Goal: Information Seeking & Learning: Check status

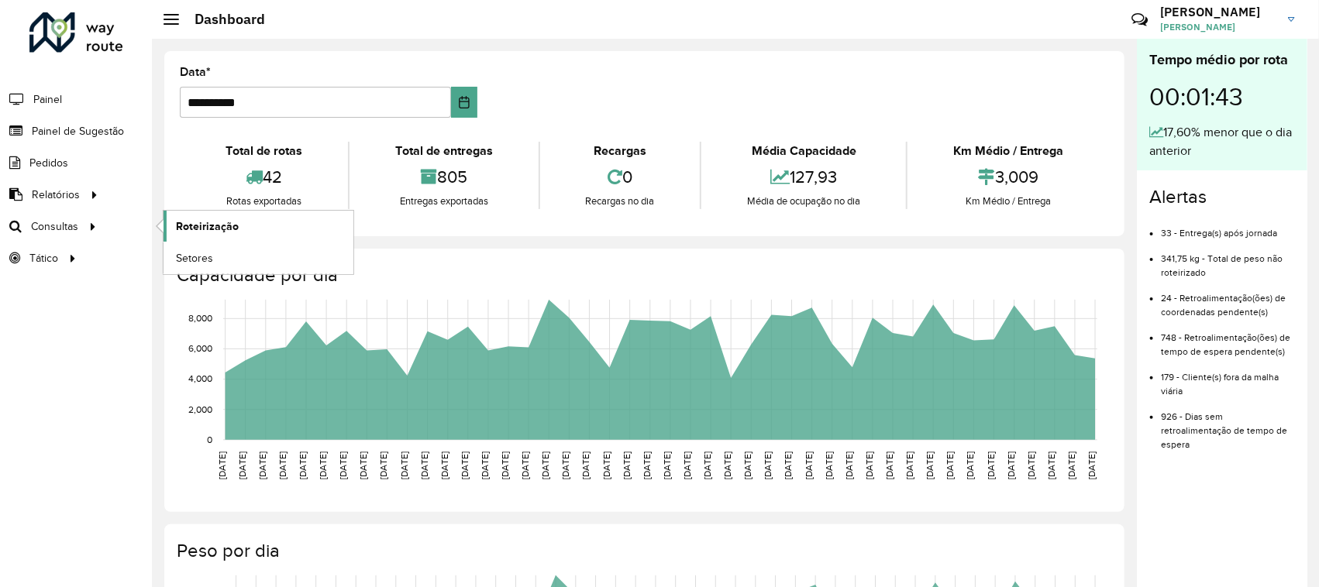
click at [248, 229] on link "Roteirização" at bounding box center [258, 226] width 190 height 31
click at [108, 129] on span "Painel de Sugestão" at bounding box center [80, 131] width 97 height 16
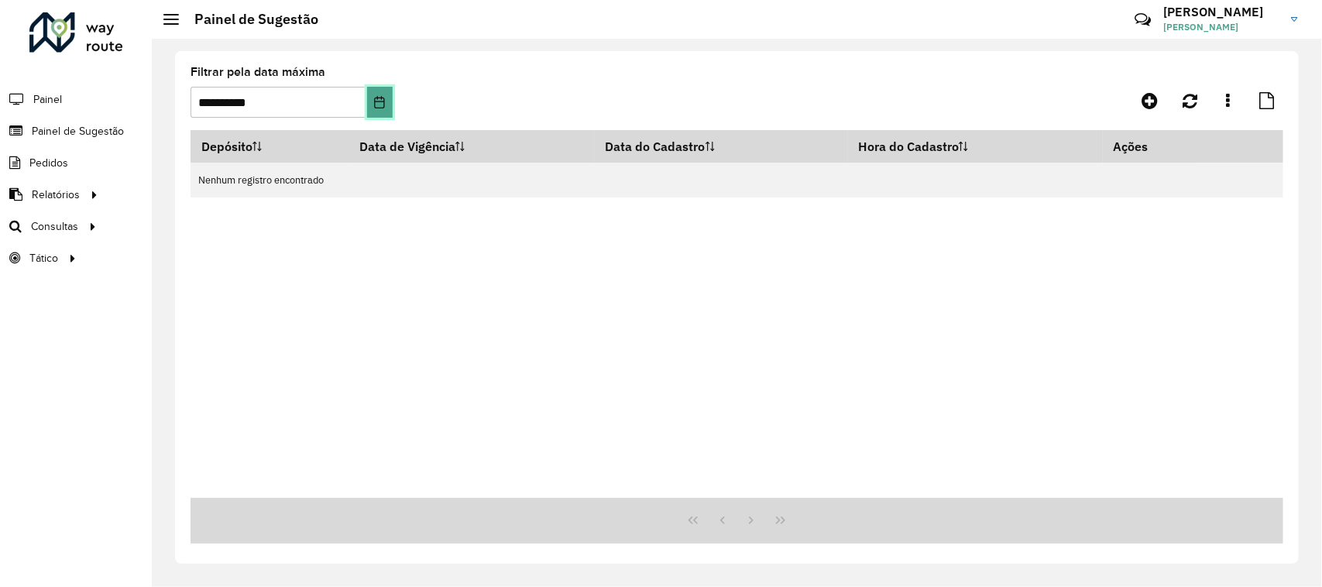
click at [376, 113] on button "Choose Date" at bounding box center [380, 102] width 26 height 31
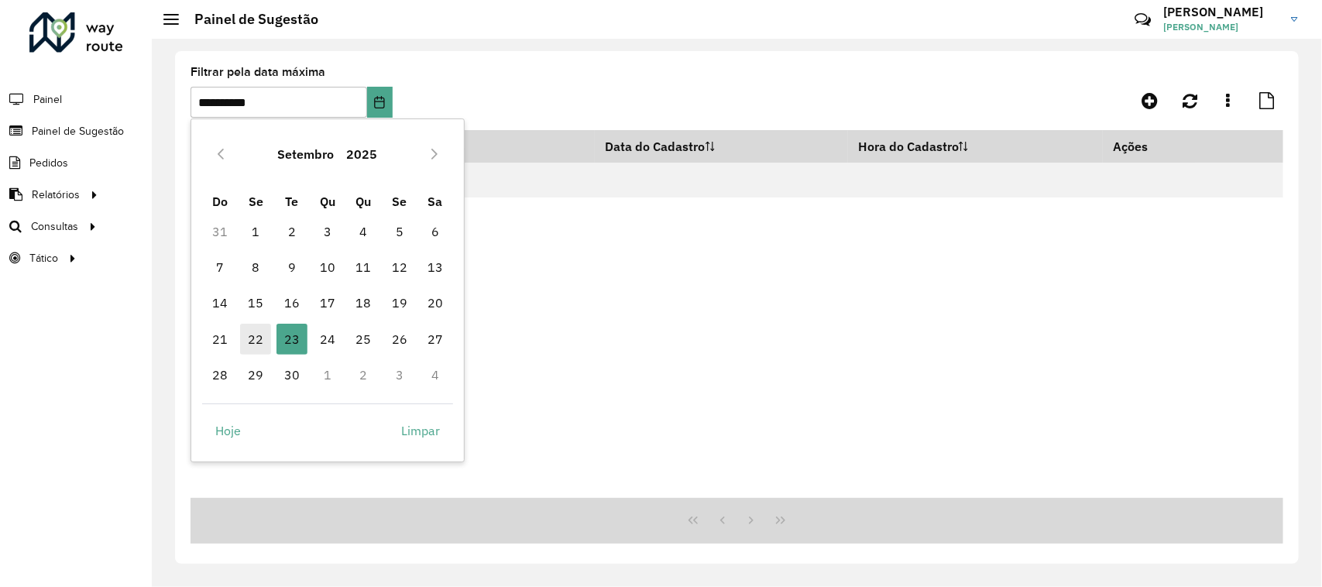
click at [246, 339] on span "22" at bounding box center [255, 339] width 31 height 31
type input "**********"
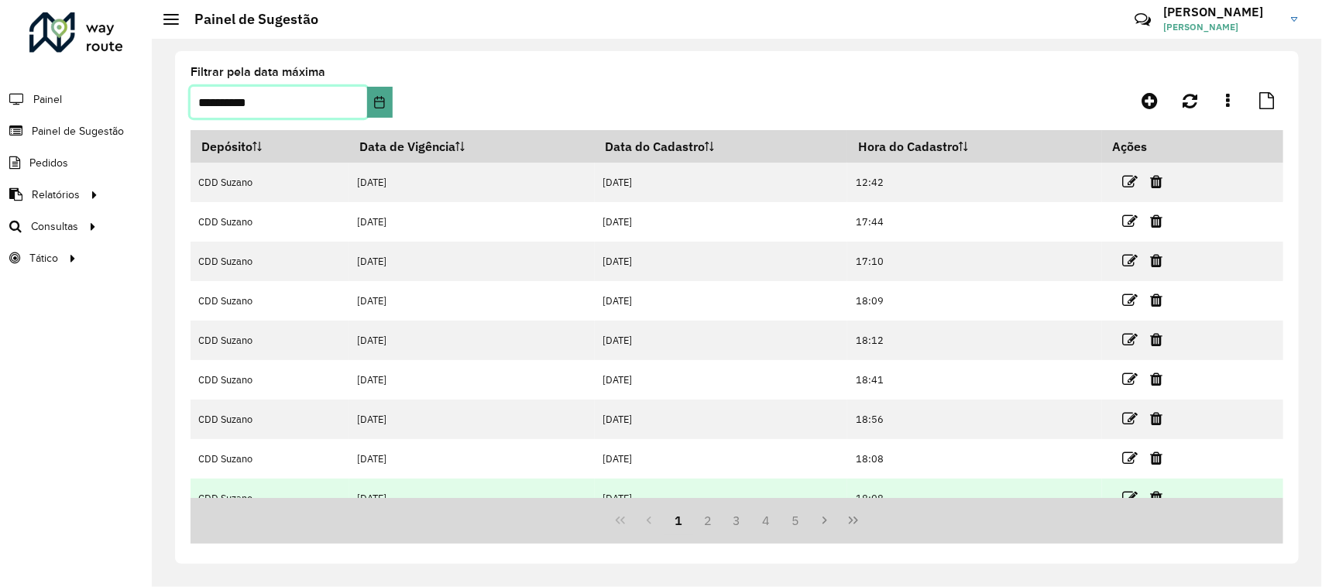
scroll to position [140, 0]
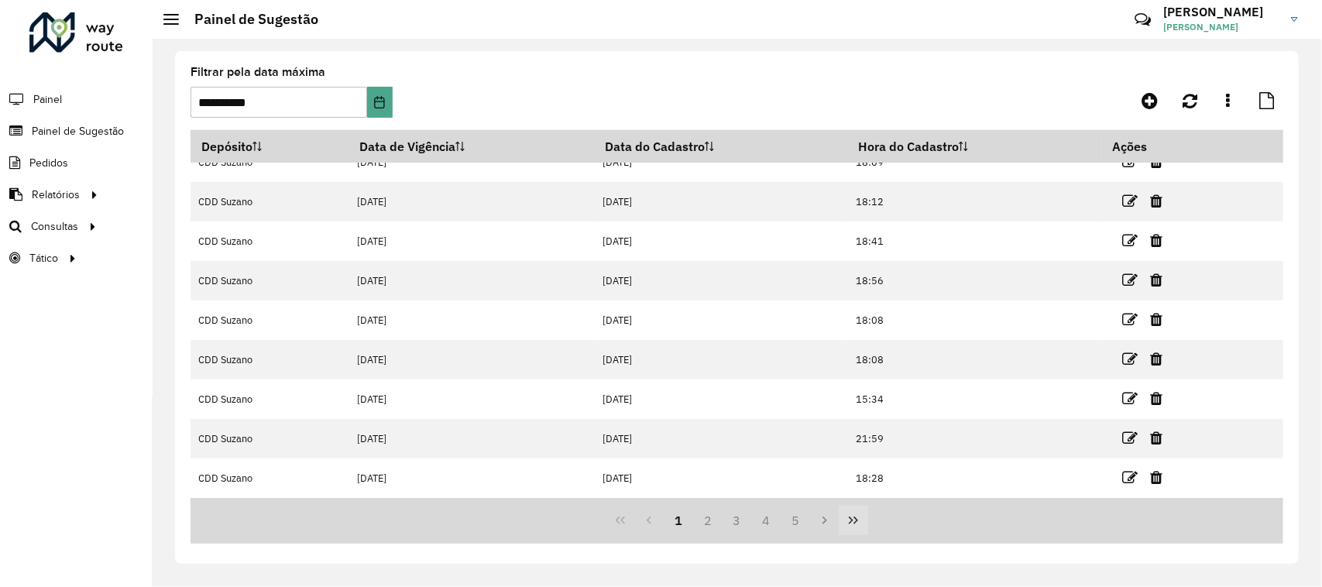
click at [860, 524] on icon "Last Page" at bounding box center [854, 520] width 12 height 12
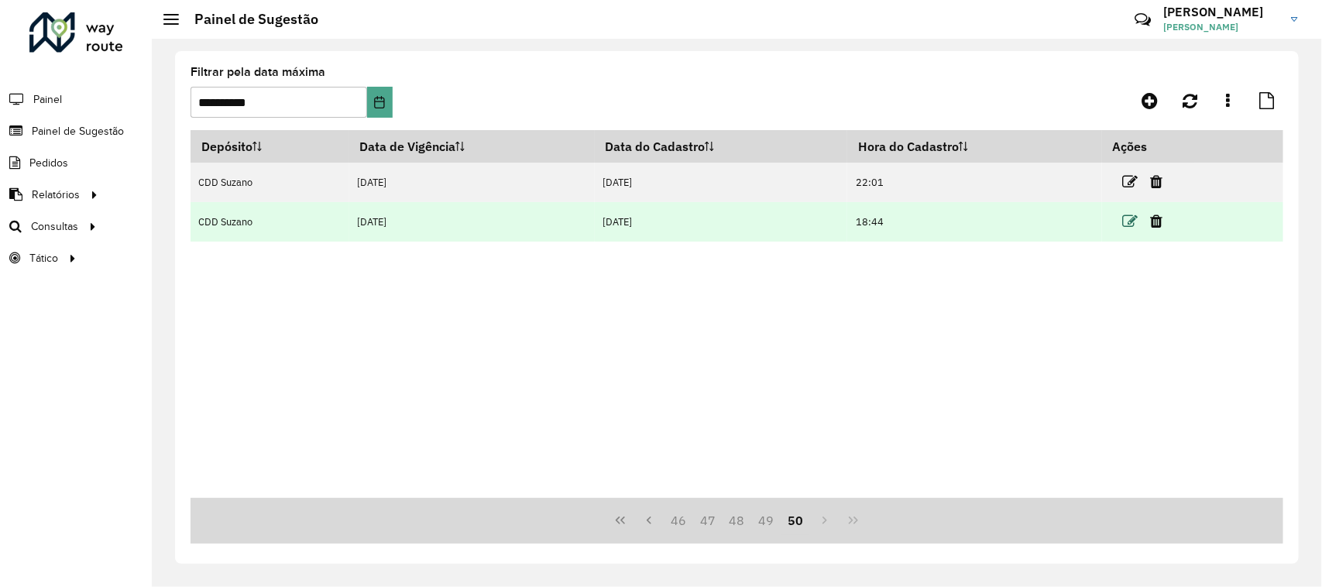
click at [1130, 223] on icon at bounding box center [1130, 221] width 15 height 15
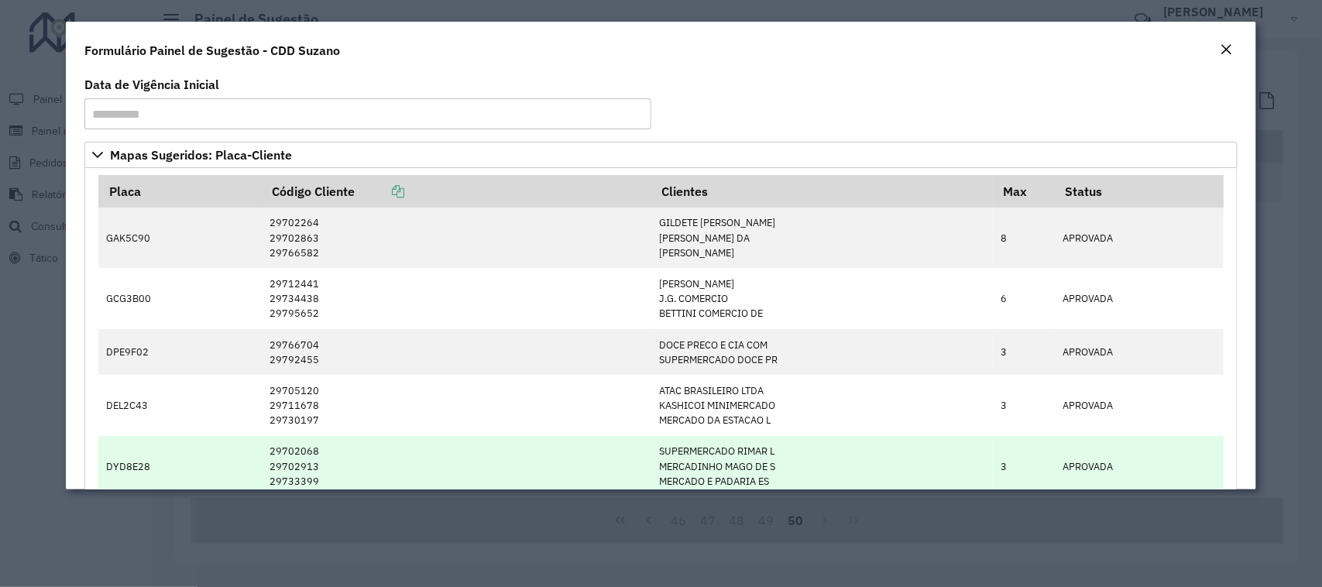
scroll to position [97, 0]
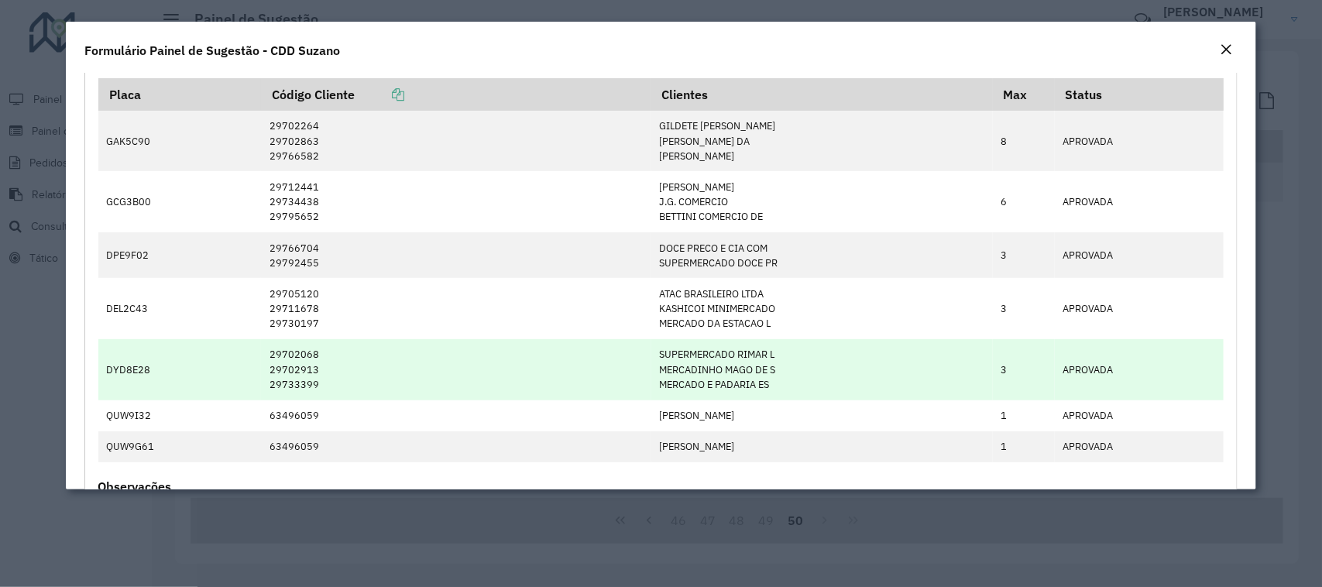
click at [137, 370] on td "DYD8E28" at bounding box center [179, 369] width 163 height 61
copy td "DYD8E28"
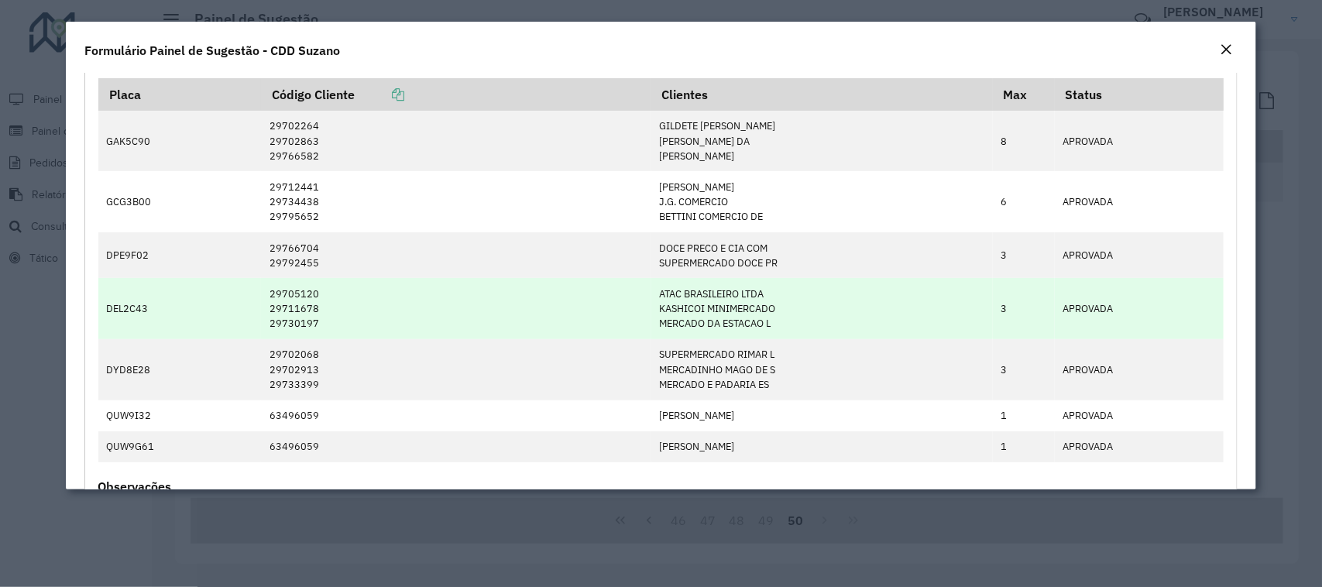
click at [139, 308] on td "DEL2C43" at bounding box center [179, 308] width 163 height 61
copy td "DEL2C43"
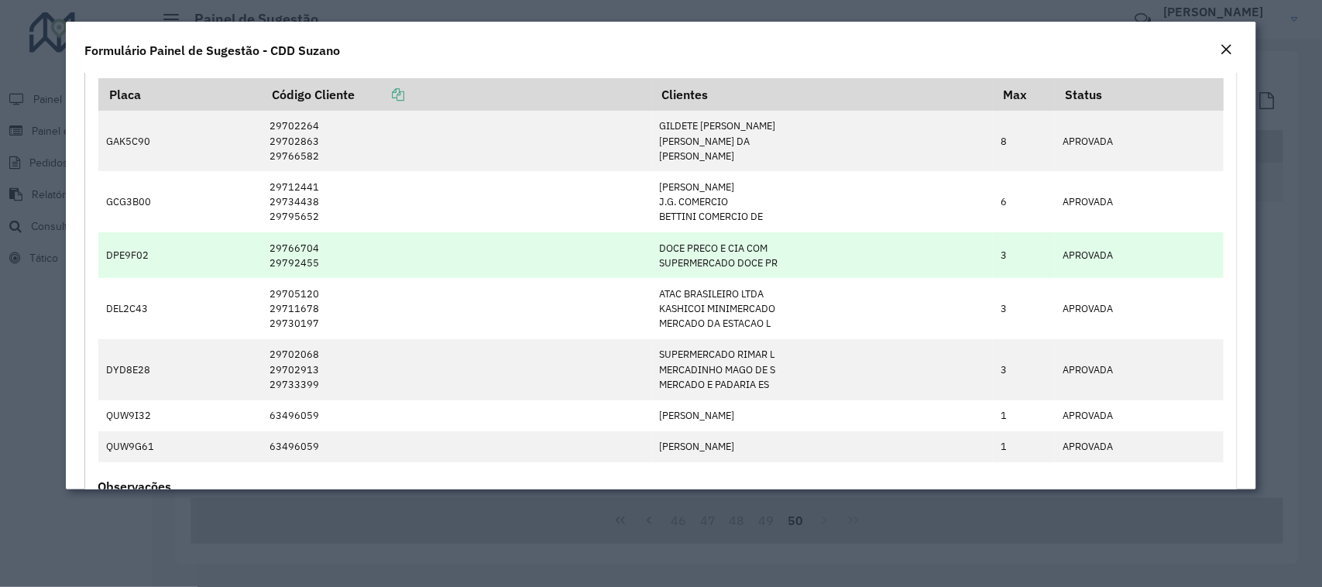
click at [125, 256] on td "DPE9F02" at bounding box center [179, 255] width 163 height 46
copy td "DPE9F02"
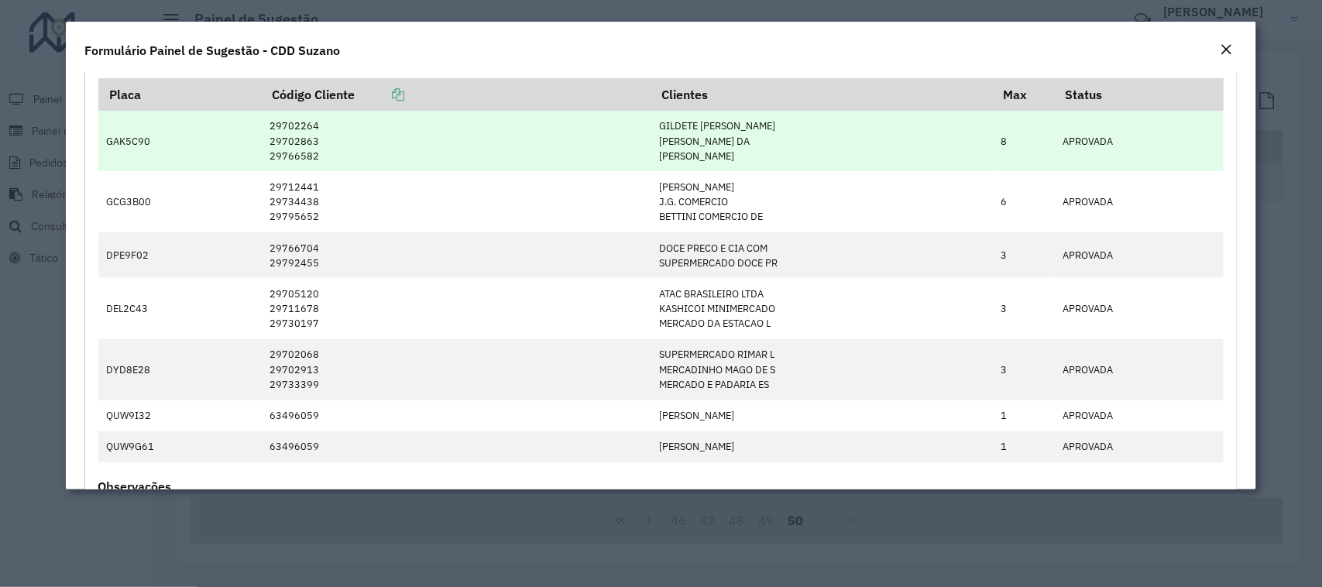
click at [129, 145] on td "GAK5C90" at bounding box center [179, 141] width 163 height 60
copy td "GAK5C90"
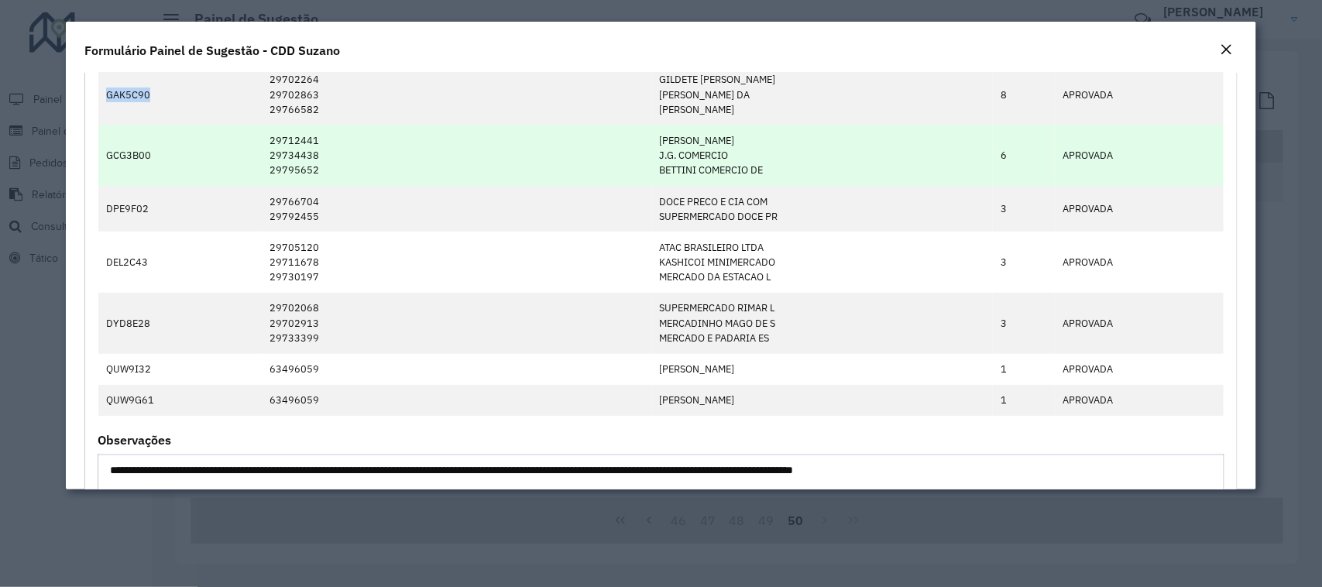
scroll to position [0, 0]
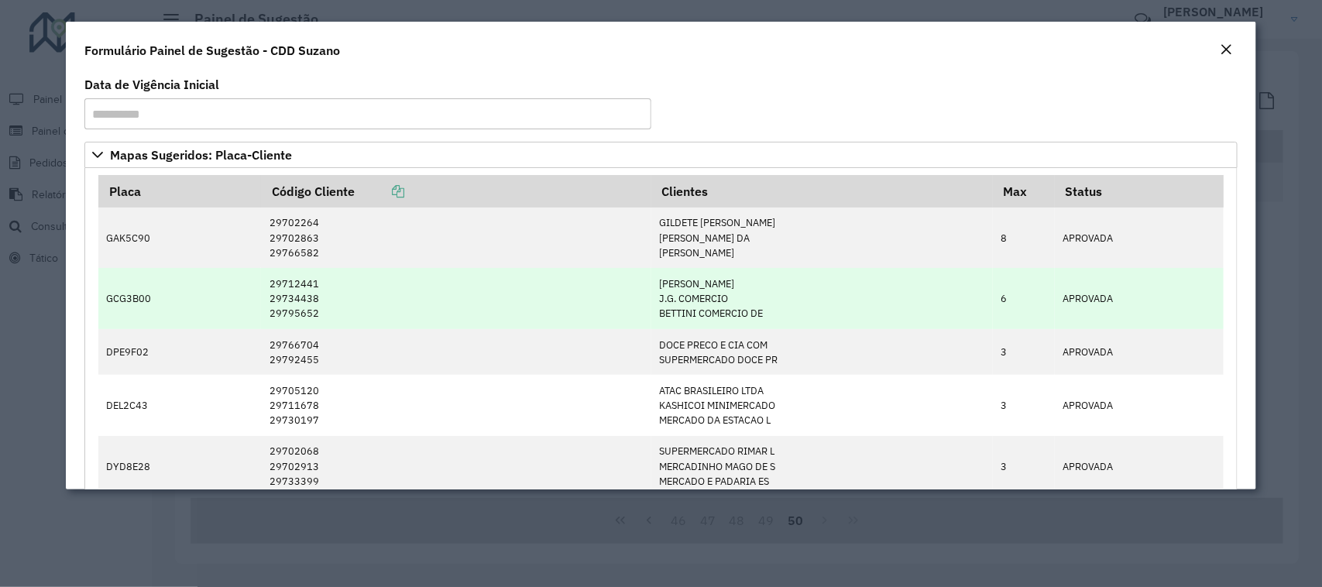
click at [133, 295] on td "GCG3B00" at bounding box center [179, 298] width 163 height 61
copy td "GCG3B00"
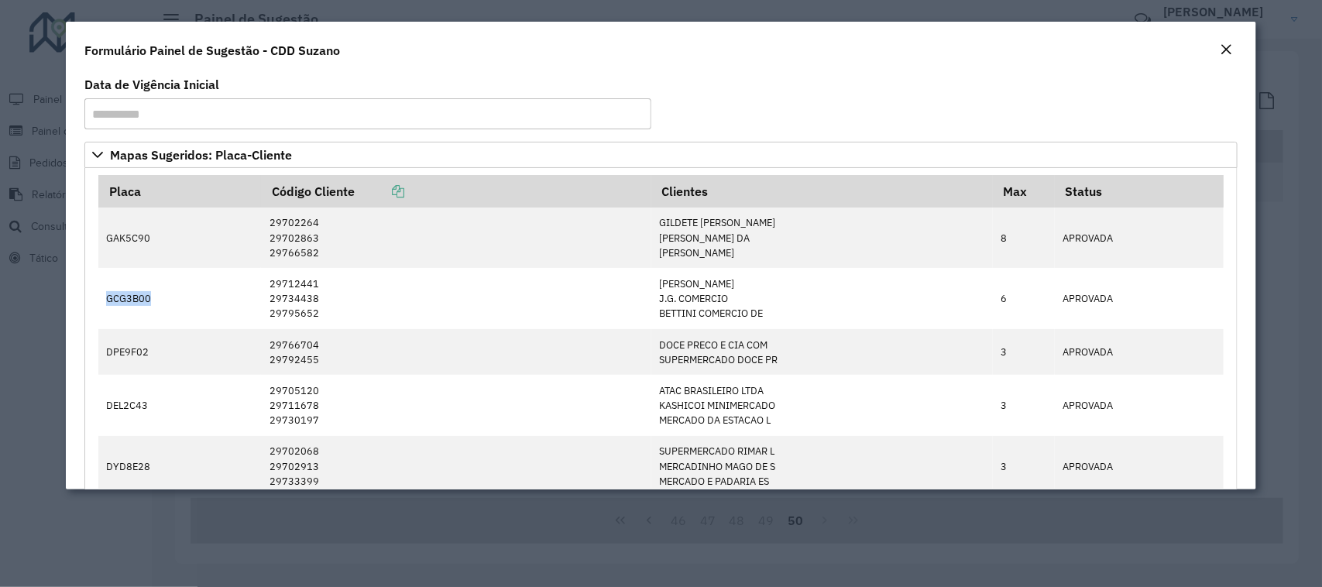
click at [1228, 50] on em "Close" at bounding box center [1227, 49] width 12 height 12
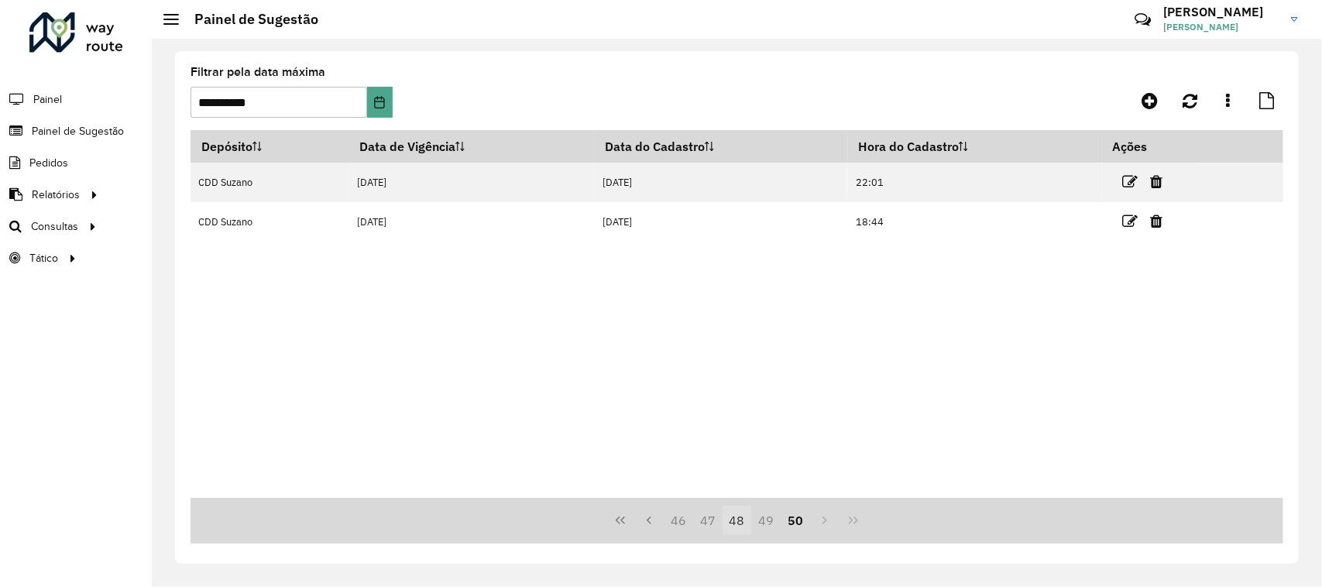
click at [738, 531] on button "48" at bounding box center [737, 520] width 29 height 29
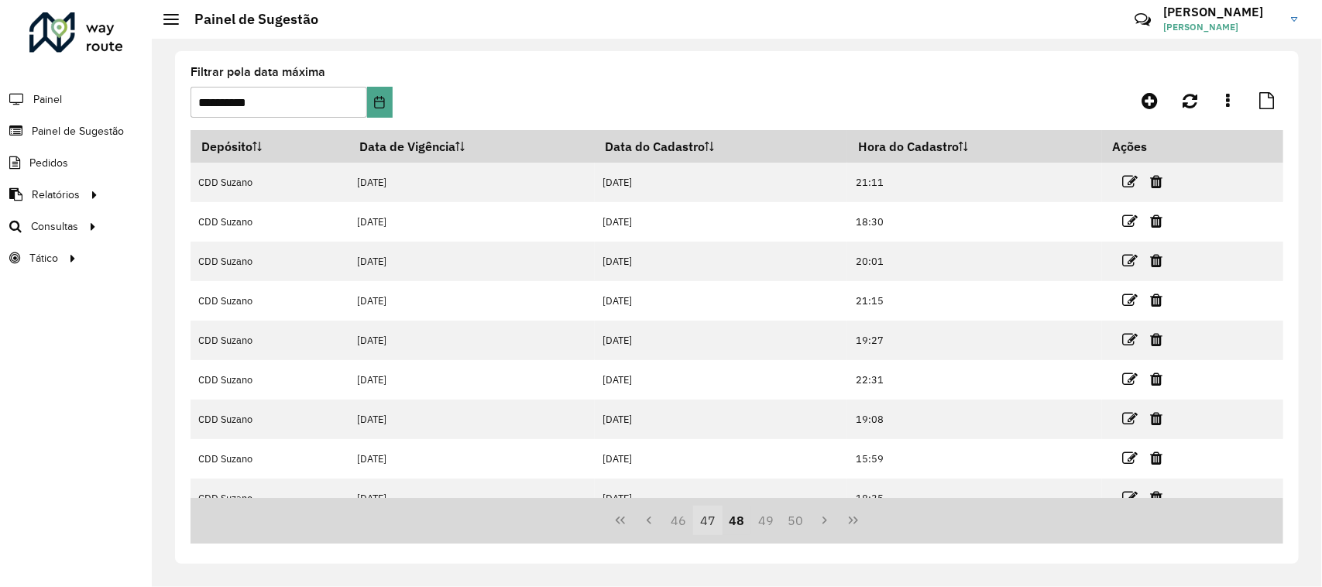
click at [707, 525] on button "47" at bounding box center [707, 520] width 29 height 29
click at [686, 525] on button "45" at bounding box center [678, 520] width 29 height 29
click at [706, 525] on button "44" at bounding box center [707, 520] width 29 height 29
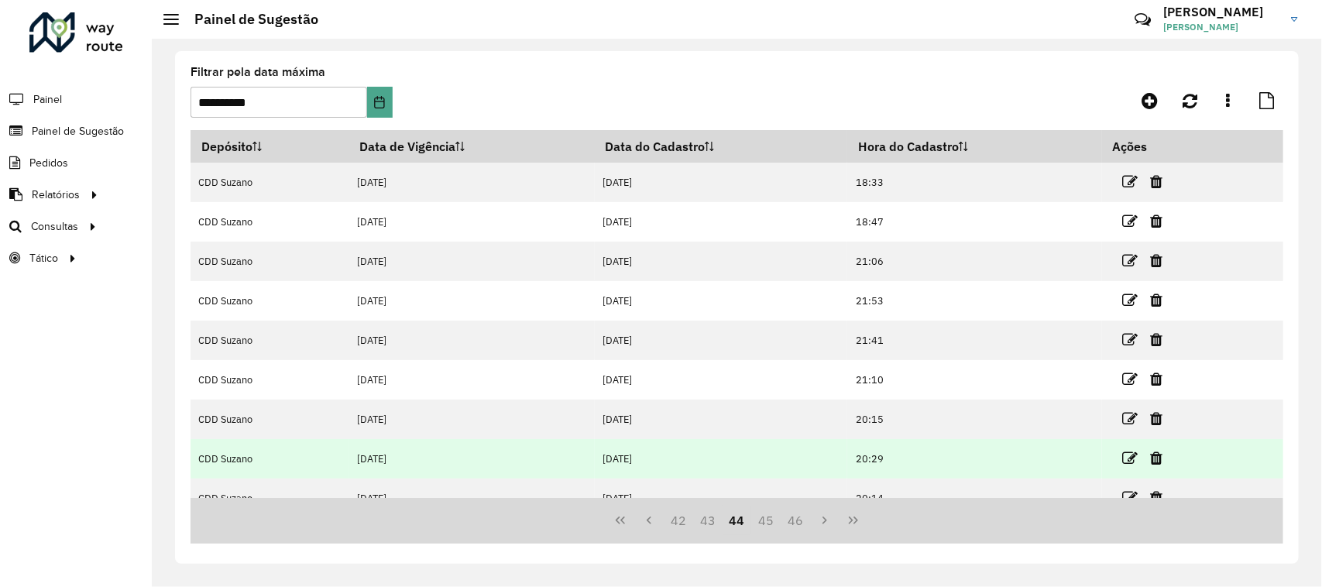
scroll to position [140, 0]
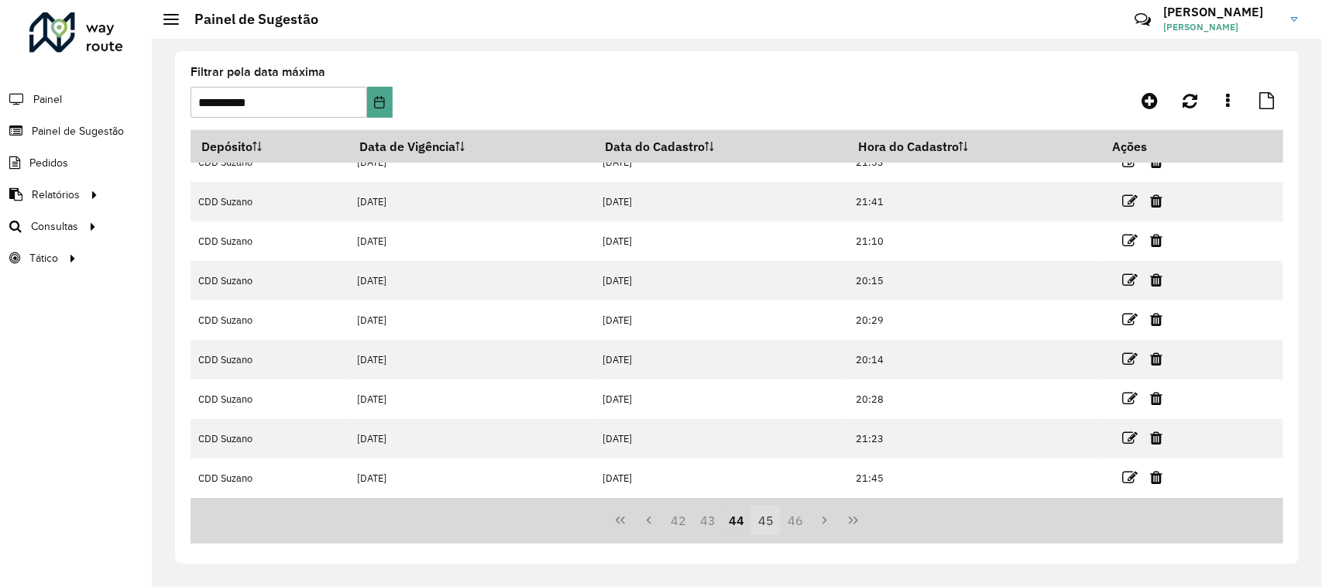
click at [772, 527] on button "45" at bounding box center [765, 520] width 29 height 29
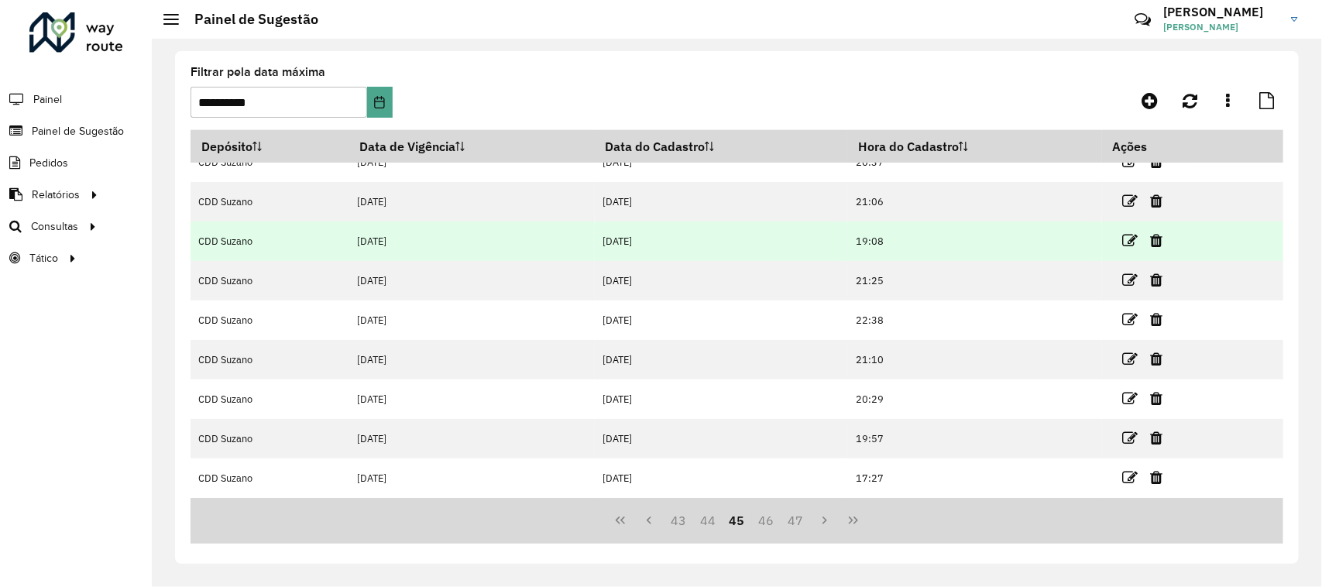
scroll to position [0, 0]
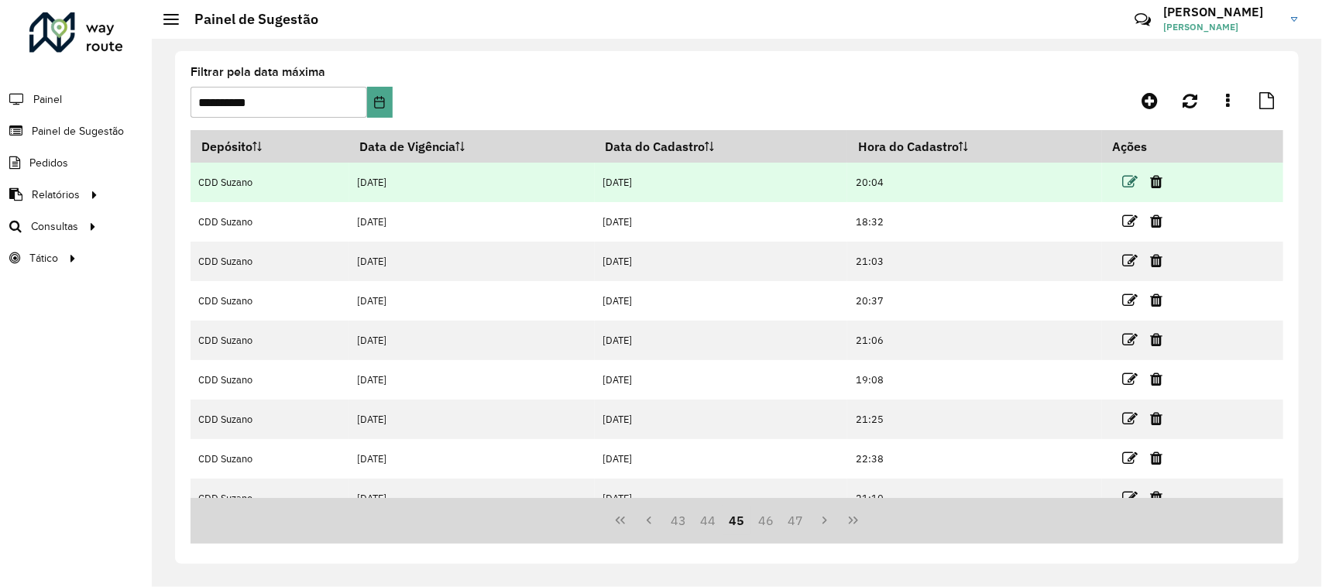
click at [1135, 183] on icon at bounding box center [1130, 181] width 15 height 15
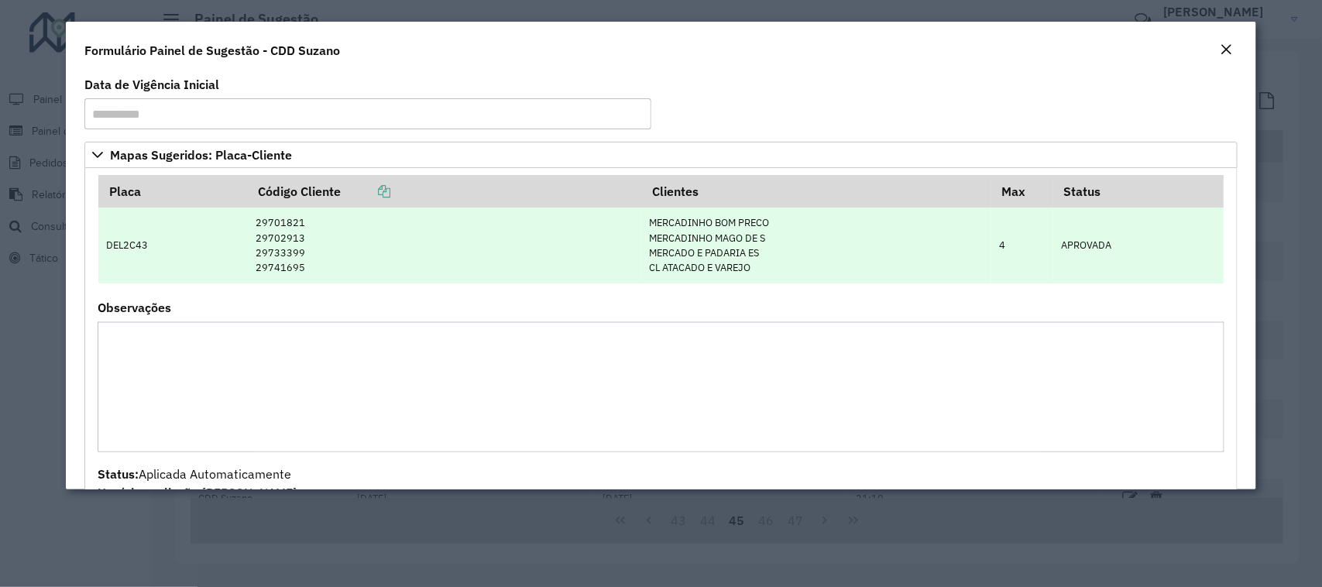
click at [140, 249] on td "DEL2C43" at bounding box center [172, 245] width 149 height 75
copy td "DEL2C43"
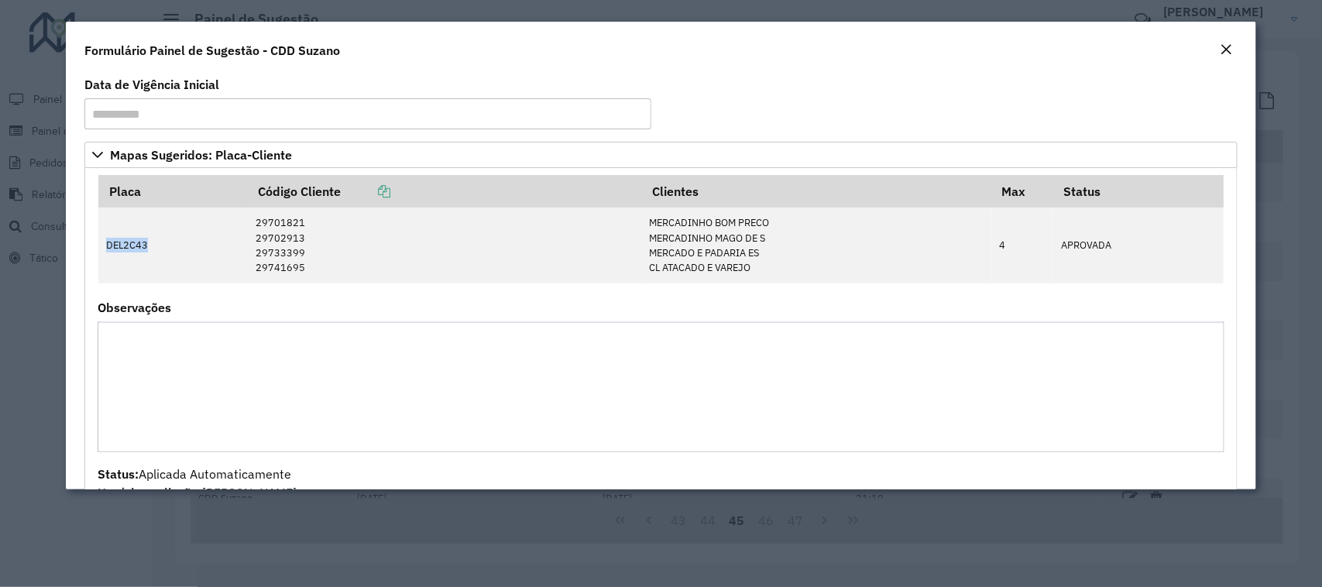
click at [1221, 45] on em "Close" at bounding box center [1227, 49] width 12 height 12
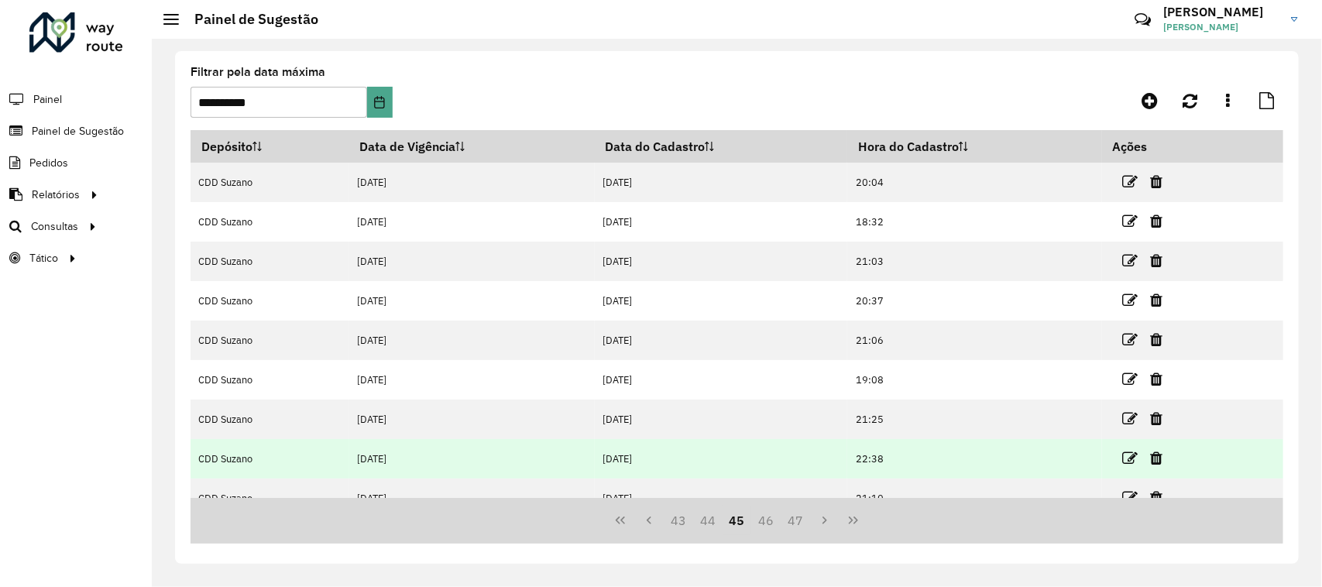
scroll to position [140, 0]
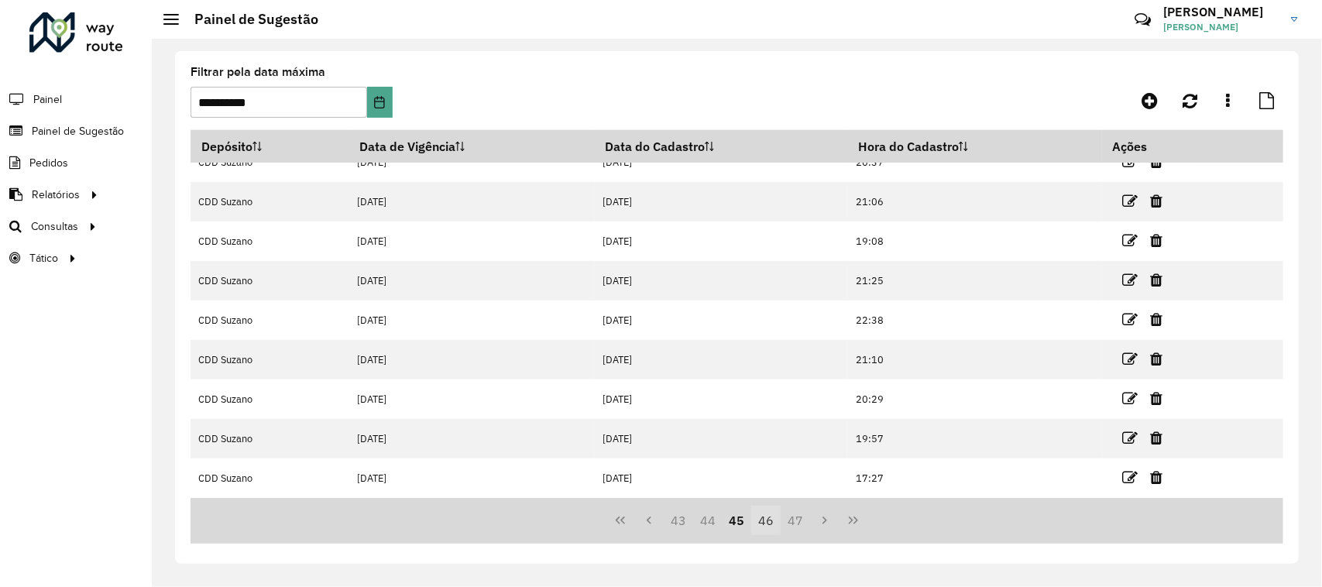
click at [772, 520] on button "46" at bounding box center [765, 520] width 29 height 29
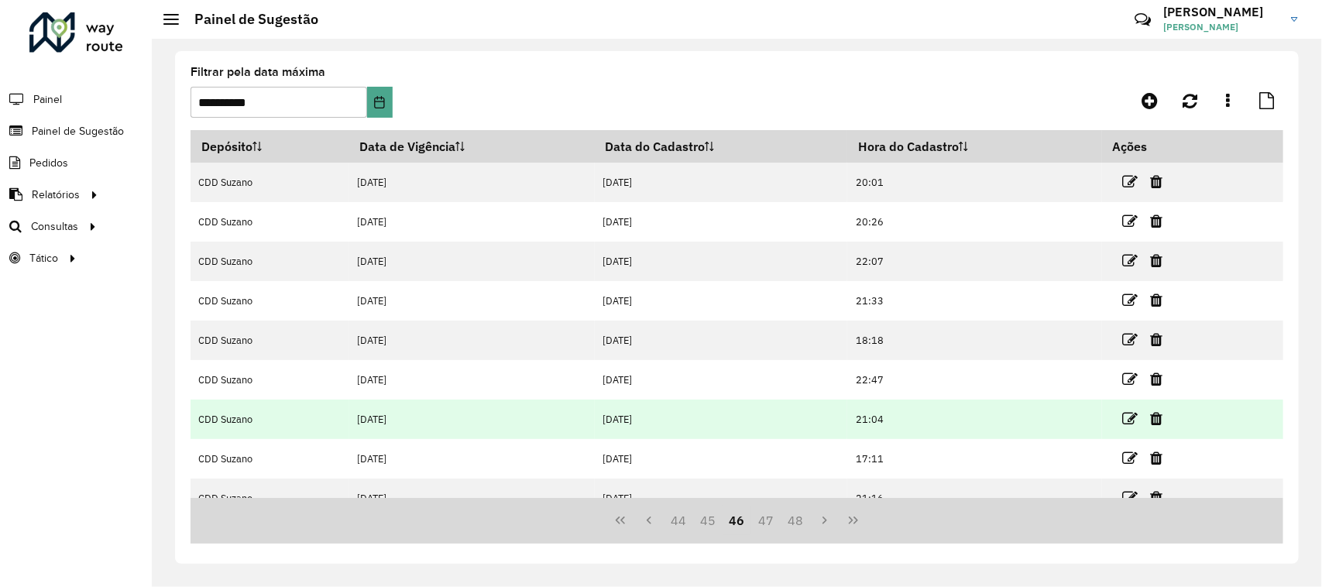
scroll to position [97, 0]
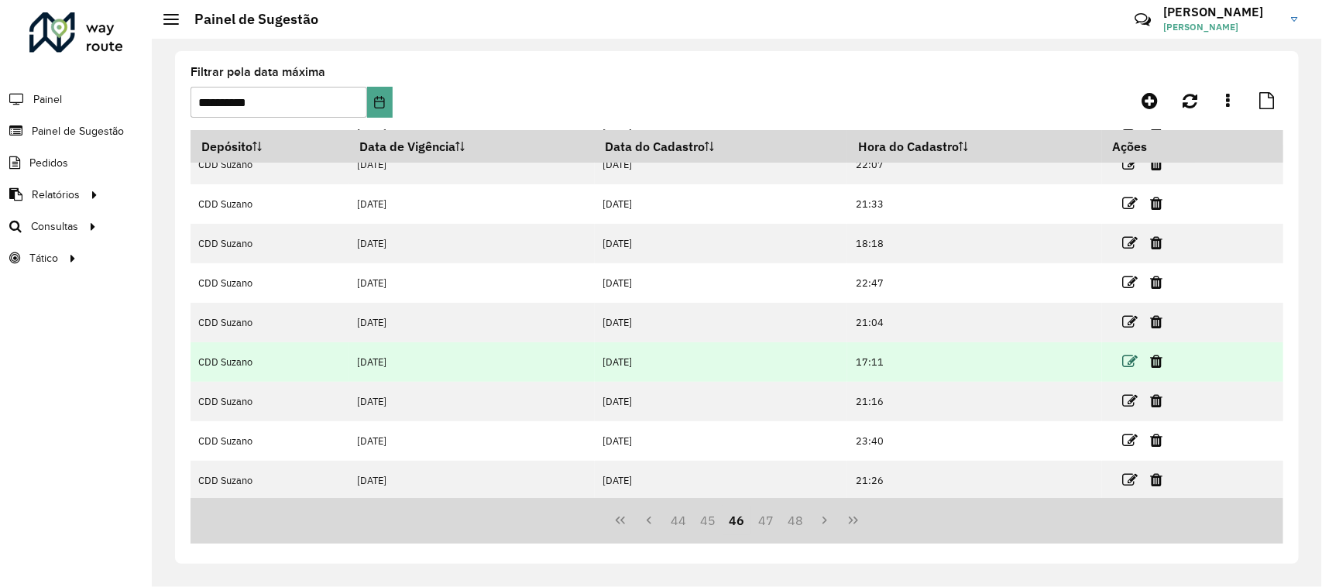
click at [1132, 360] on icon at bounding box center [1130, 361] width 15 height 15
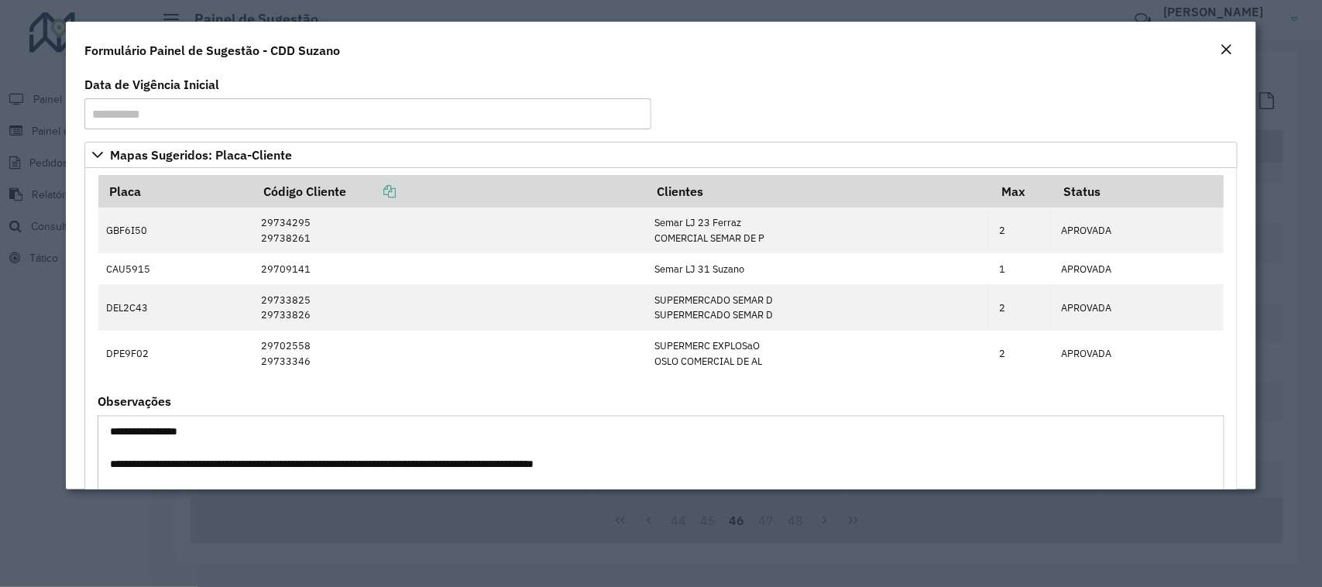
click at [1223, 44] on em "Close" at bounding box center [1227, 49] width 12 height 12
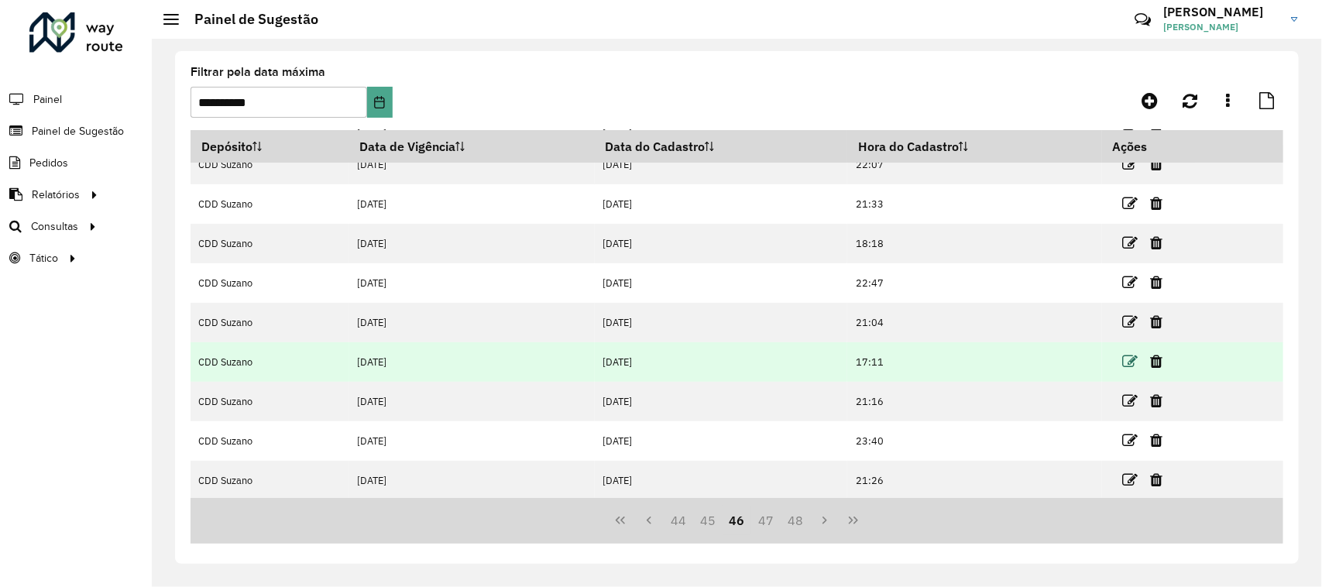
click at [1128, 365] on icon at bounding box center [1130, 361] width 15 height 15
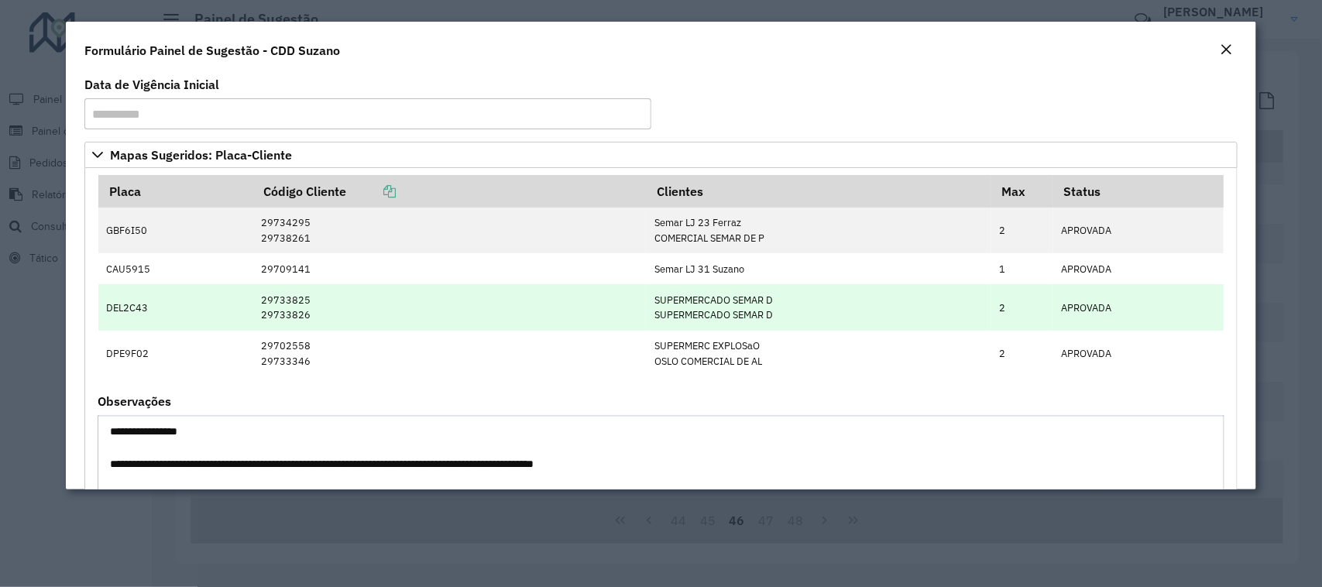
click at [139, 316] on td "DEL2C43" at bounding box center [175, 307] width 155 height 46
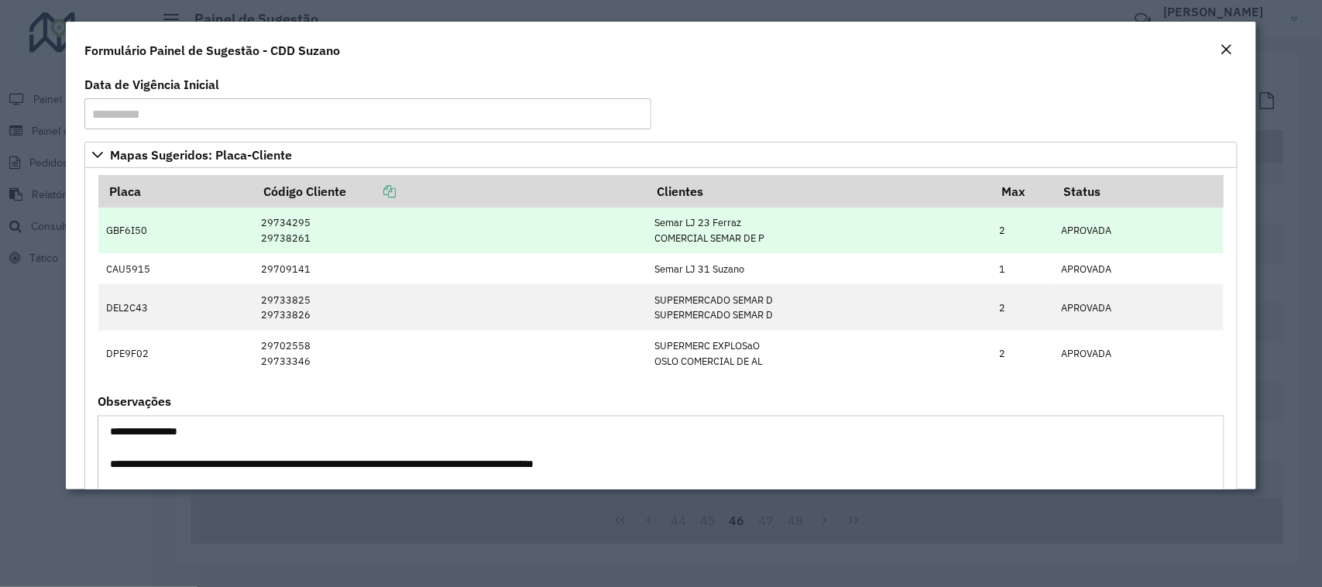
click at [132, 235] on td "GBF6I50" at bounding box center [175, 231] width 155 height 46
copy td "GBF6I50"
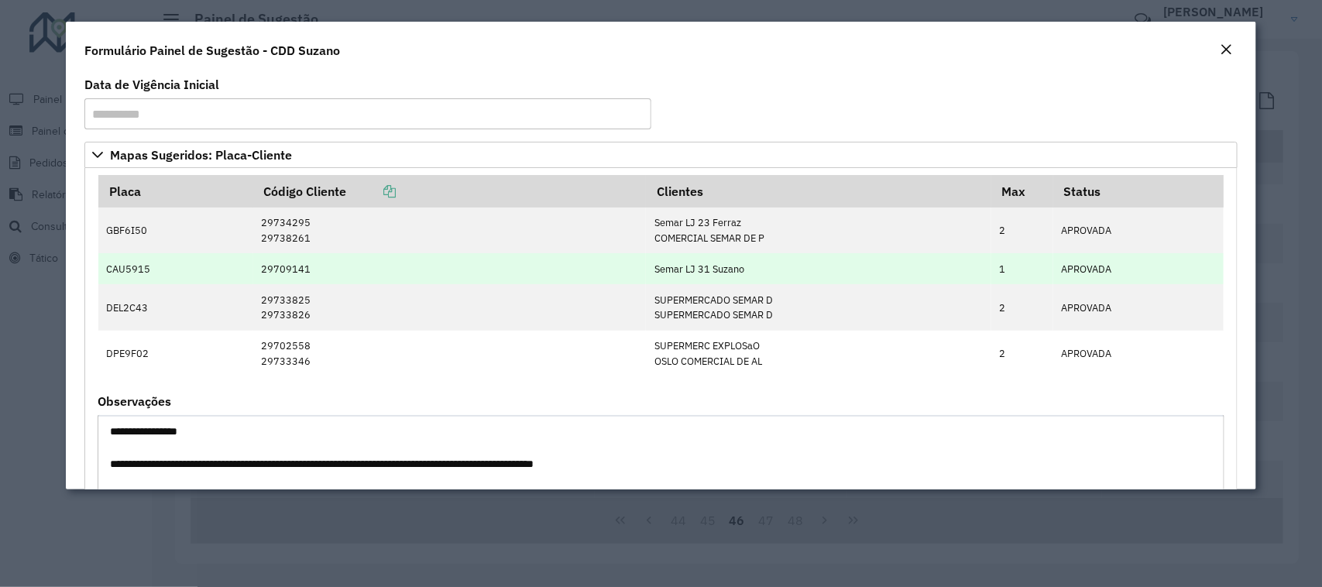
click at [118, 268] on td "CAU5915" at bounding box center [175, 268] width 155 height 31
copy td "CAU5915"
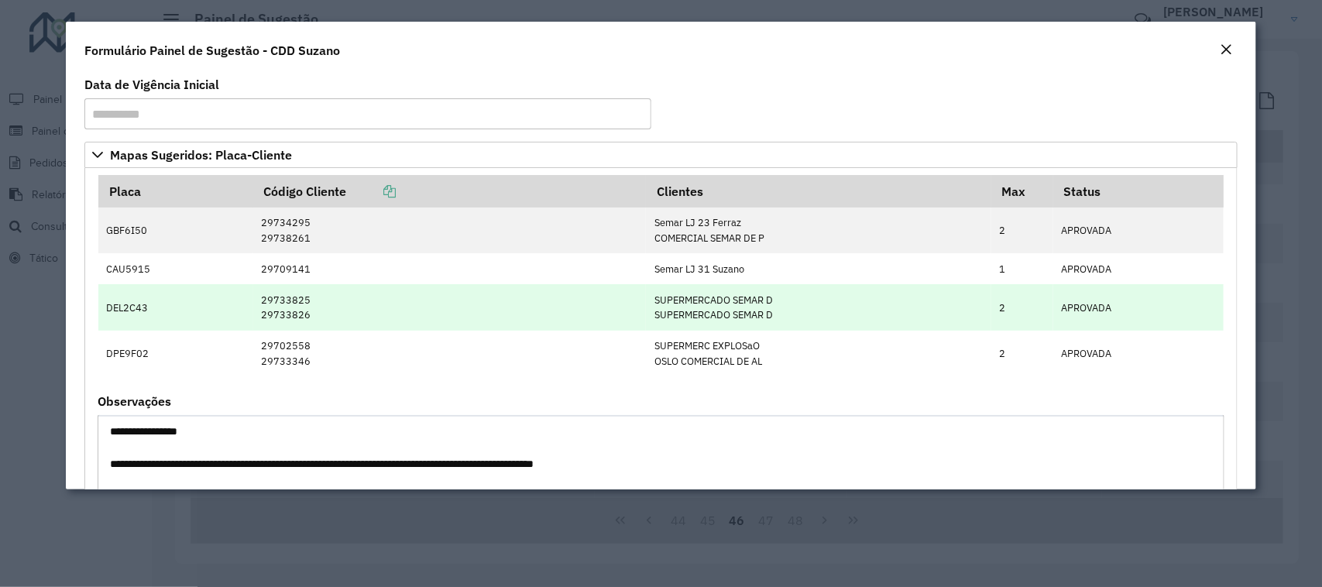
click at [141, 300] on td "DEL2C43" at bounding box center [175, 307] width 155 height 46
click at [140, 300] on td "DEL2C43" at bounding box center [175, 307] width 155 height 46
copy td "DEL2C43"
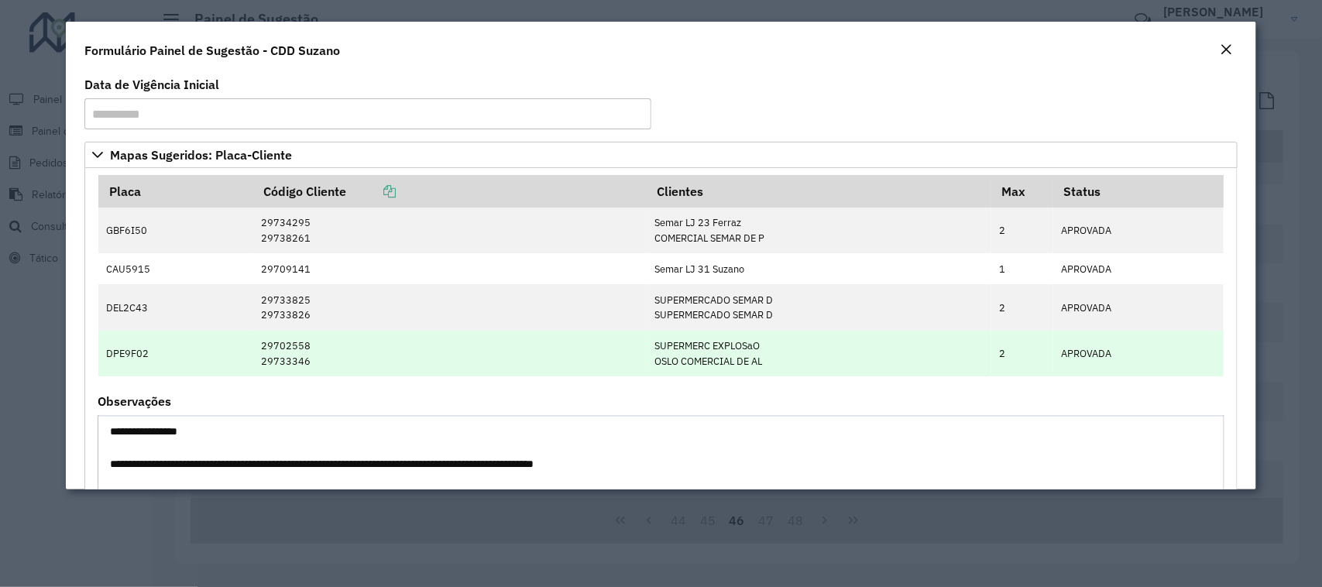
click at [137, 358] on td "DPE9F02" at bounding box center [175, 354] width 155 height 46
copy td "DPE9F02"
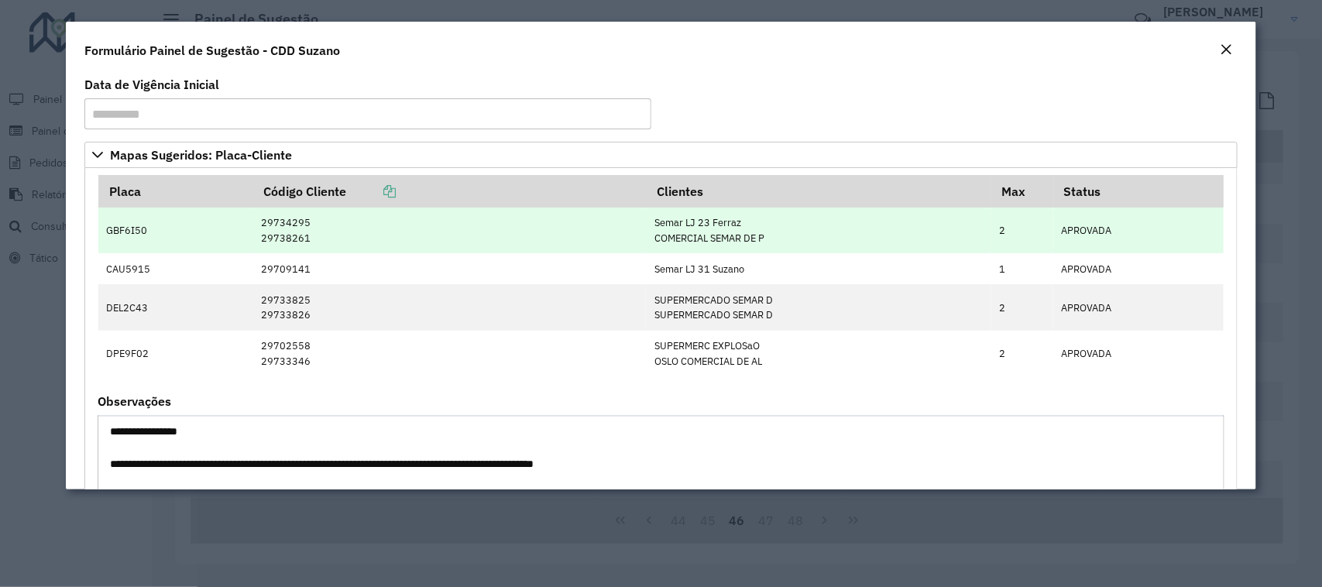
click at [116, 234] on td "GBF6I50" at bounding box center [175, 231] width 155 height 46
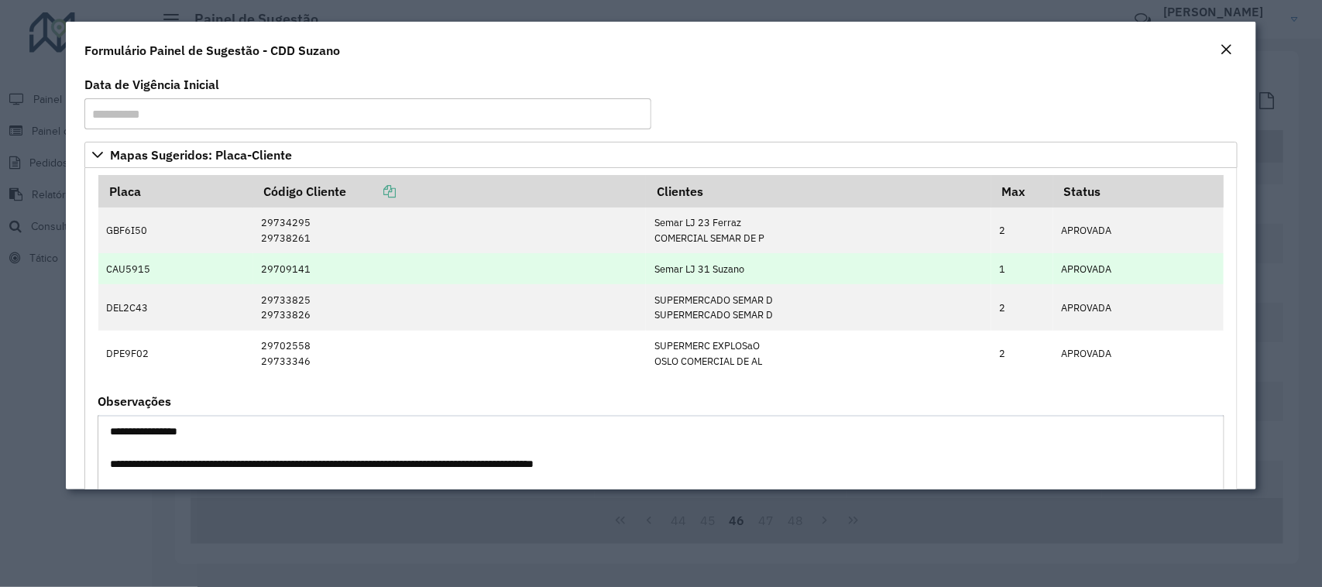
click at [130, 270] on td "CAU5915" at bounding box center [175, 268] width 155 height 31
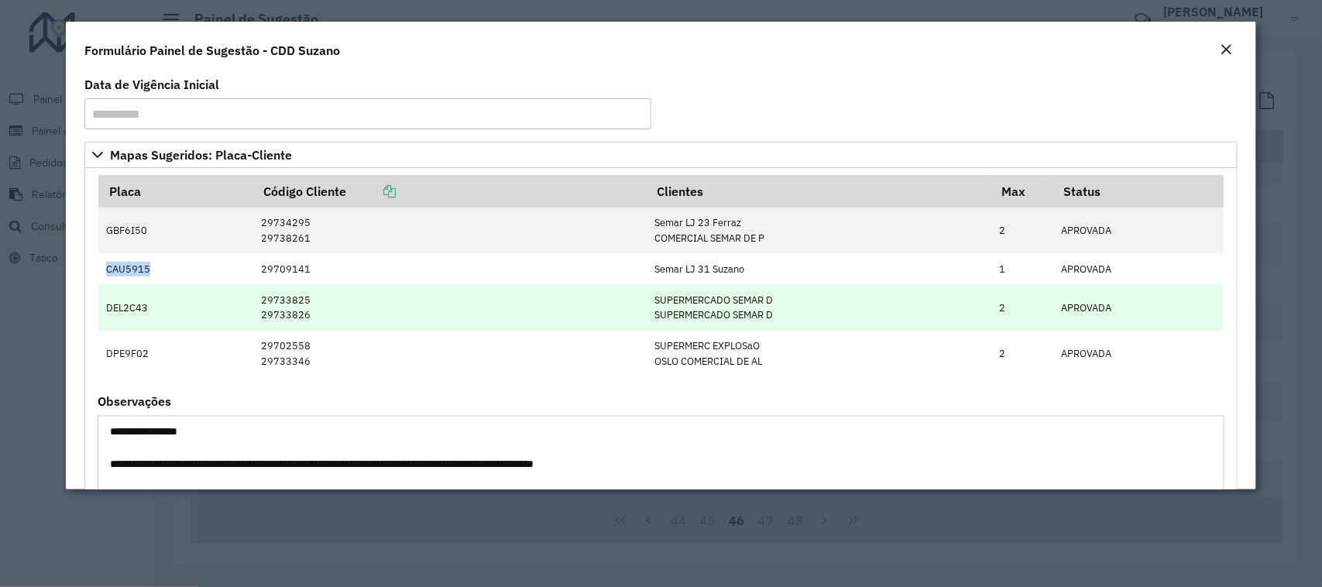
click at [129, 314] on td "DEL2C43" at bounding box center [175, 307] width 155 height 46
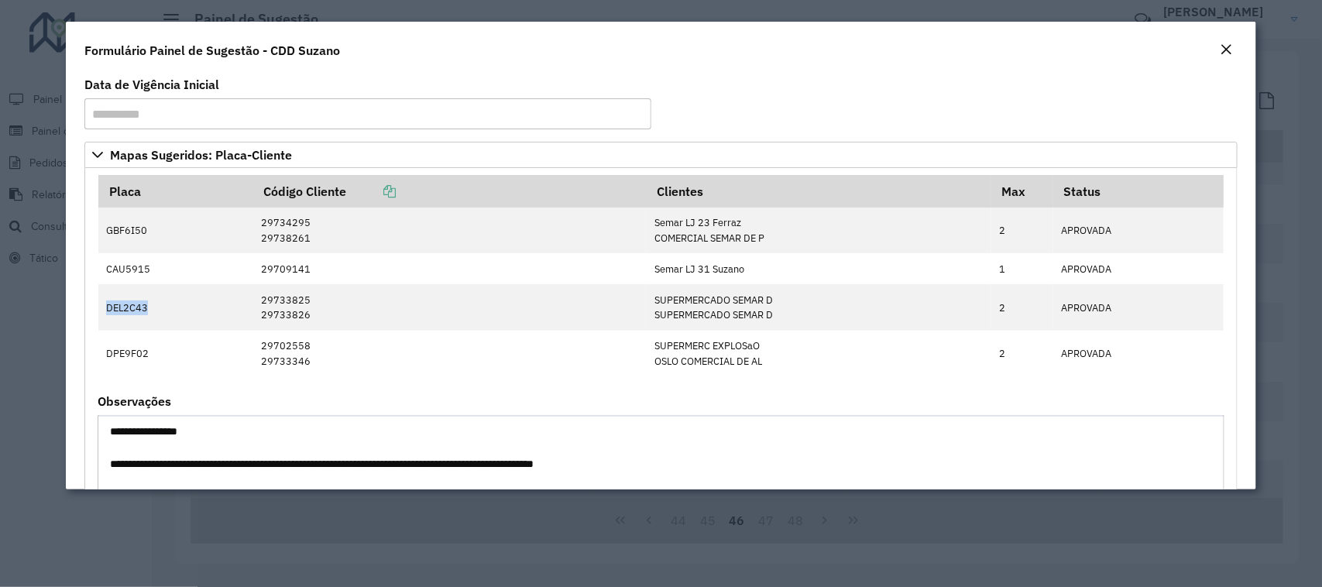
click at [1236, 58] on button "Close" at bounding box center [1227, 50] width 22 height 20
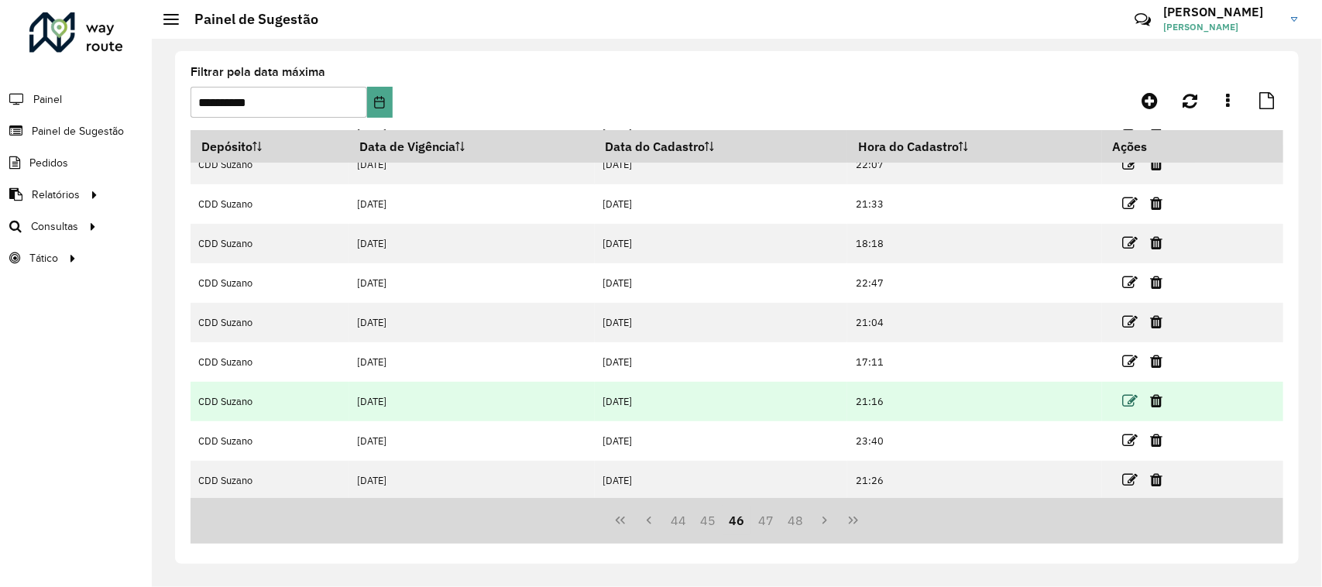
click at [1125, 407] on icon at bounding box center [1130, 401] width 15 height 15
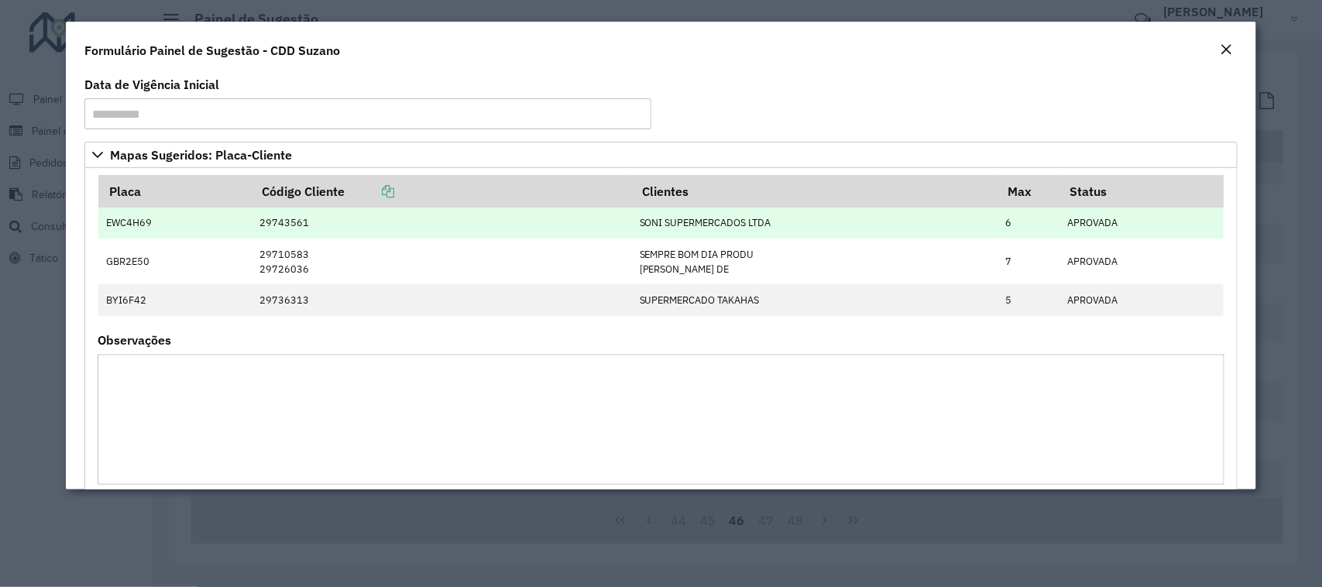
click at [144, 221] on td "EWC4H69" at bounding box center [174, 223] width 153 height 31
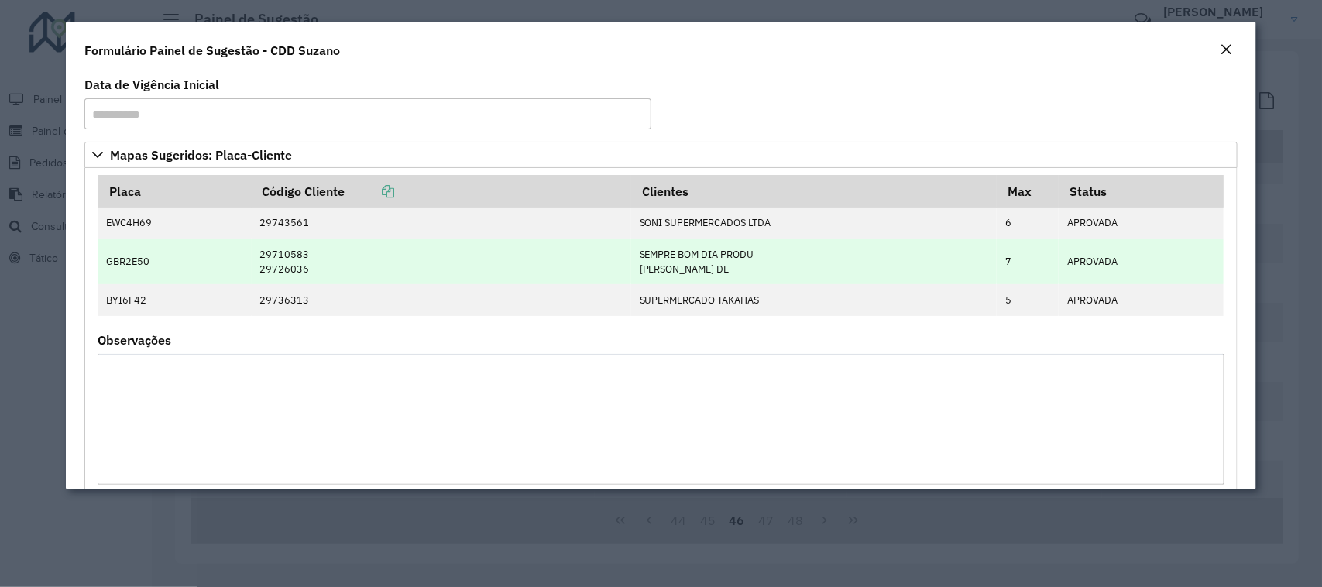
click at [130, 256] on td "GBR2E50" at bounding box center [174, 262] width 153 height 46
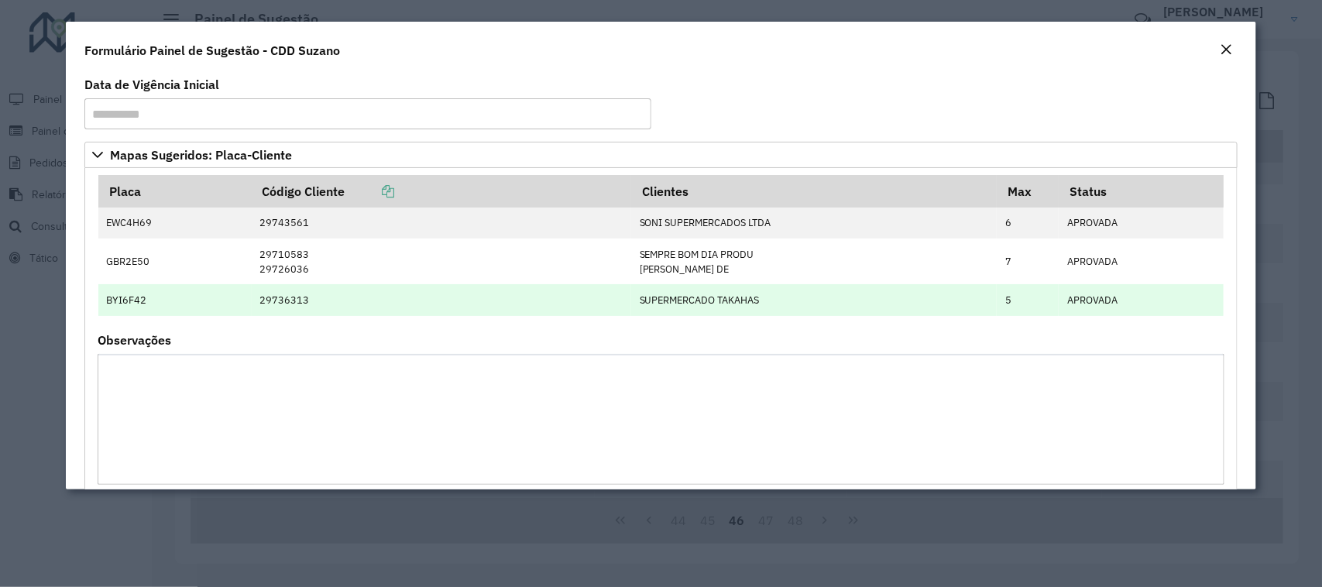
click at [126, 306] on td "BYI6F42" at bounding box center [174, 299] width 153 height 31
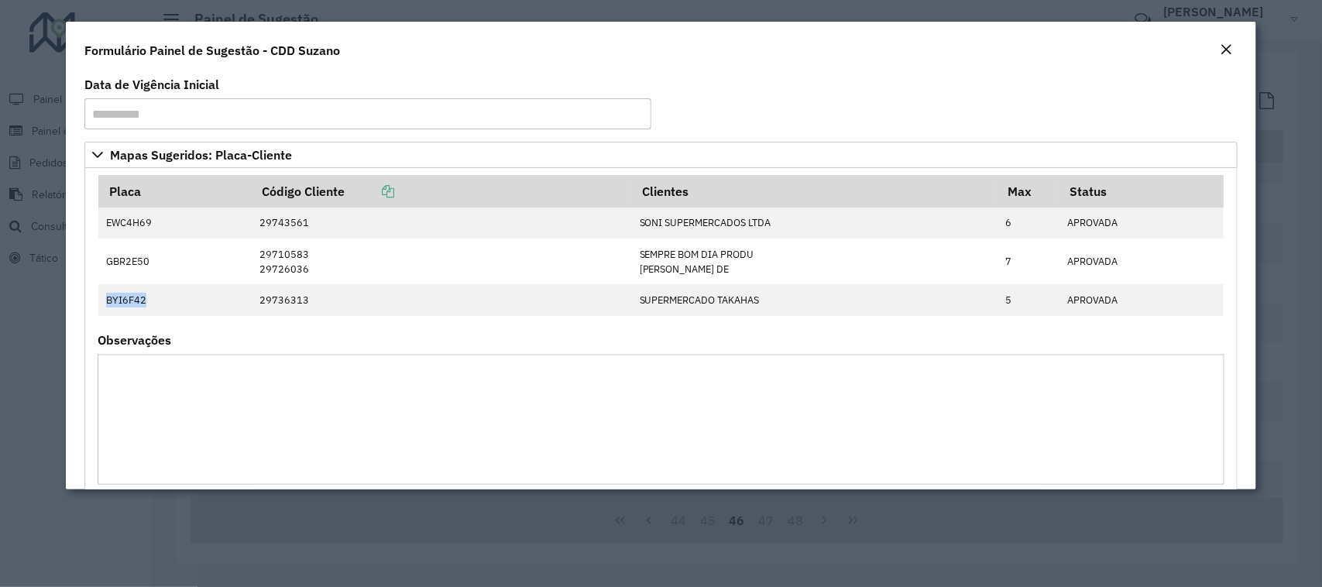
click at [1223, 59] on div "Close" at bounding box center [1227, 50] width 12 height 19
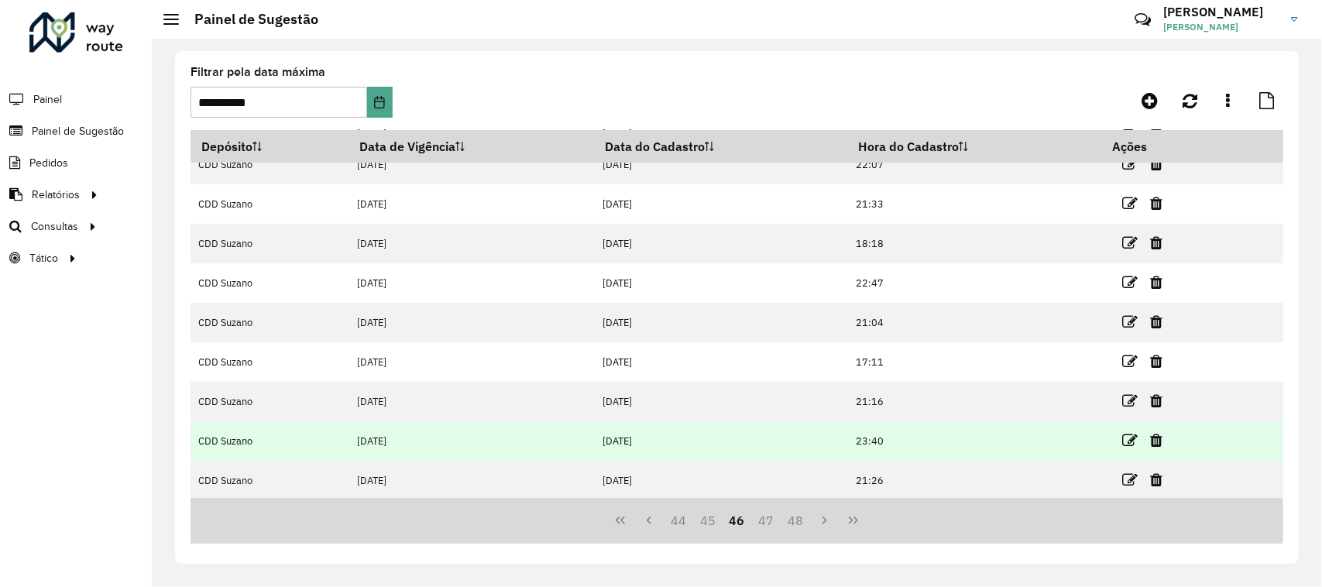
scroll to position [140, 0]
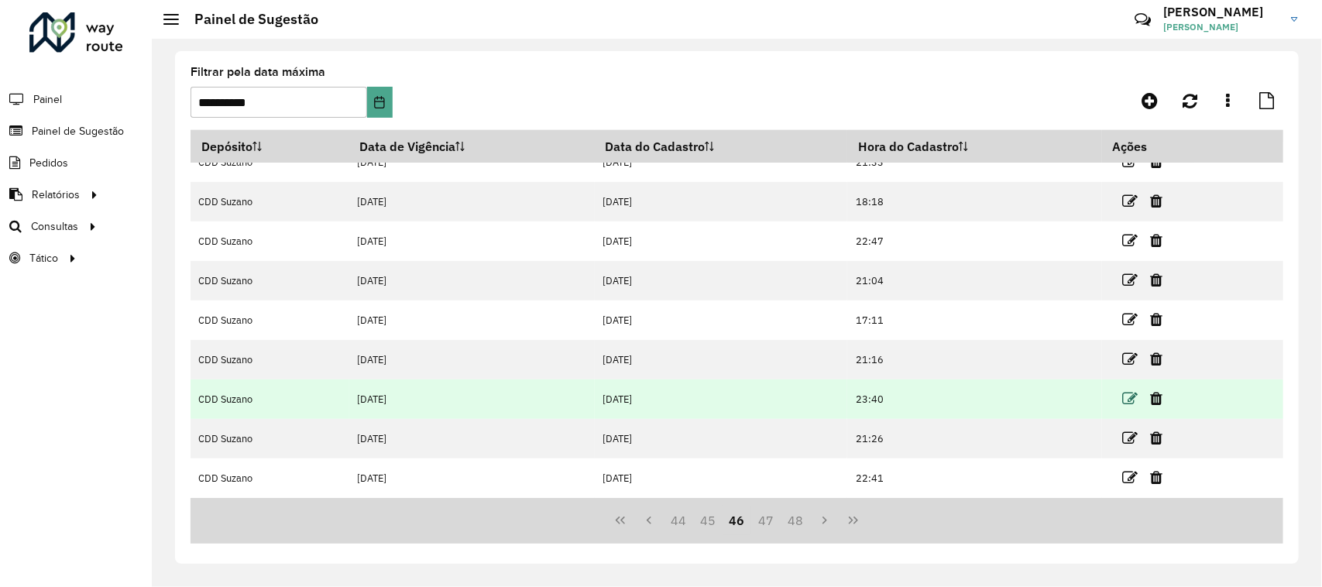
click at [1131, 392] on icon at bounding box center [1130, 398] width 15 height 15
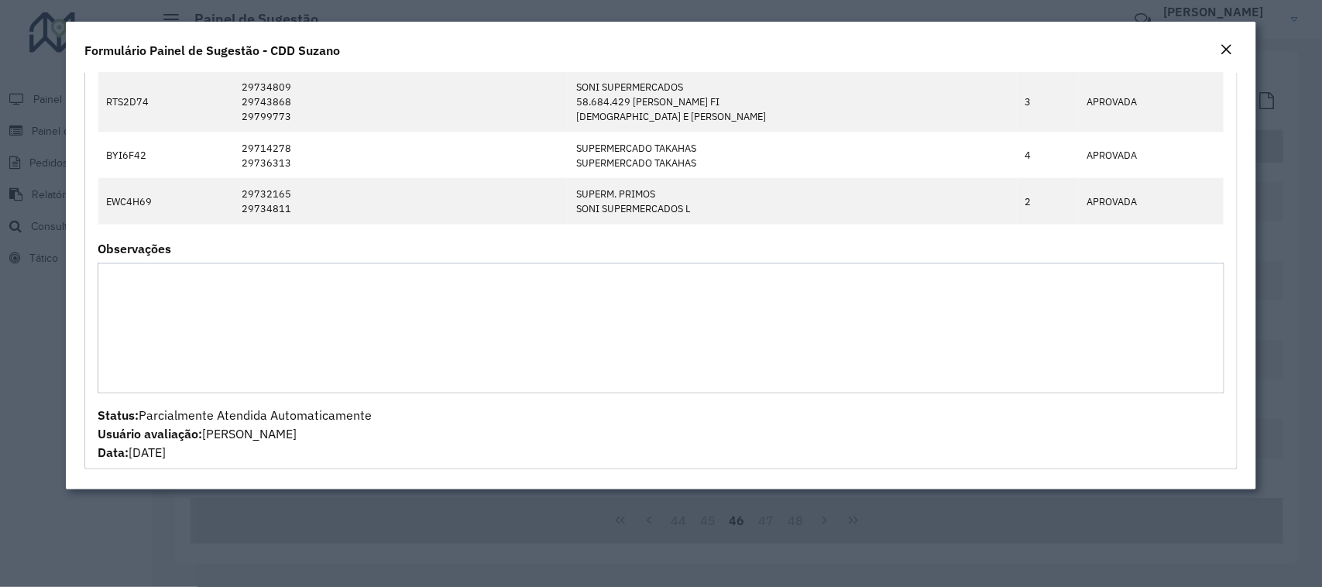
scroll to position [428, 0]
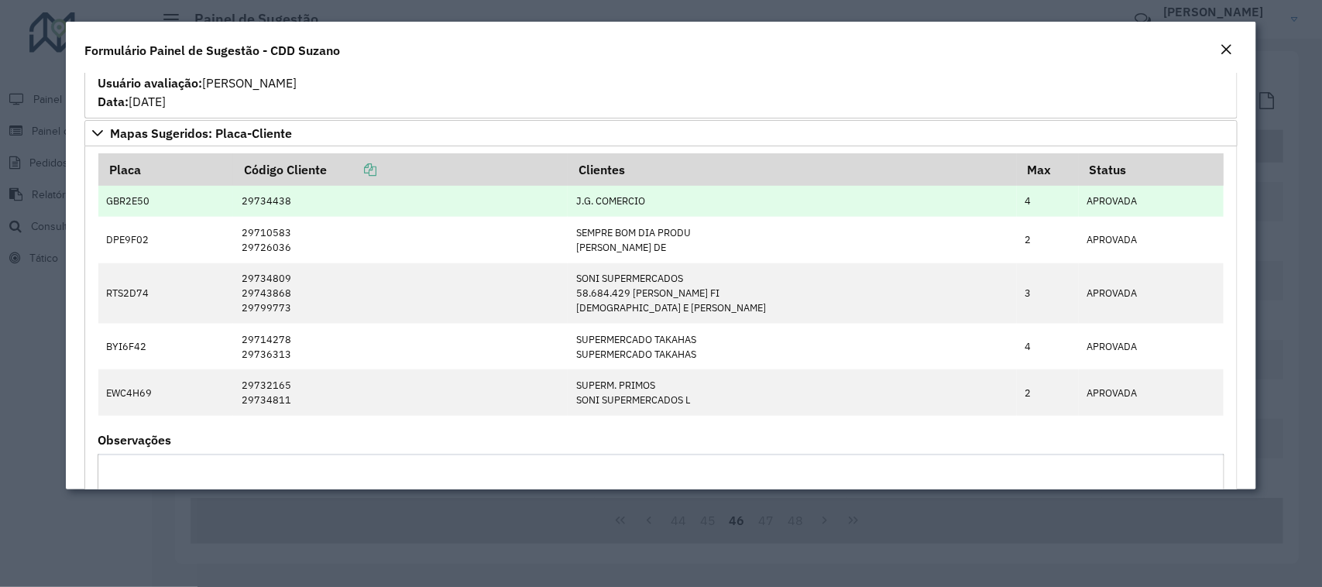
click at [119, 206] on td "GBR2E50" at bounding box center [165, 201] width 135 height 31
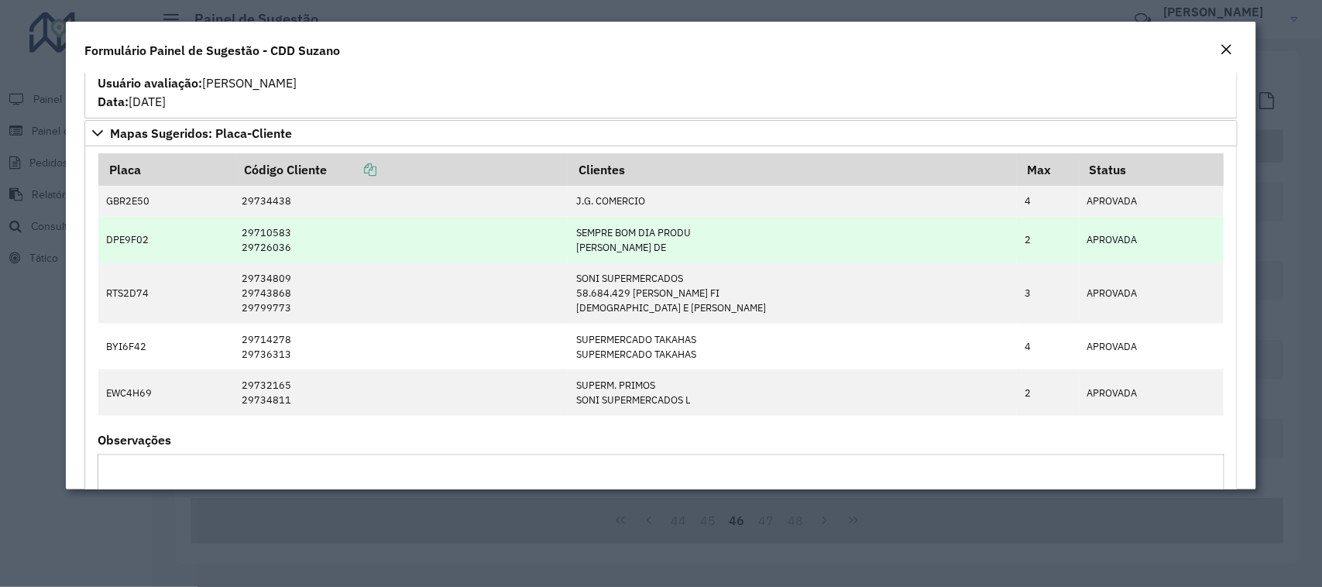
click at [133, 238] on td "DPE9F02" at bounding box center [165, 240] width 135 height 46
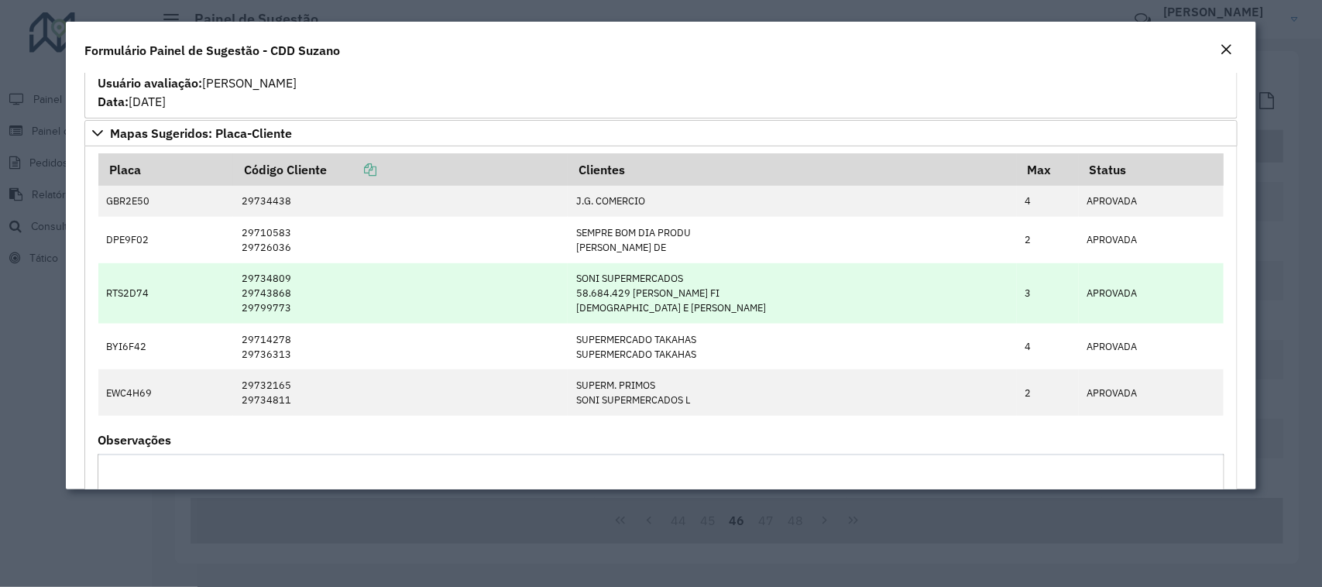
click at [149, 285] on td "RTS2D74" at bounding box center [165, 293] width 135 height 61
click at [133, 295] on td "RTS2D74" at bounding box center [165, 293] width 135 height 61
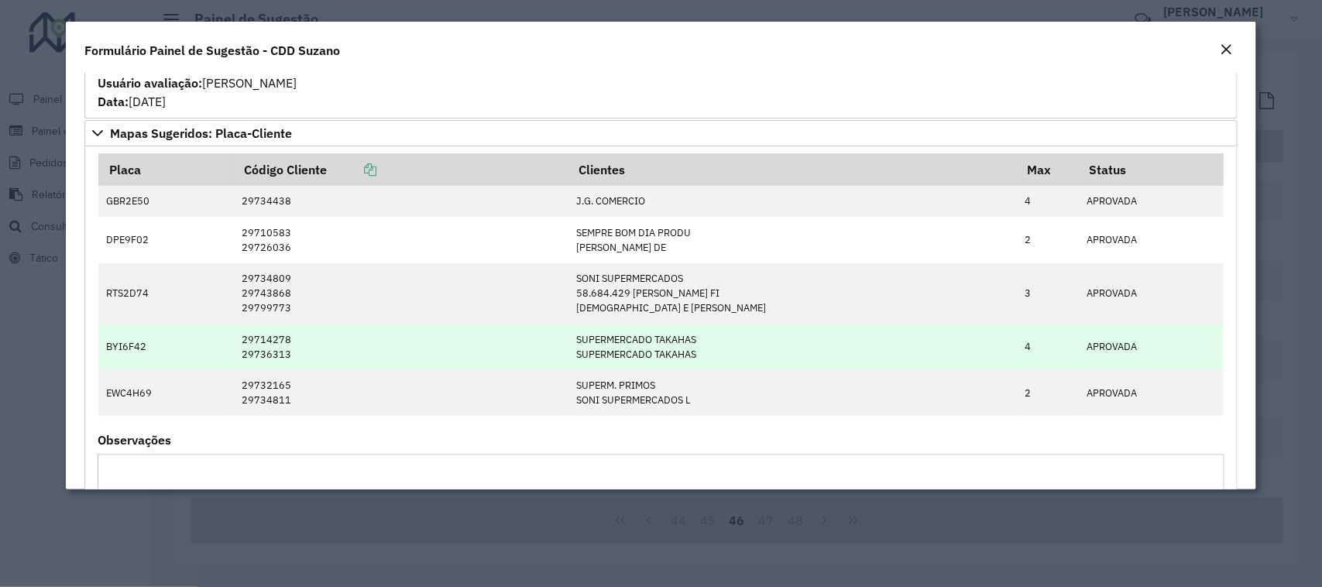
click at [140, 346] on td "BYI6F42" at bounding box center [165, 347] width 135 height 46
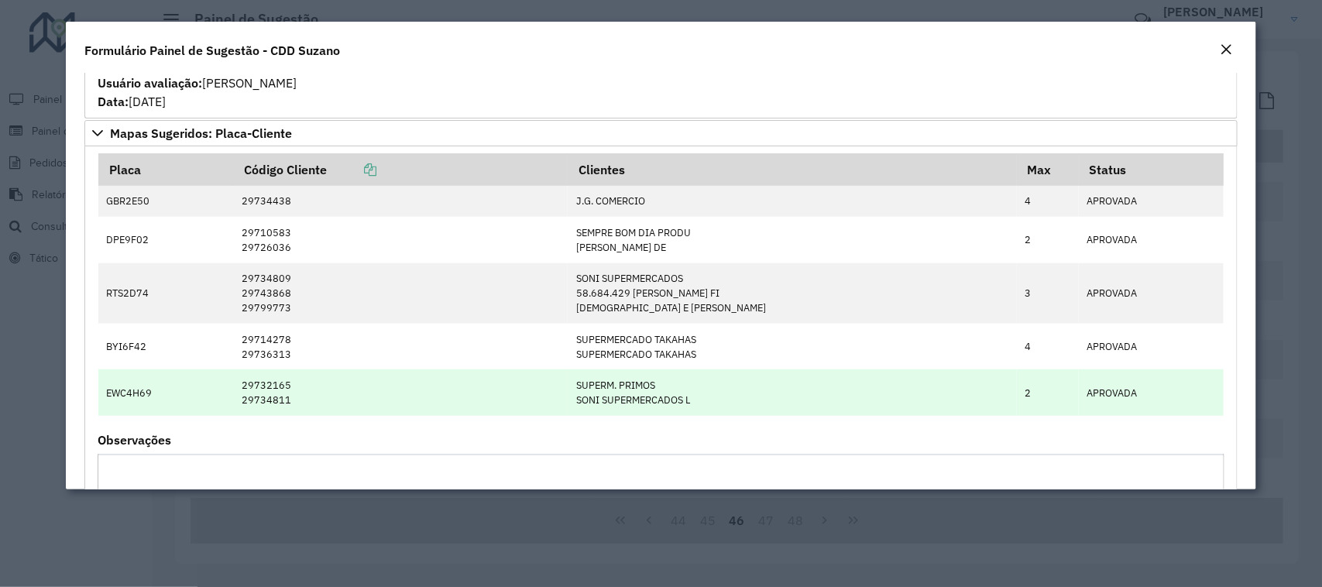
click at [144, 397] on td "EWC4H69" at bounding box center [165, 393] width 135 height 46
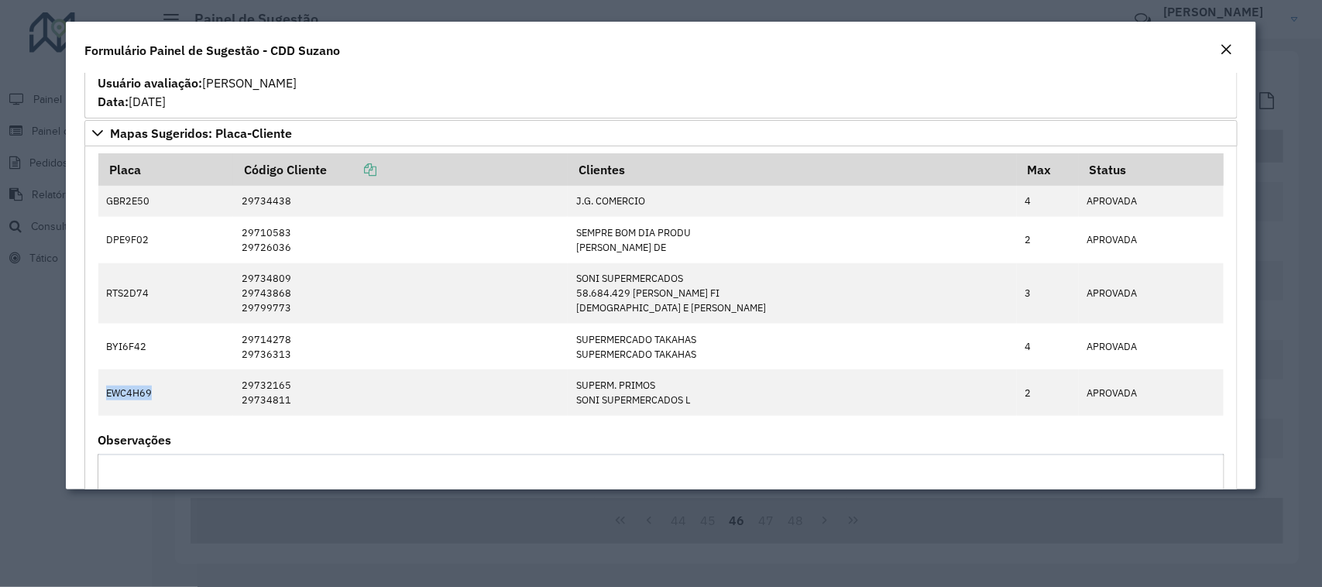
click at [1229, 50] on em "Close" at bounding box center [1227, 49] width 12 height 12
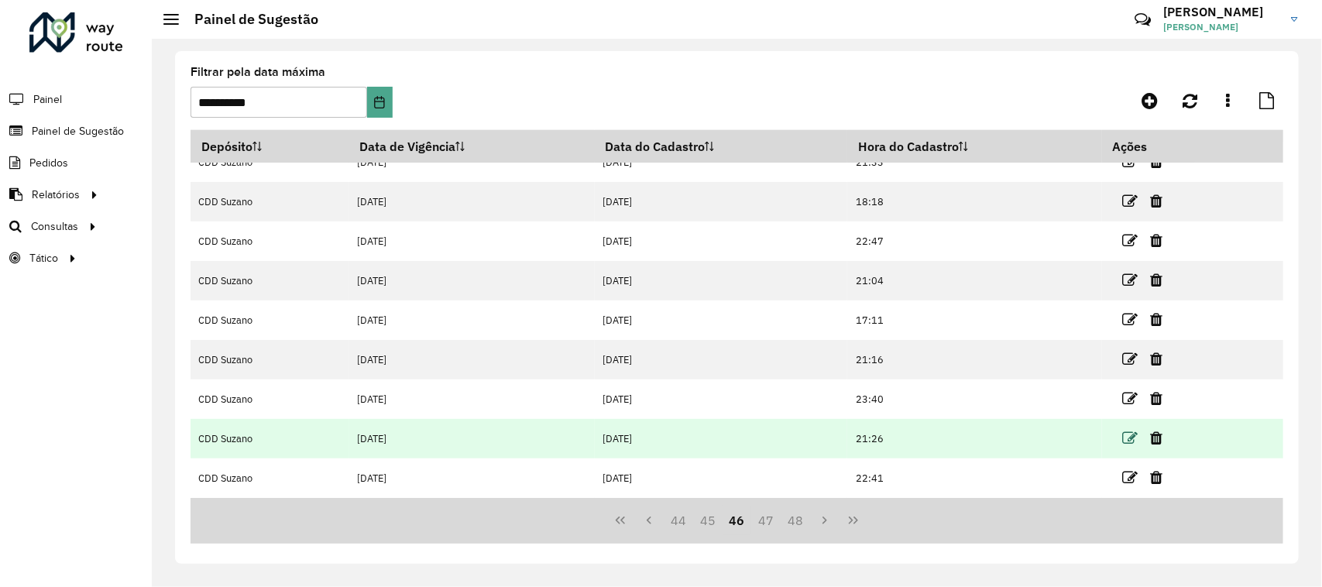
click at [1130, 442] on icon at bounding box center [1130, 438] width 15 height 15
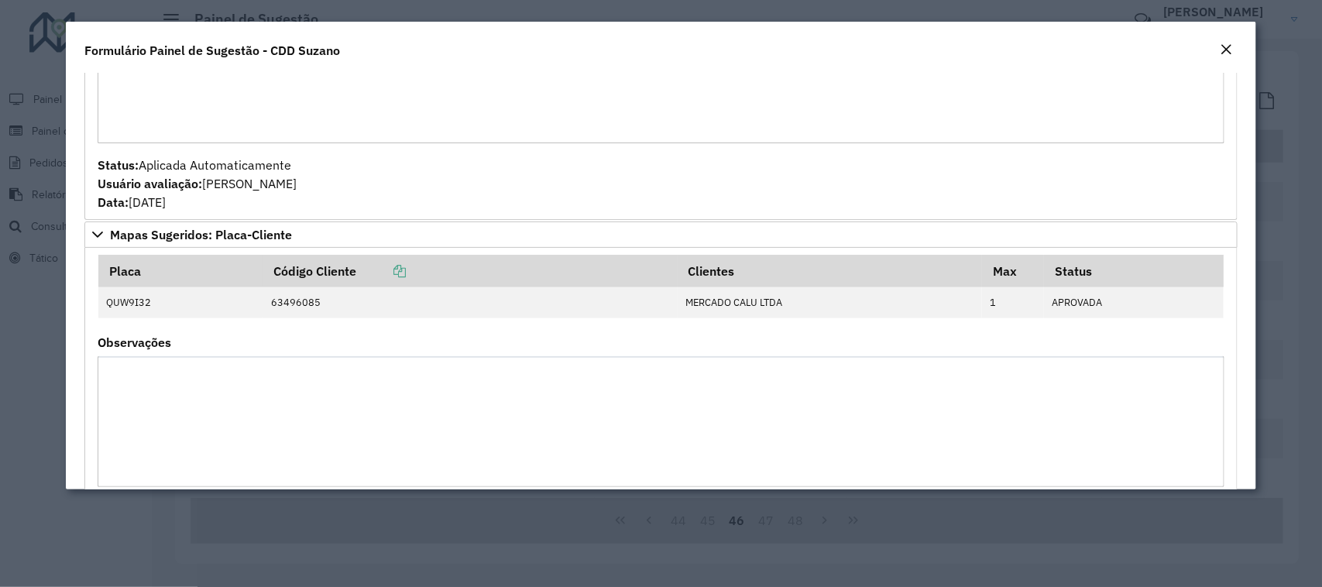
scroll to position [349, 0]
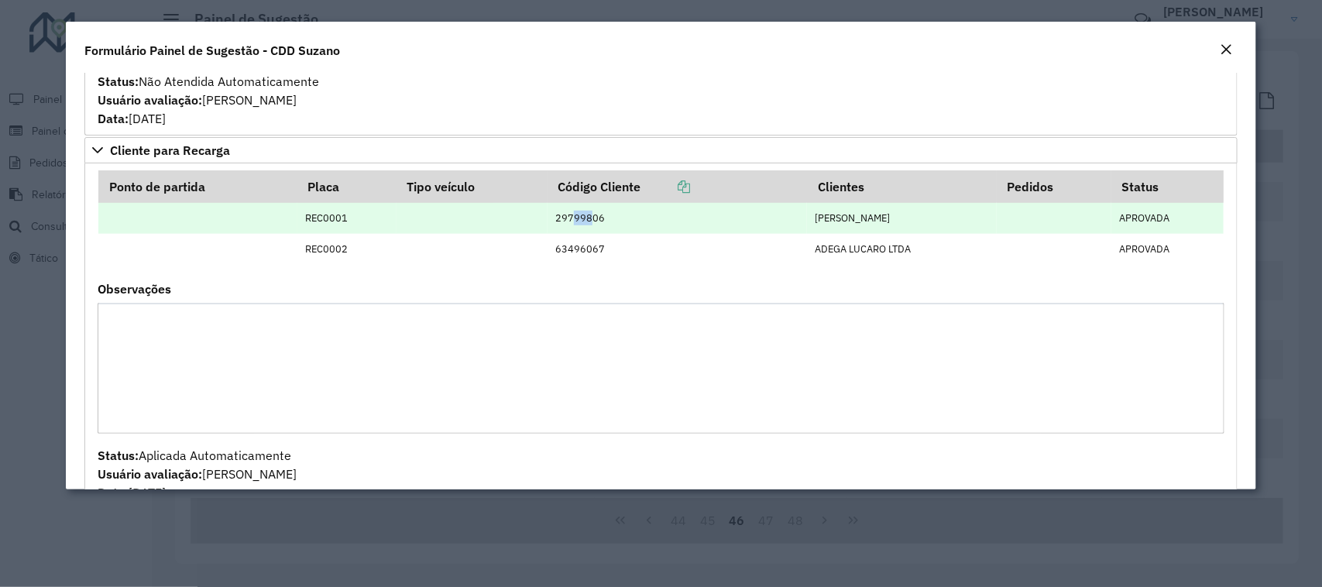
drag, startPoint x: 559, startPoint y: 223, endPoint x: 574, endPoint y: 232, distance: 17.4
click at [574, 232] on td "29799806" at bounding box center [678, 218] width 260 height 31
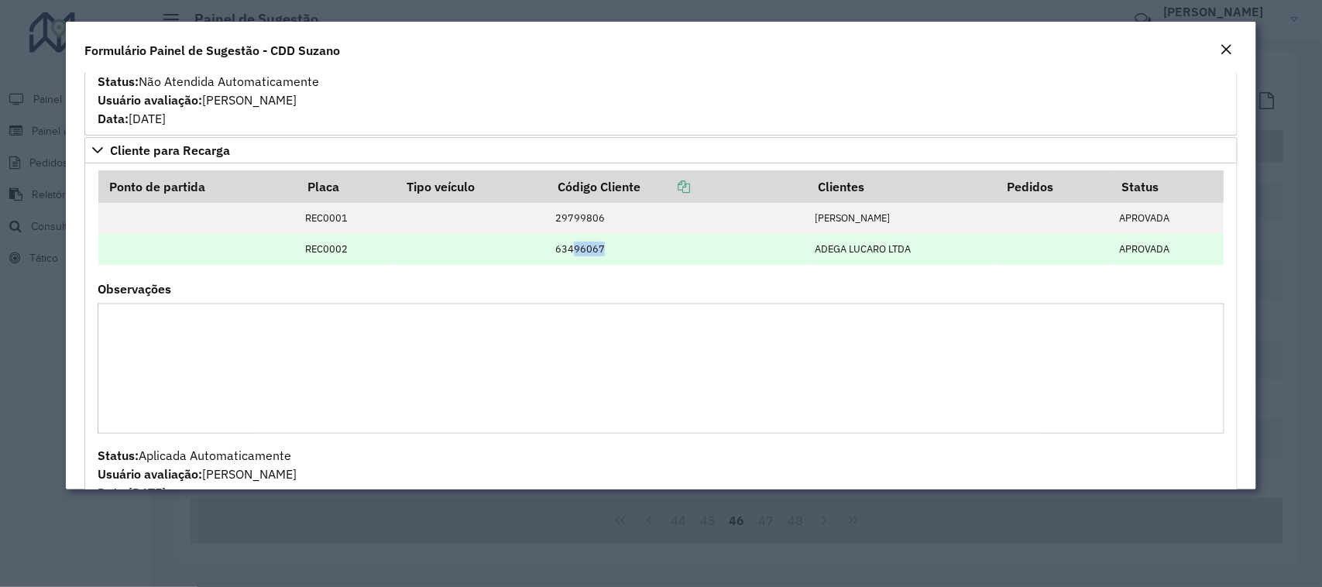
drag, startPoint x: 555, startPoint y: 253, endPoint x: 591, endPoint y: 249, distance: 36.7
click at [591, 249] on td "63496067" at bounding box center [678, 249] width 260 height 31
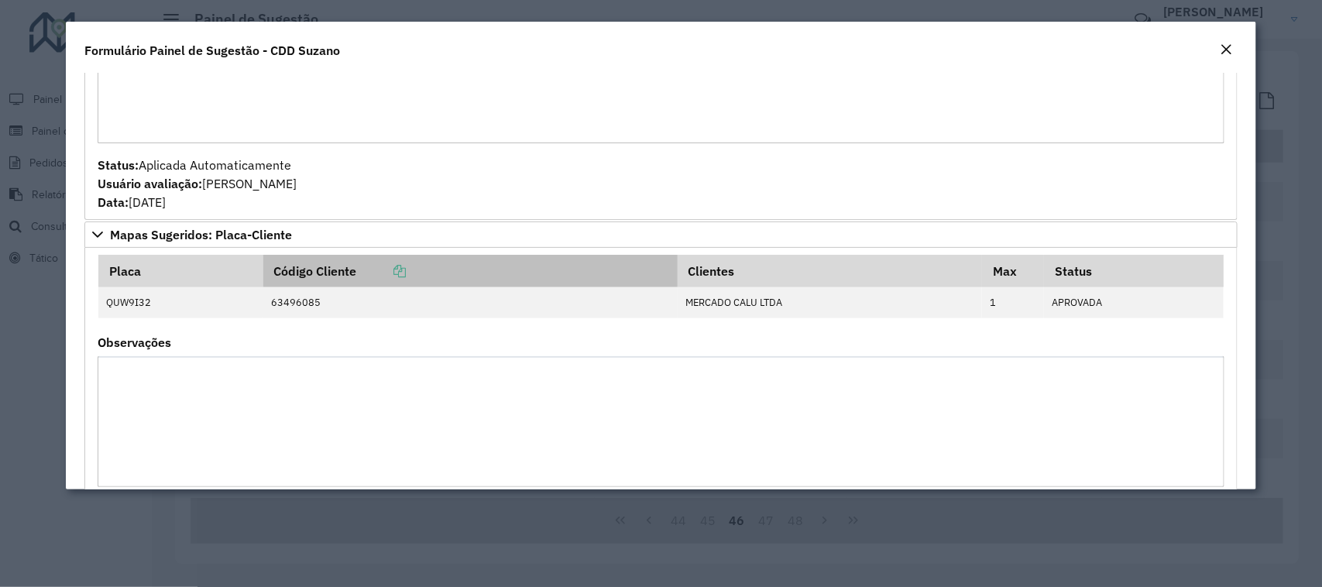
scroll to position [736, 0]
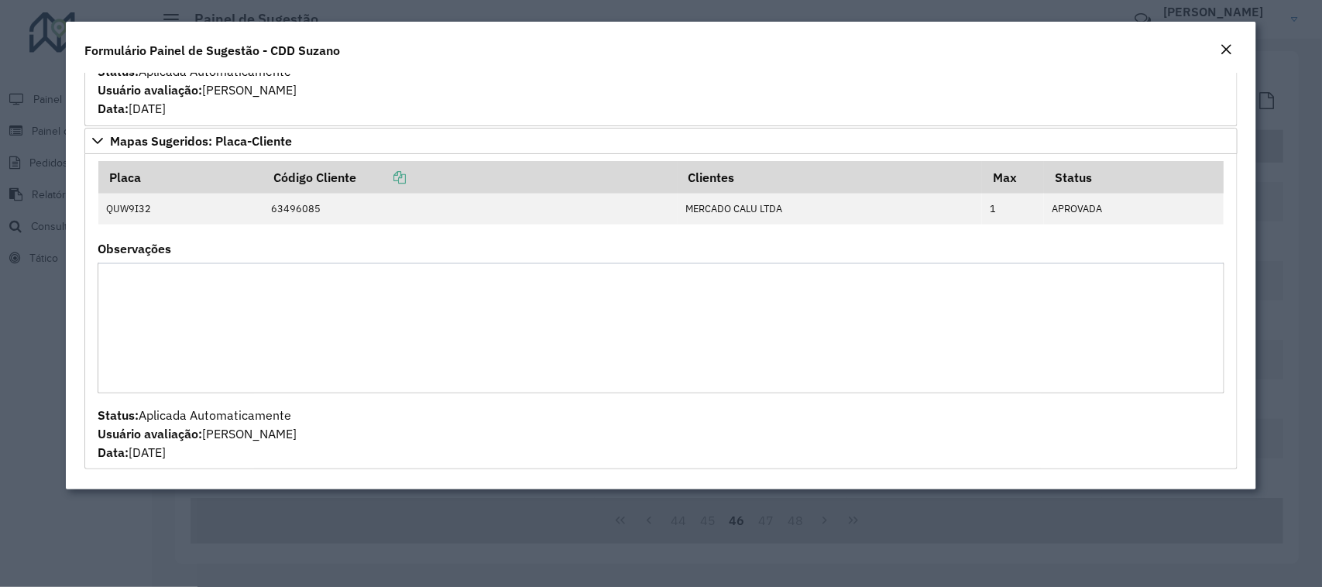
click at [1228, 37] on div "Formulário Painel de Sugestão - CDD Suzano" at bounding box center [661, 47] width 1190 height 51
click at [1217, 48] on button "Close" at bounding box center [1227, 50] width 22 height 20
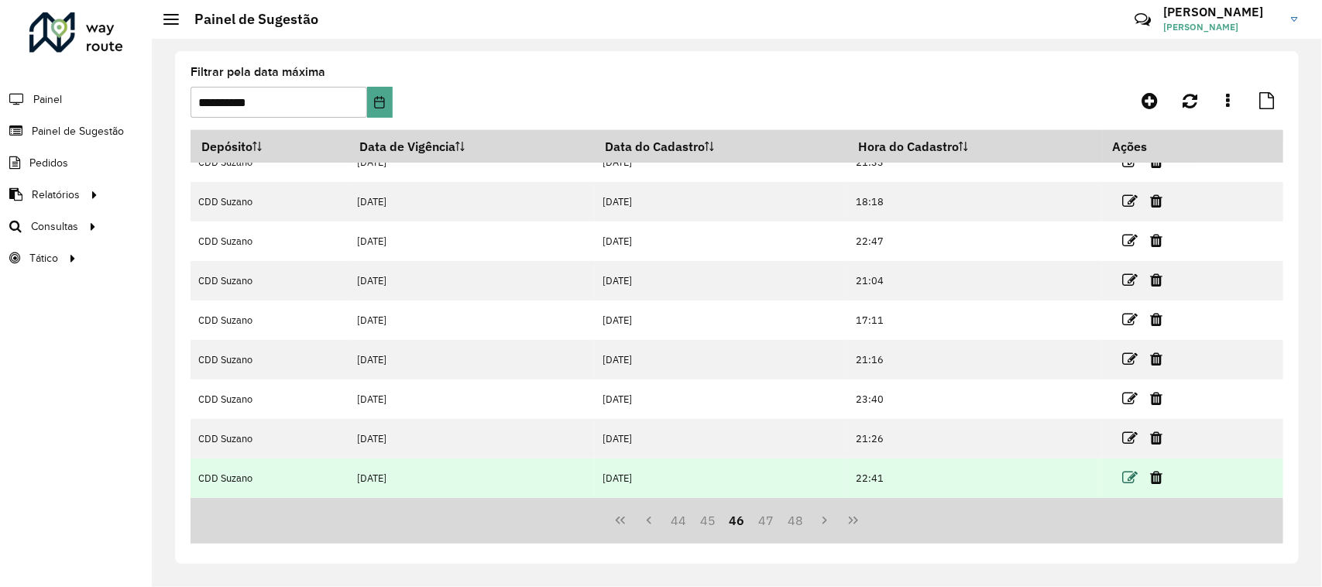
click at [1127, 474] on icon at bounding box center [1130, 477] width 15 height 15
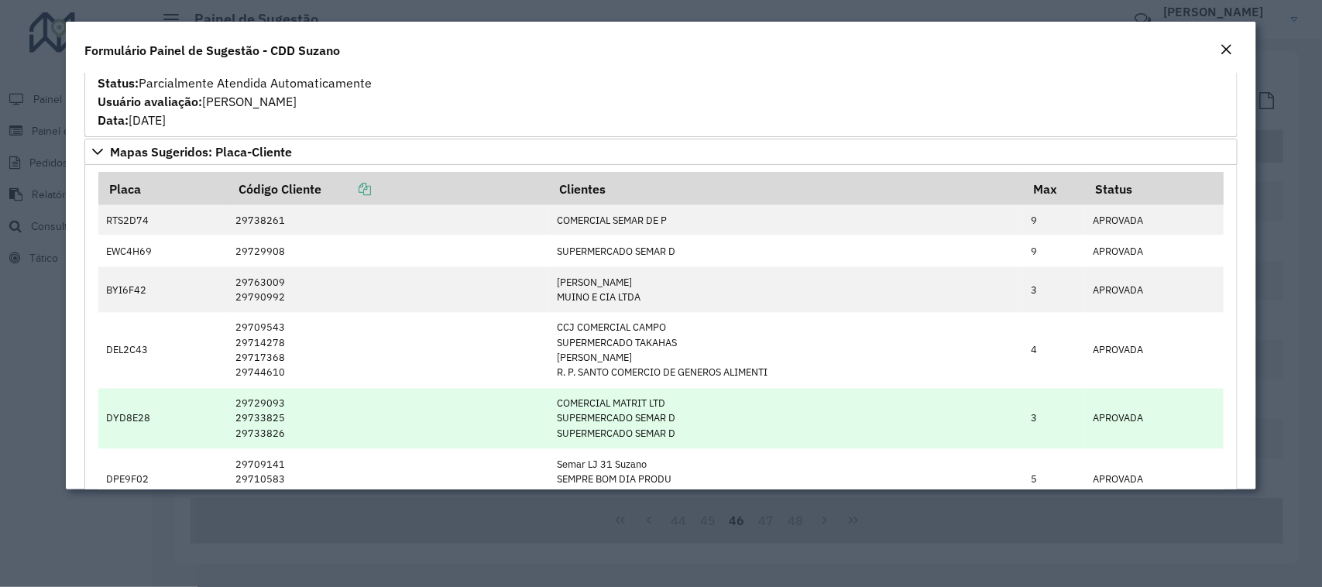
scroll to position [1162, 0]
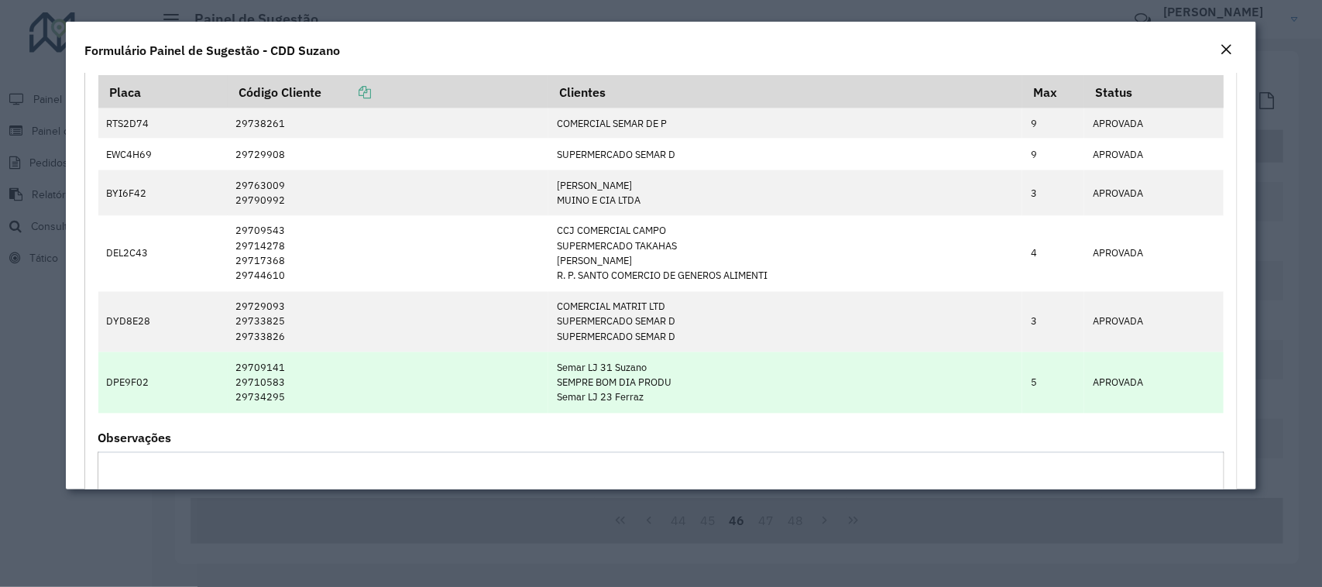
click at [130, 386] on td "DPE9F02" at bounding box center [162, 382] width 129 height 61
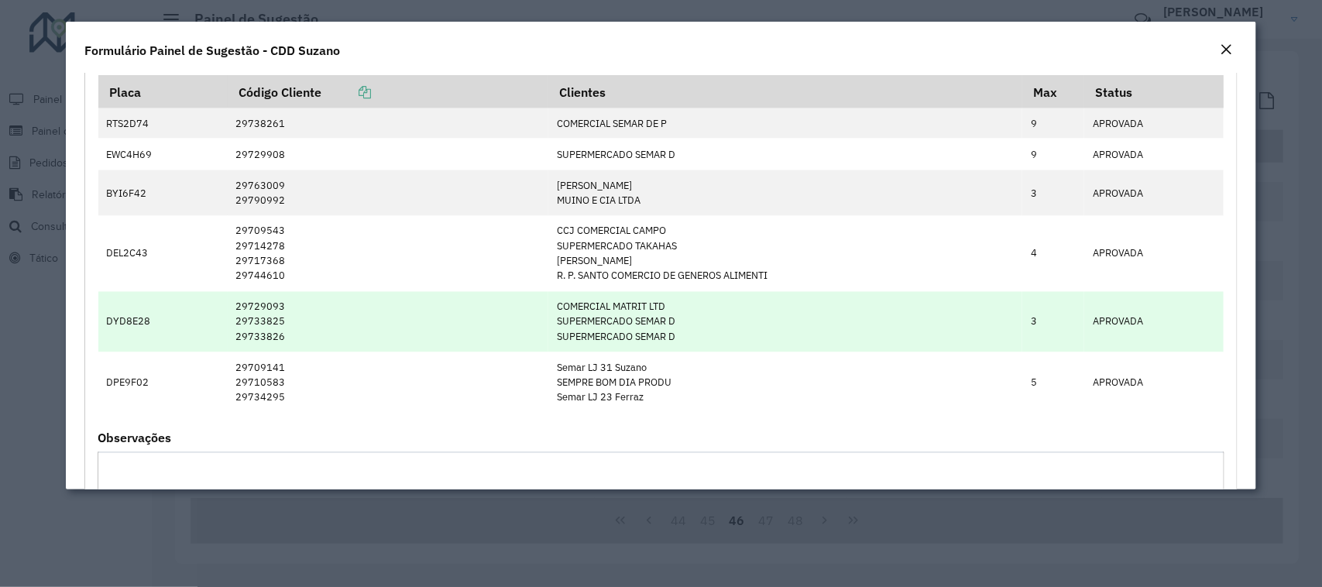
click at [145, 325] on td "DYD8E28" at bounding box center [162, 322] width 129 height 61
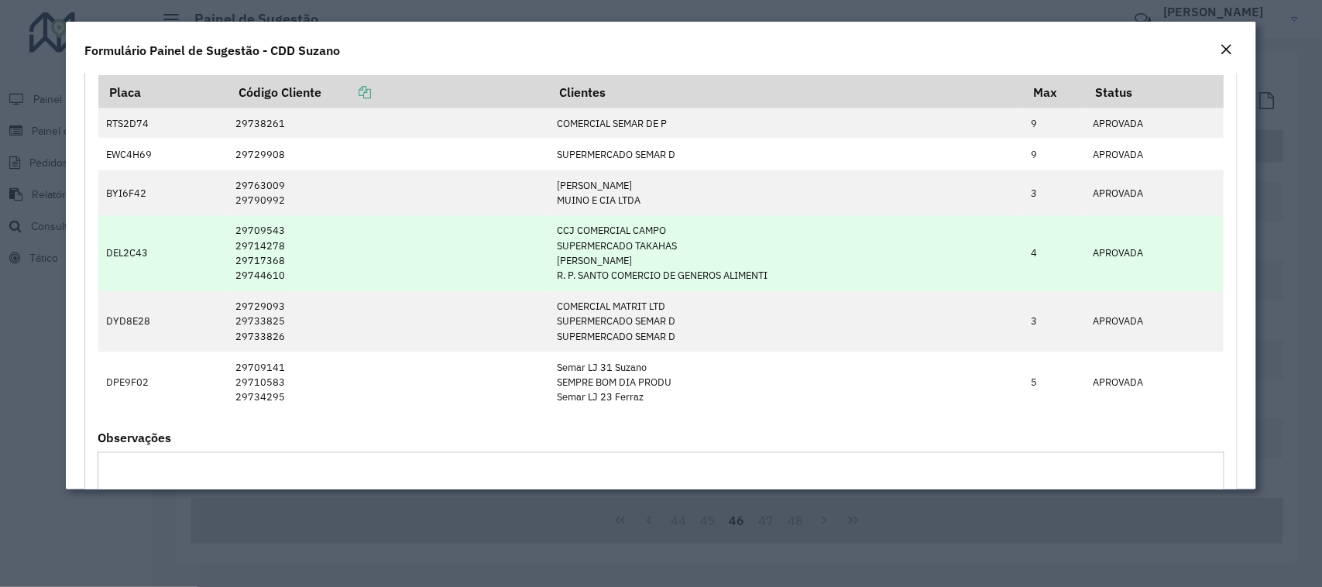
click at [119, 252] on td "DEL2C43" at bounding box center [162, 254] width 129 height 76
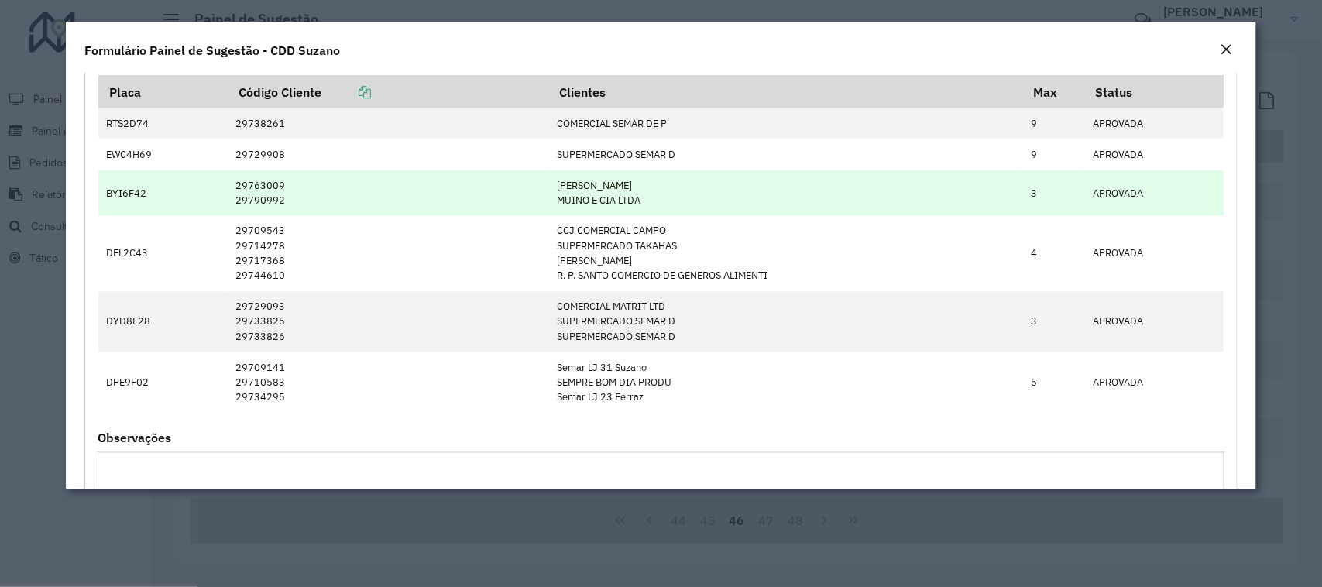
click at [129, 200] on td "BYI6F42" at bounding box center [162, 193] width 129 height 46
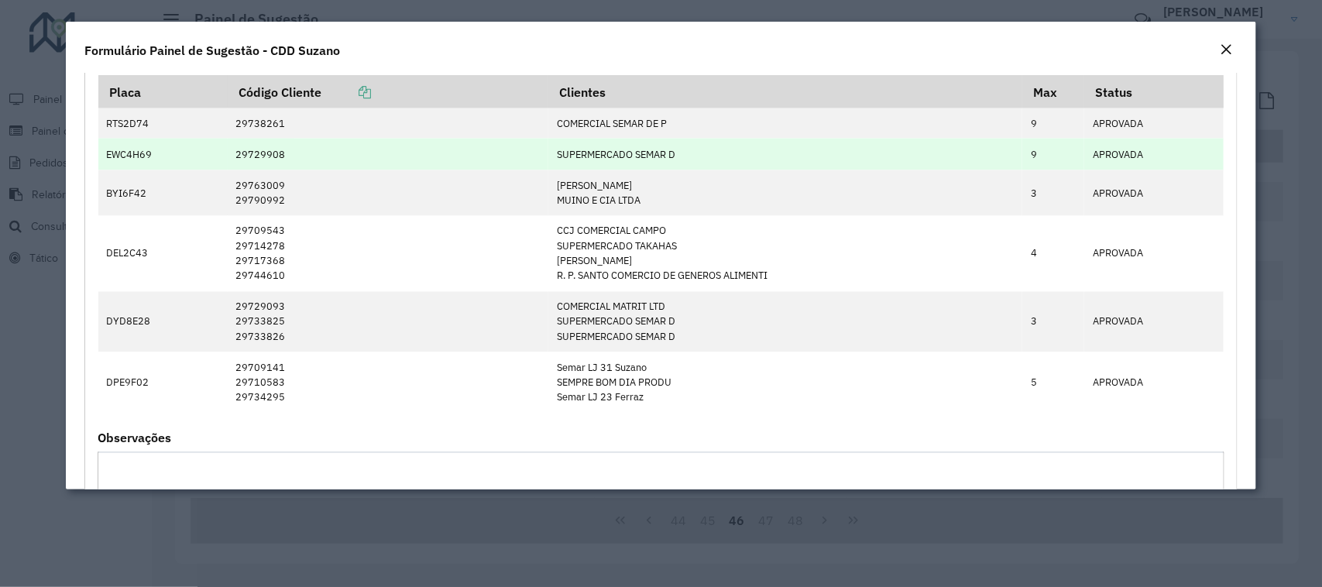
click at [144, 156] on td "EWC4H69" at bounding box center [162, 154] width 129 height 31
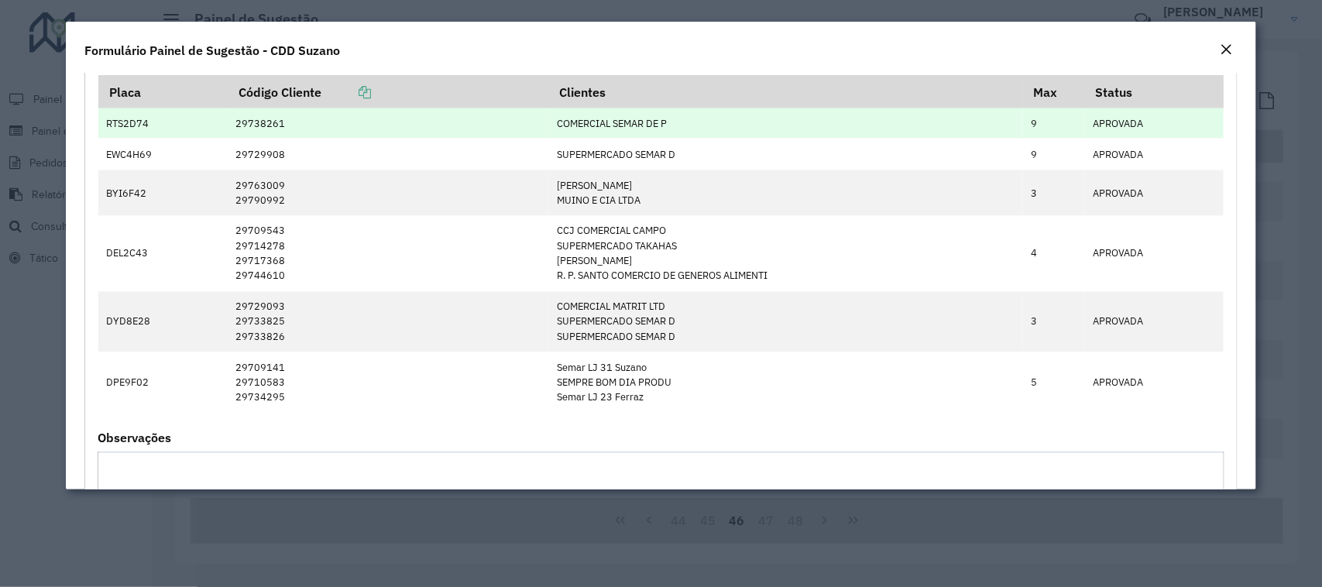
click at [136, 128] on td "RTS2D74" at bounding box center [162, 123] width 129 height 31
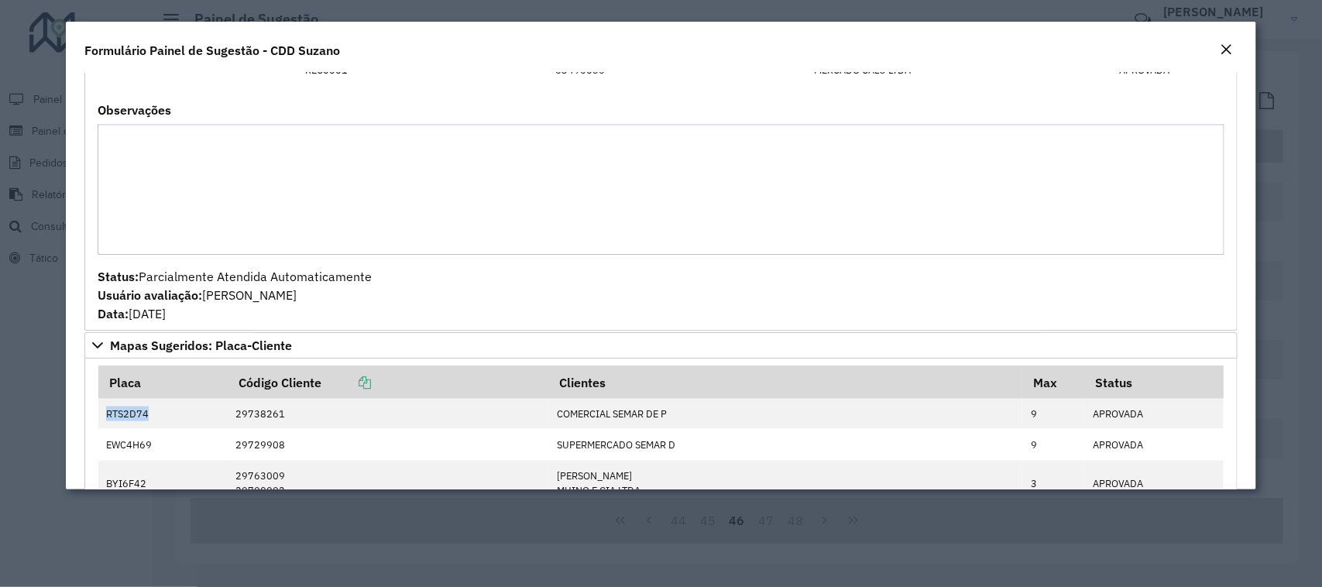
scroll to position [581, 0]
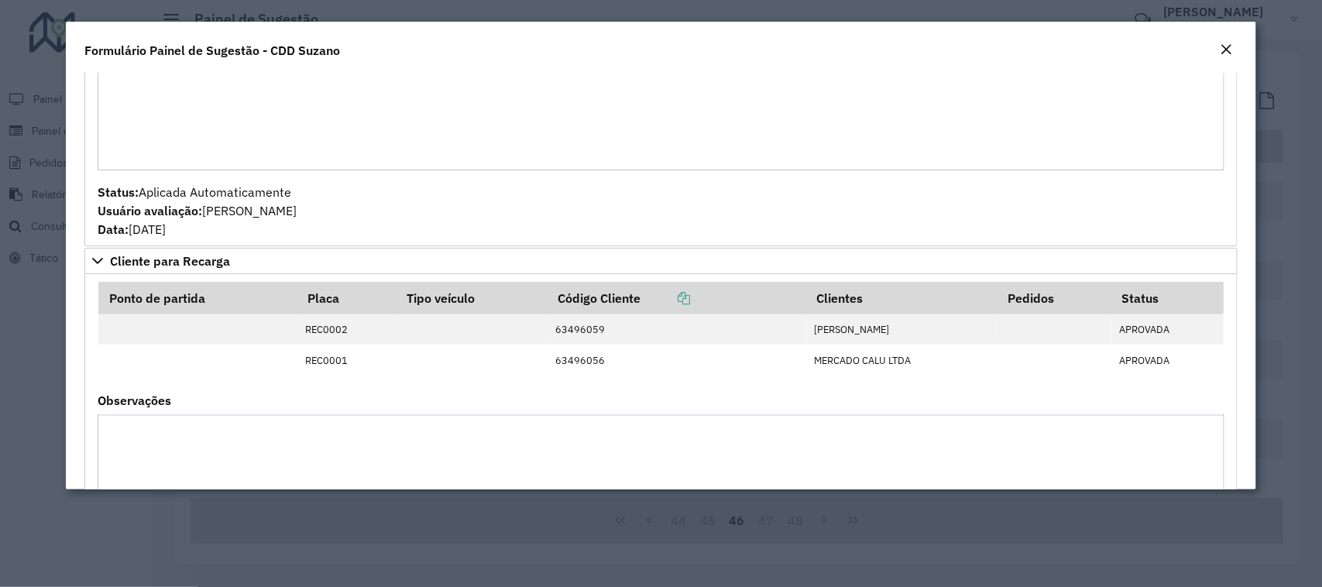
click at [1229, 47] on em "Close" at bounding box center [1227, 49] width 12 height 12
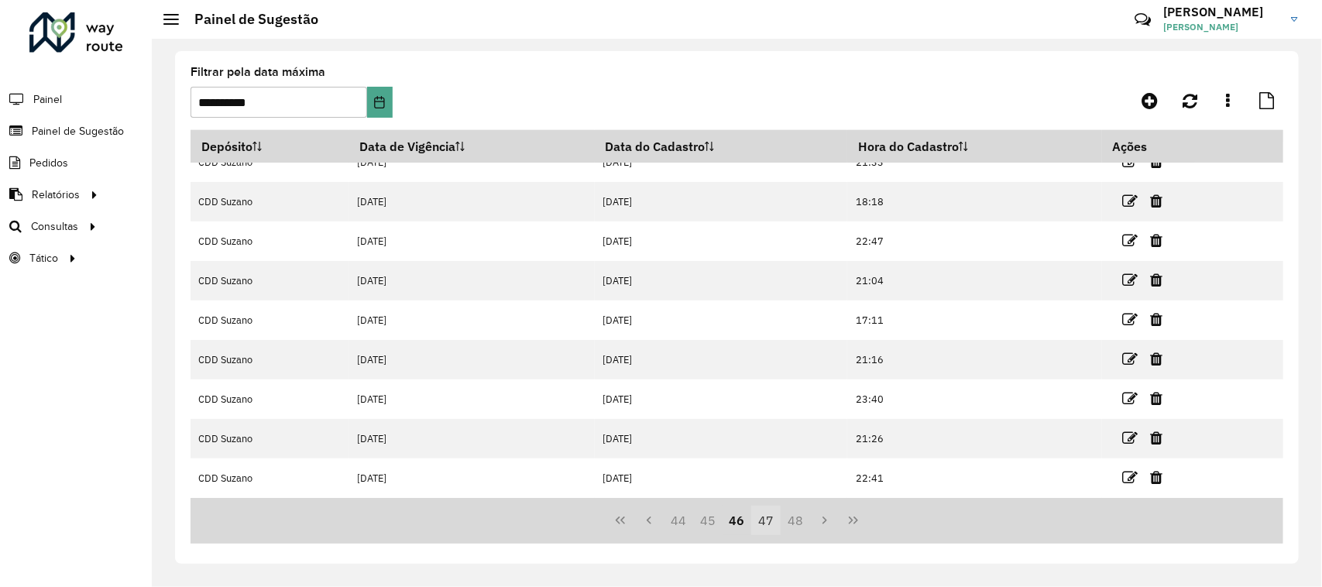
click at [768, 521] on button "47" at bounding box center [765, 520] width 29 height 29
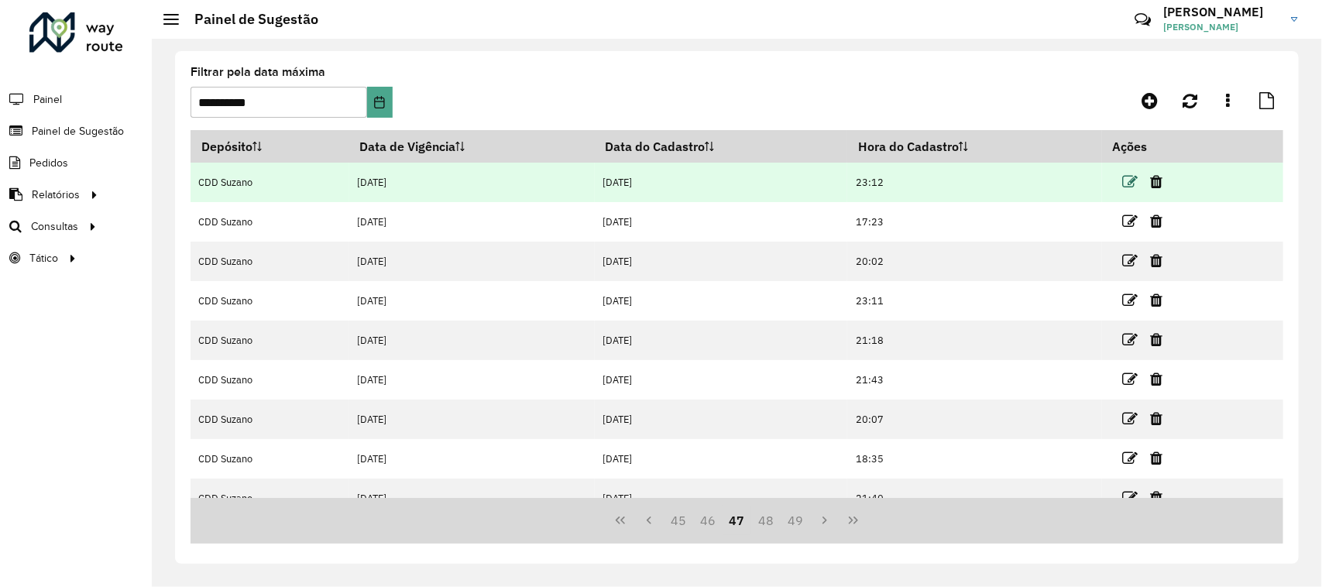
click at [1133, 187] on icon at bounding box center [1130, 181] width 15 height 15
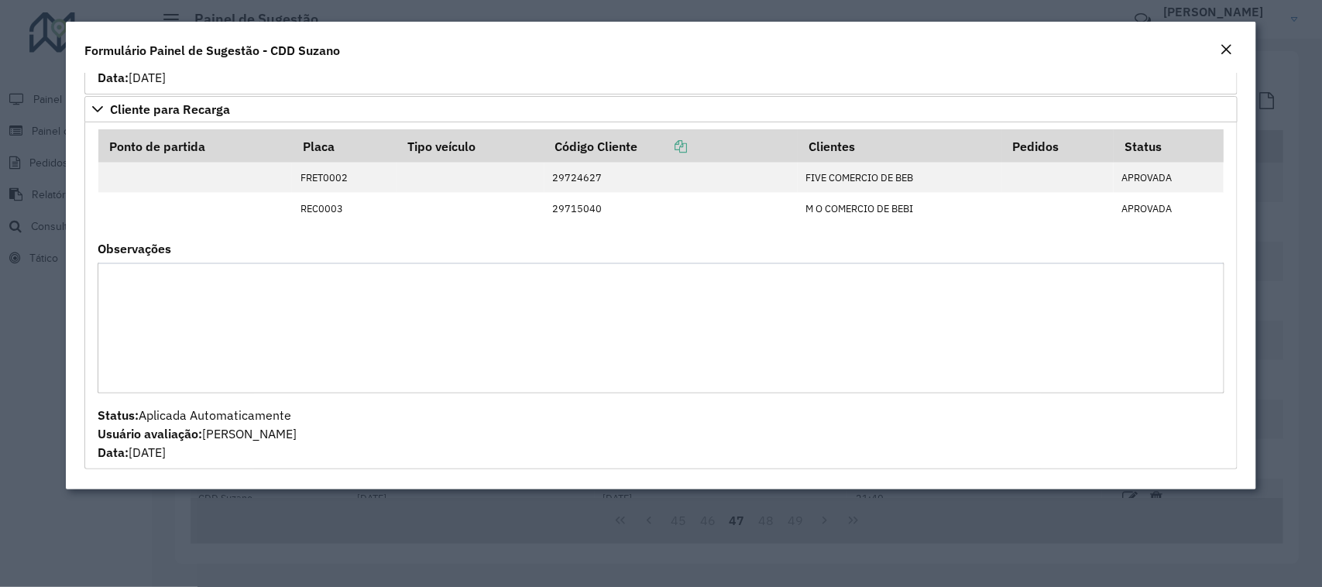
scroll to position [699, 0]
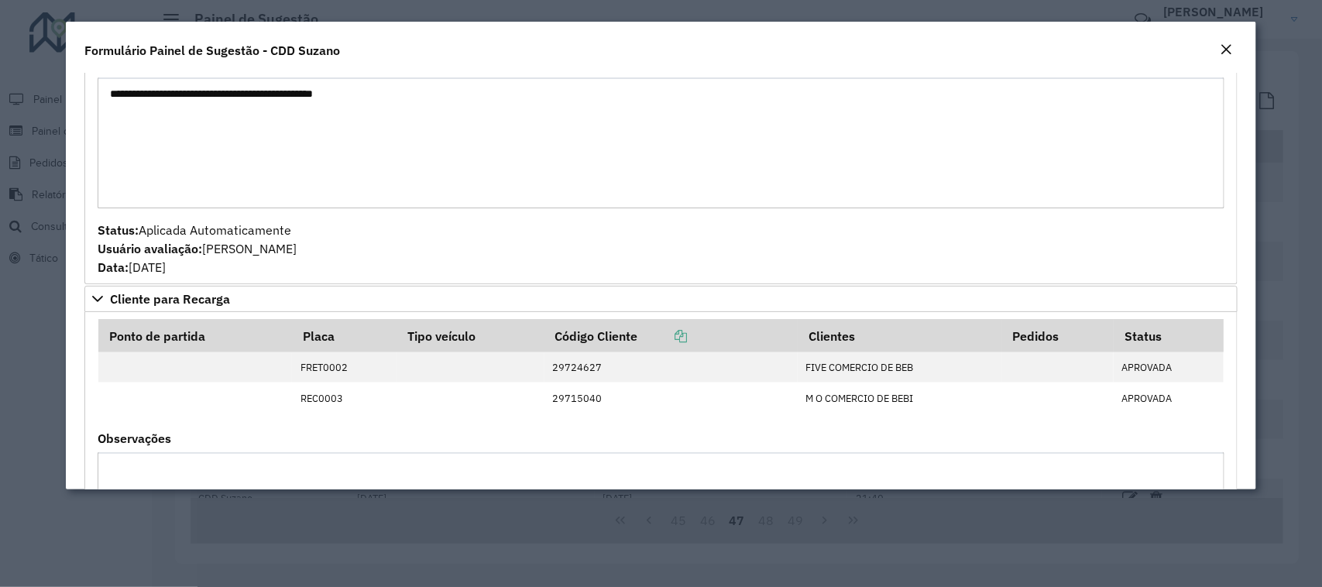
click at [1236, 50] on button "Close" at bounding box center [1227, 50] width 22 height 20
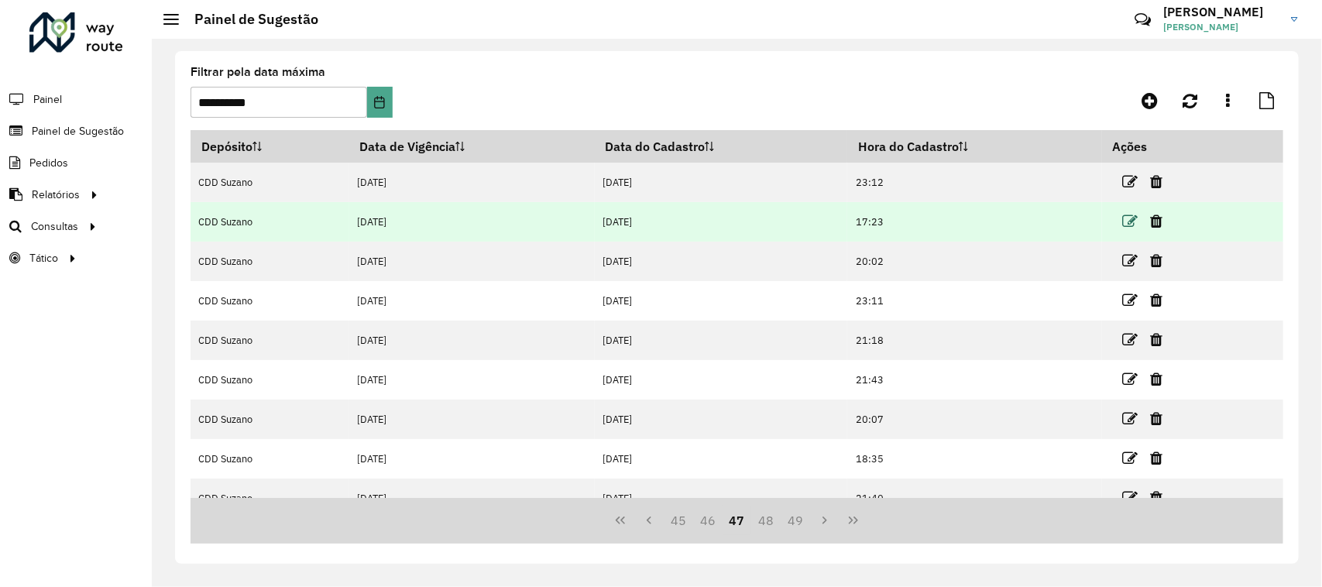
click at [1128, 225] on icon at bounding box center [1130, 221] width 15 height 15
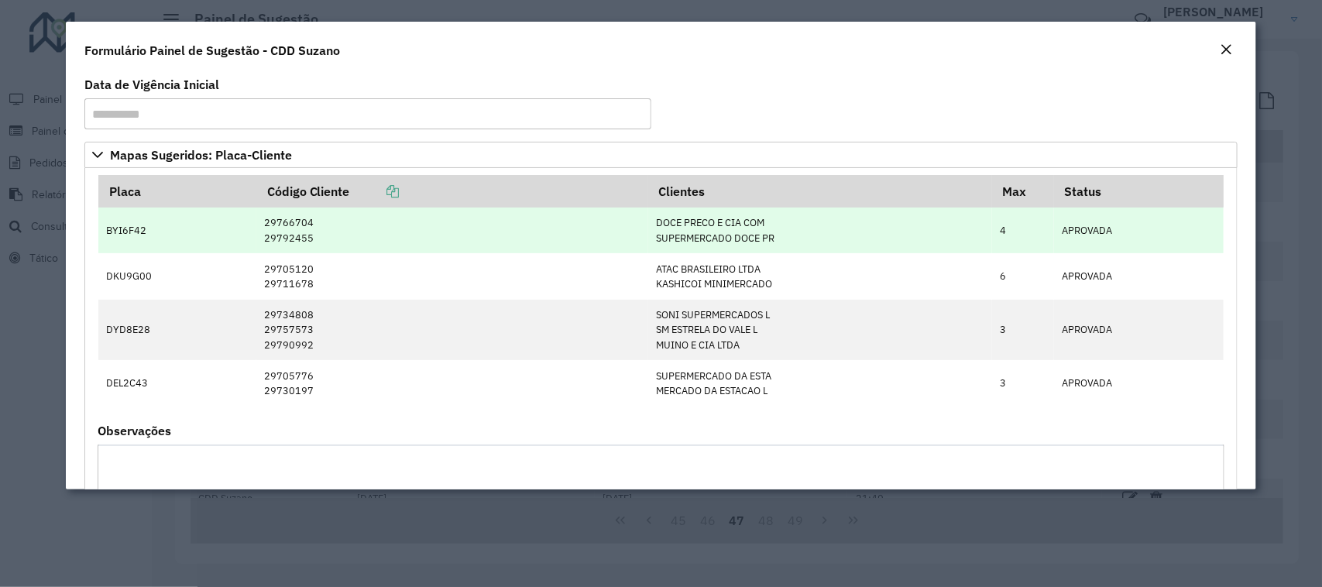
click at [120, 230] on td "BYI6F42" at bounding box center [177, 231] width 158 height 46
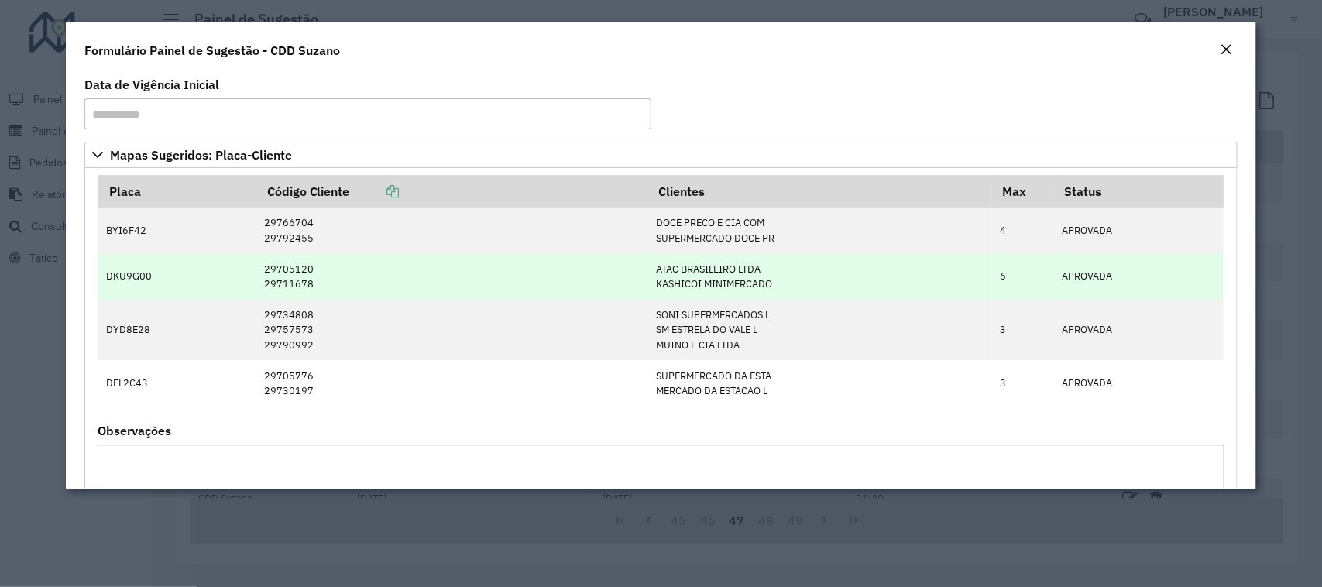
click at [133, 284] on td "DKU9G00" at bounding box center [177, 276] width 158 height 46
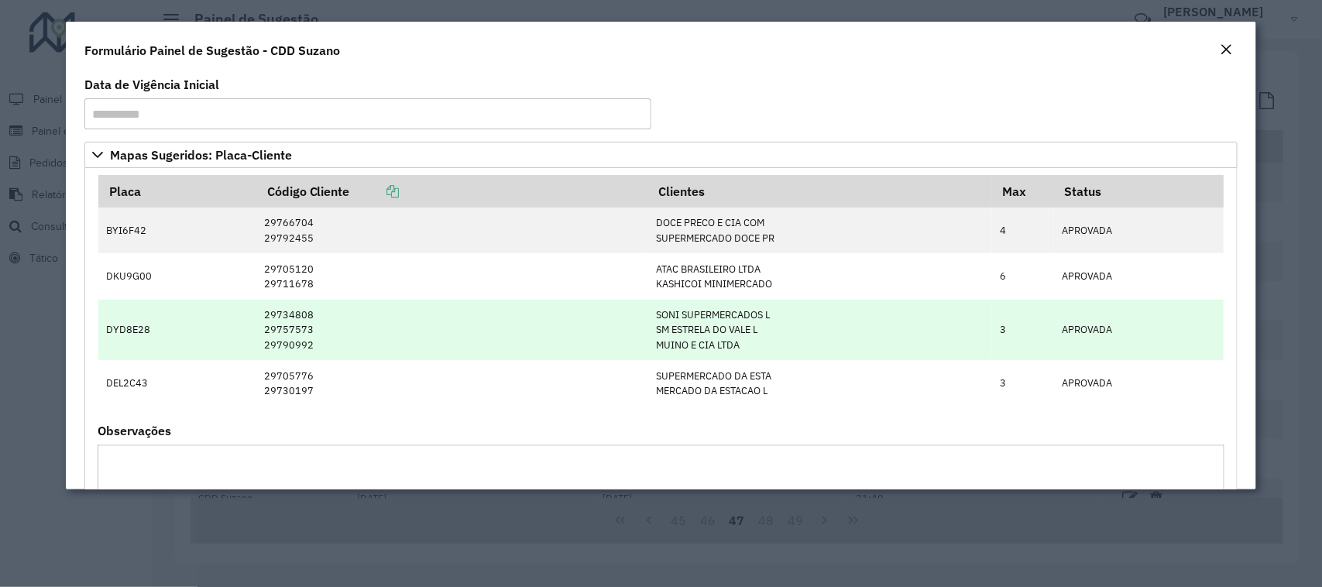
click at [133, 332] on td "DYD8E28" at bounding box center [177, 330] width 158 height 61
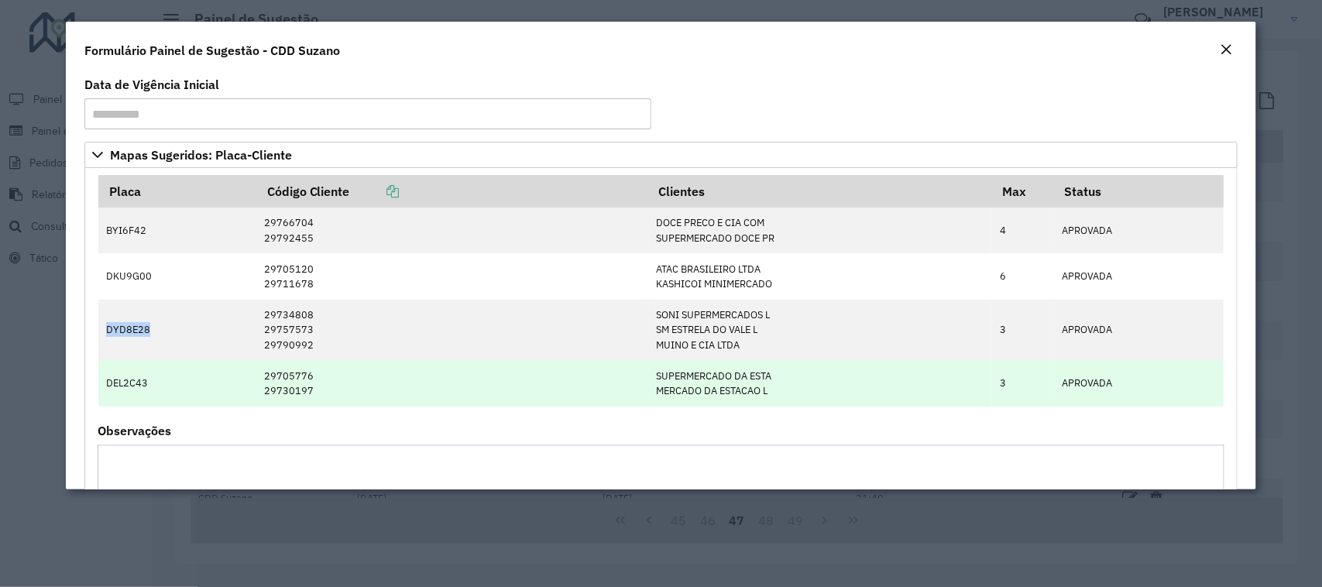
click at [121, 381] on td "DEL2C43" at bounding box center [177, 383] width 158 height 46
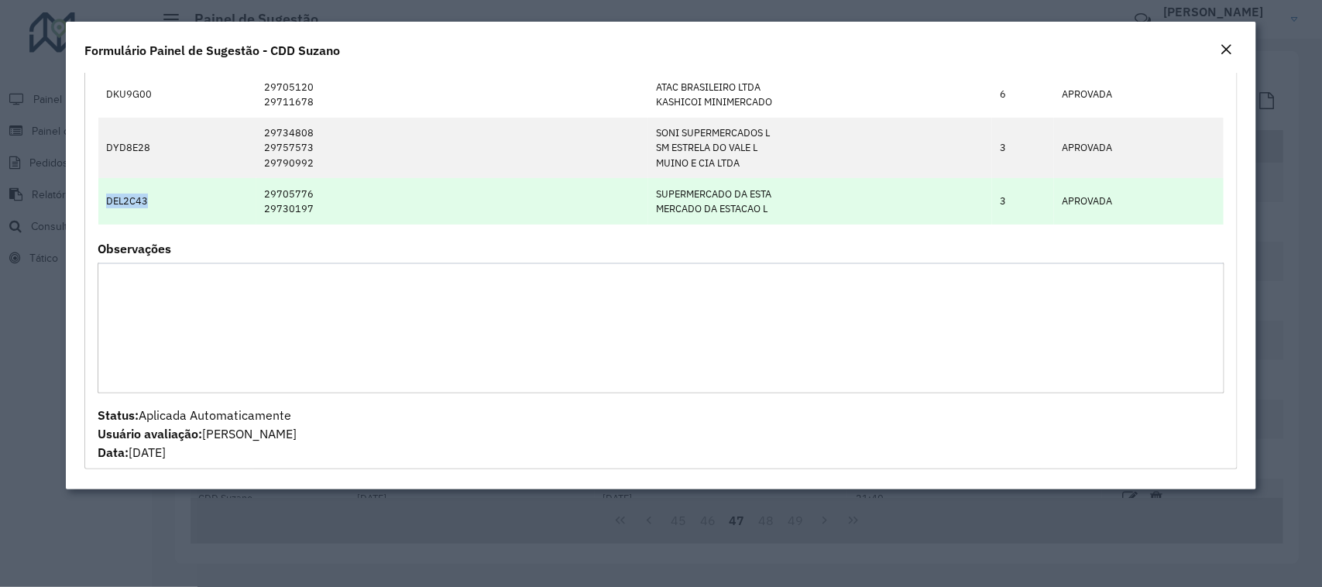
scroll to position [0, 0]
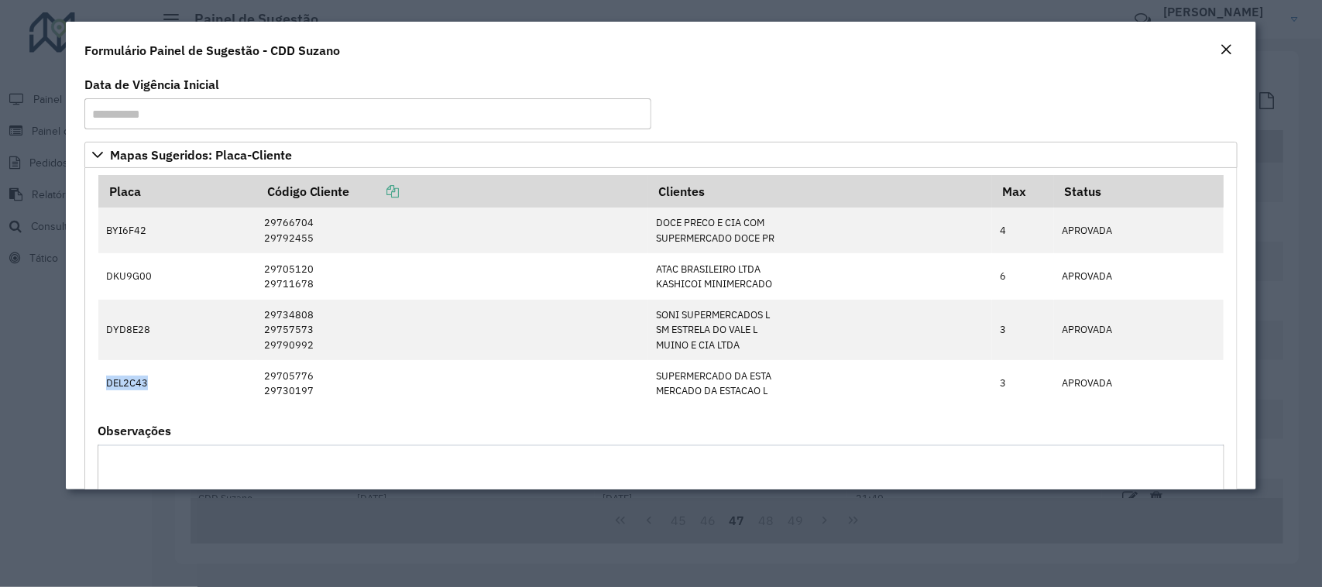
click at [1226, 56] on em "Close" at bounding box center [1227, 49] width 12 height 12
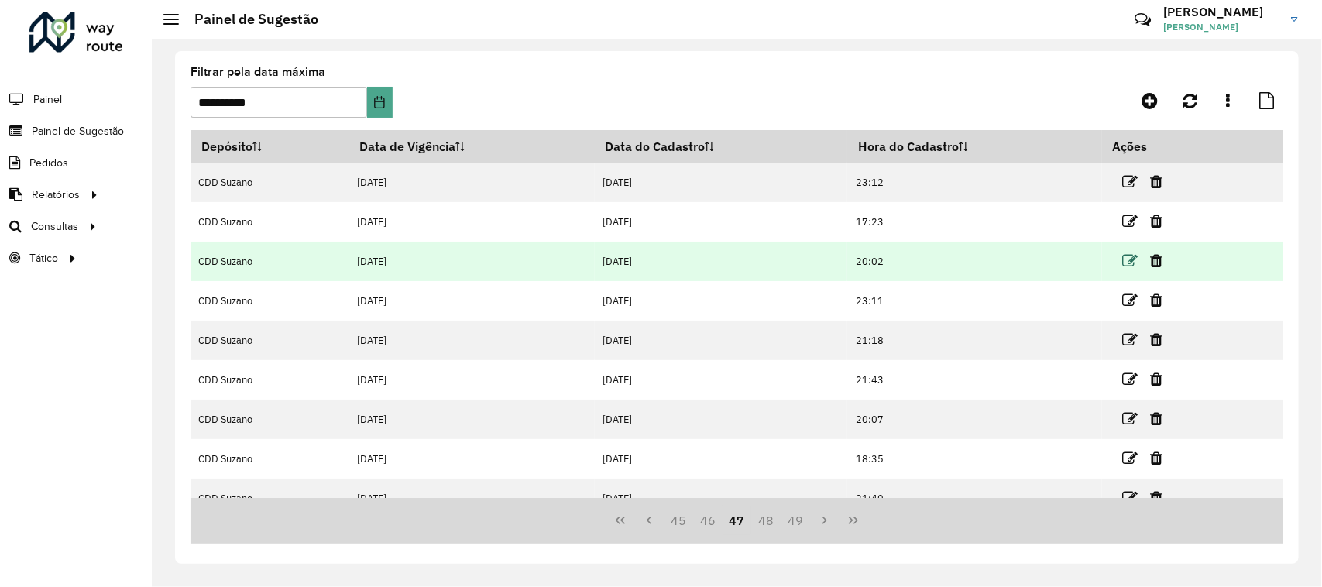
click at [1135, 262] on icon at bounding box center [1130, 260] width 15 height 15
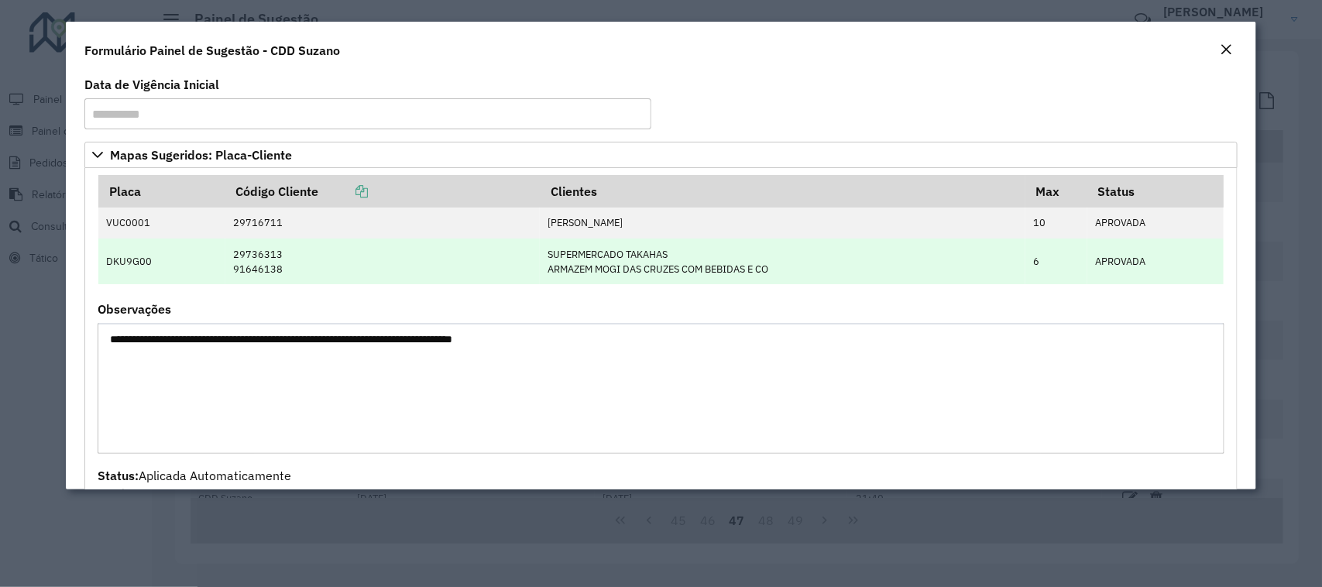
scroll to position [60, 0]
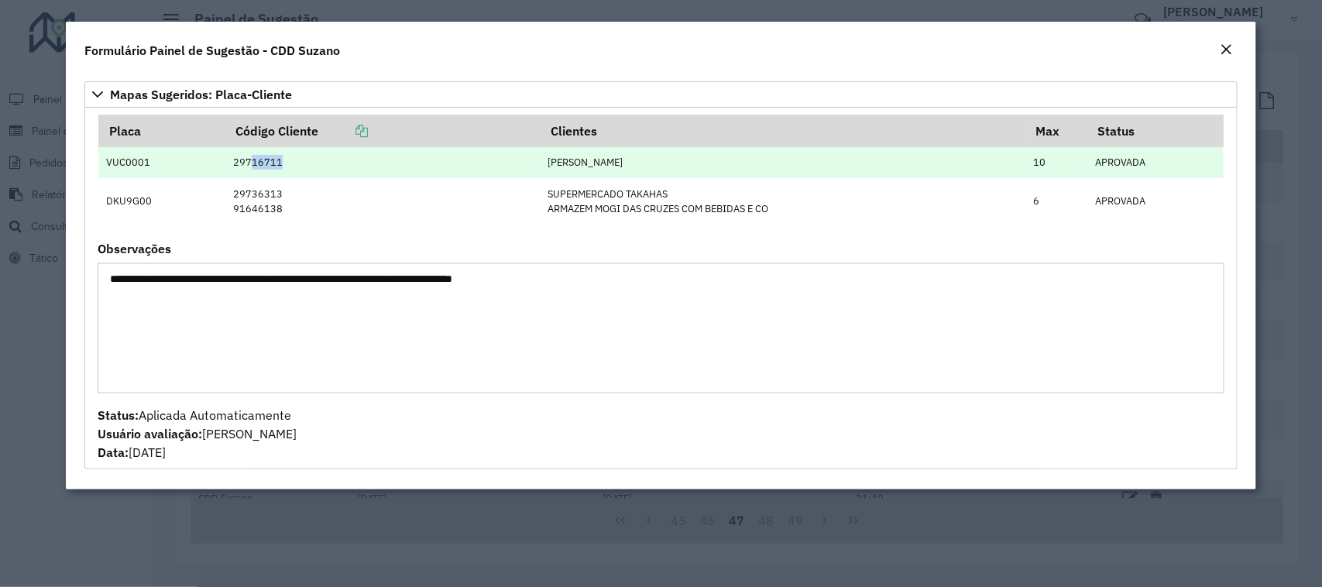
drag, startPoint x: 246, startPoint y: 160, endPoint x: 291, endPoint y: 170, distance: 46.0
click at [291, 170] on td "29716711" at bounding box center [382, 162] width 315 height 31
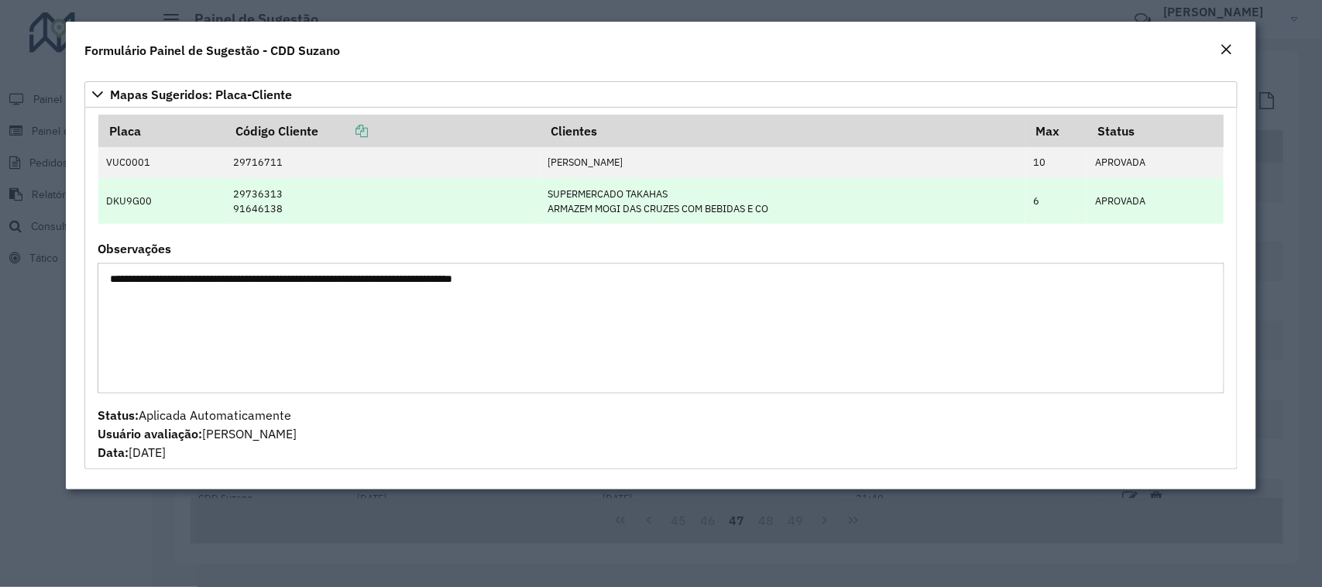
click at [121, 204] on td "DKU9G00" at bounding box center [161, 201] width 127 height 46
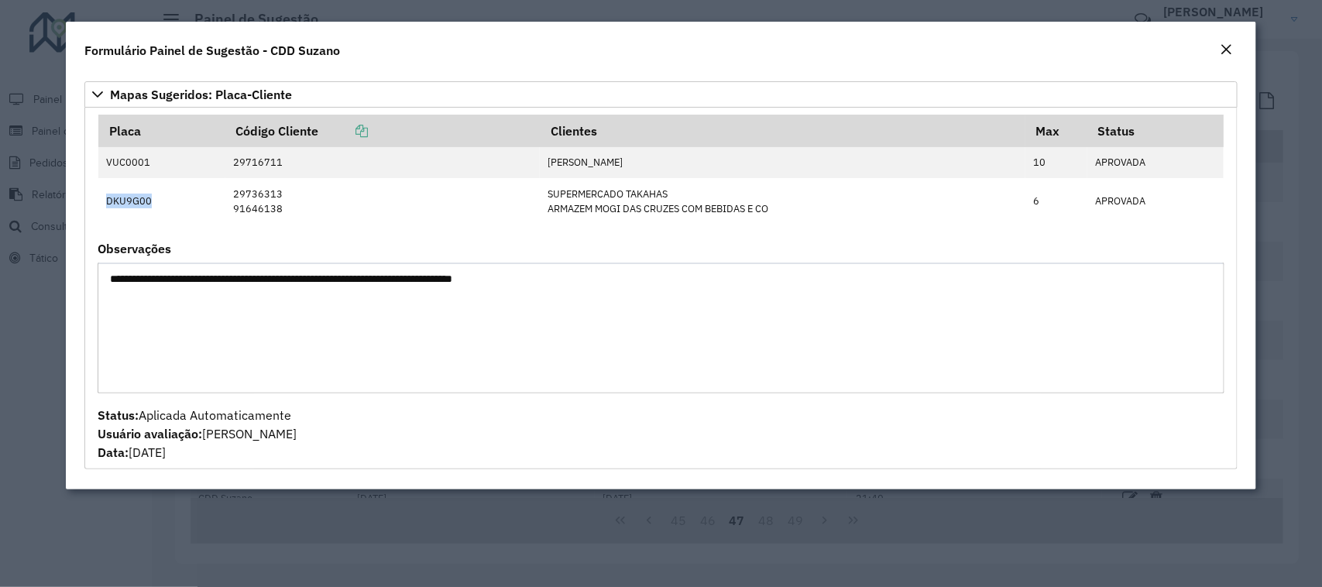
click at [1221, 59] on div "Close" at bounding box center [1227, 50] width 12 height 19
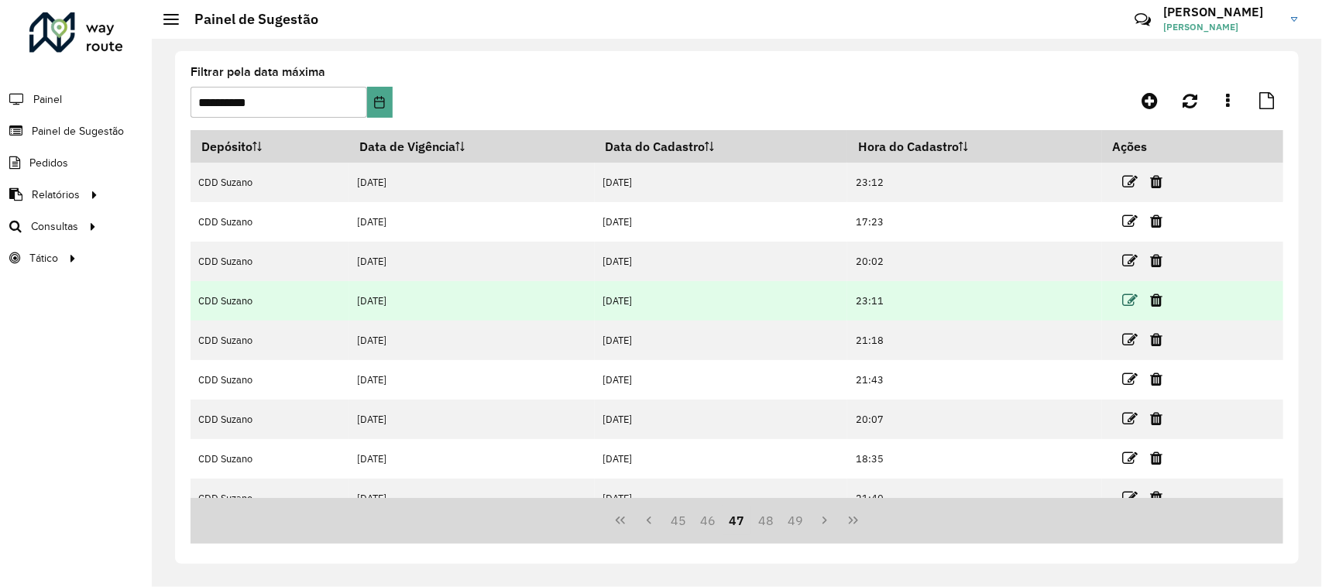
click at [1130, 298] on icon at bounding box center [1130, 300] width 15 height 15
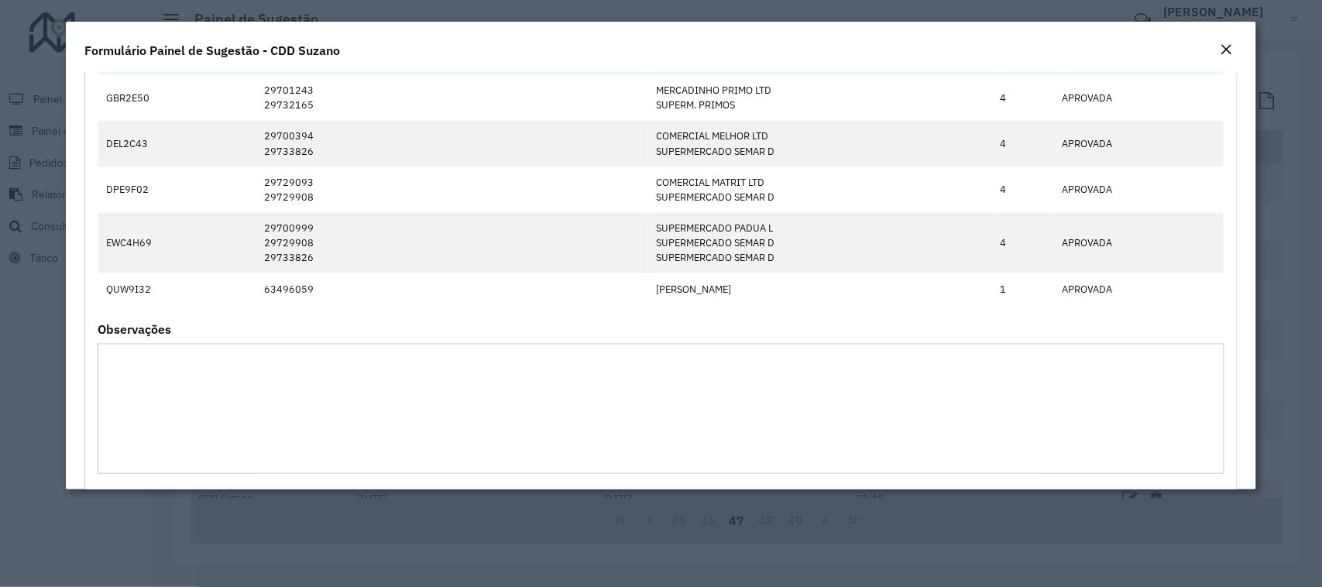
scroll to position [0, 0]
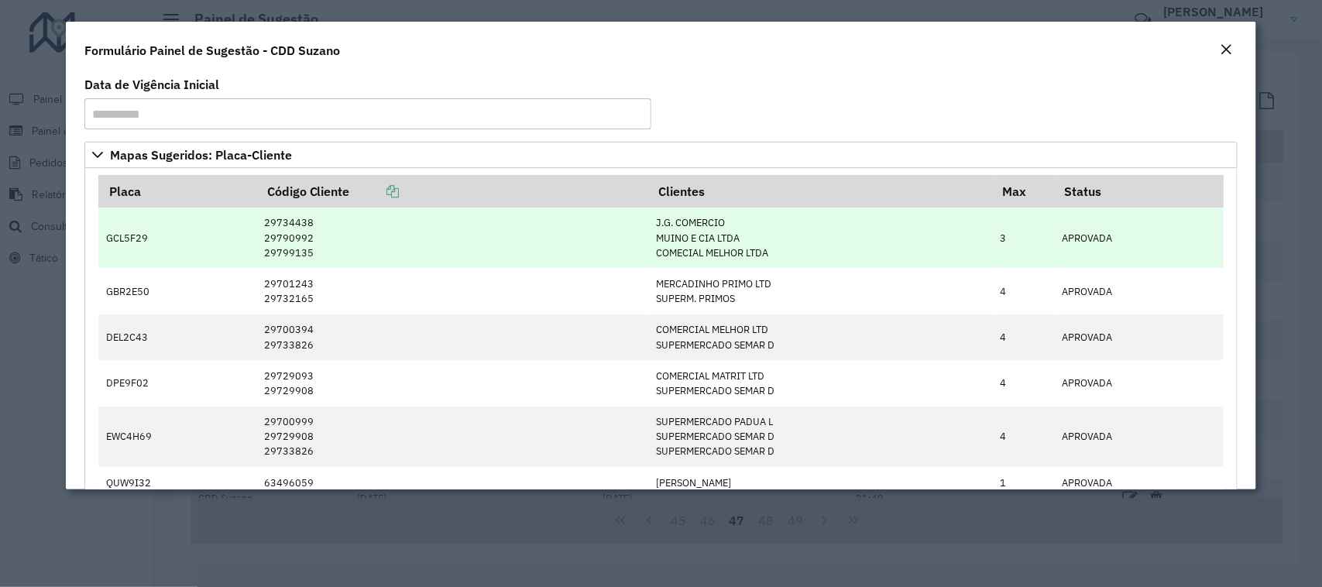
click at [140, 234] on td "GCL5F29" at bounding box center [177, 238] width 158 height 60
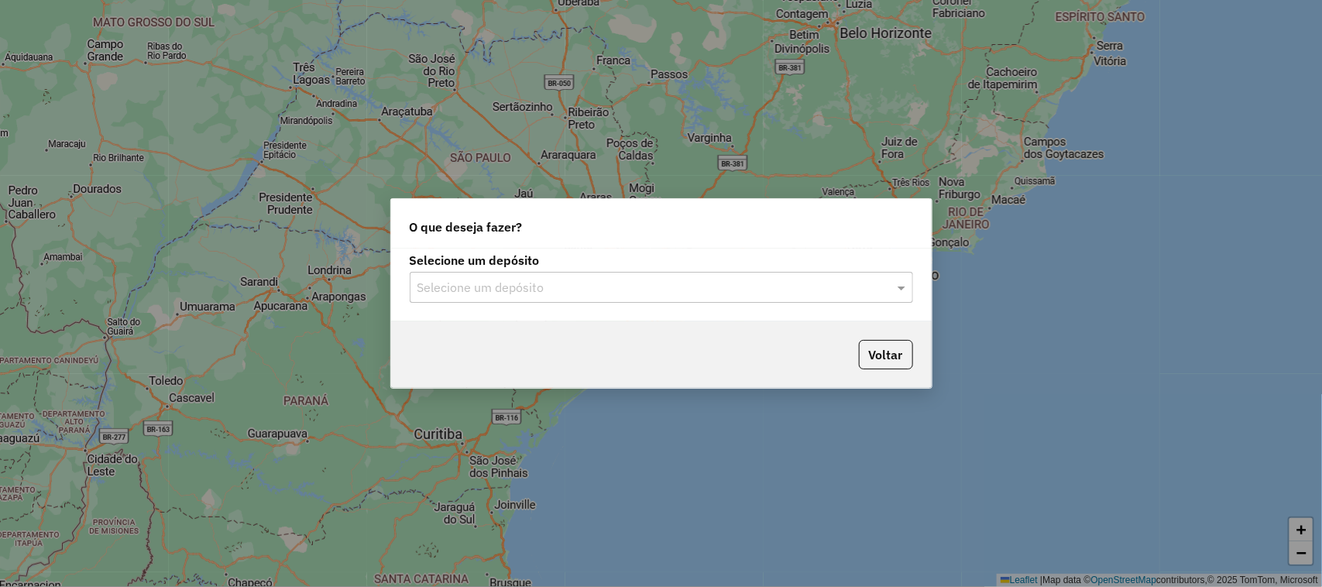
click at [489, 291] on input "text" at bounding box center [646, 288] width 457 height 19
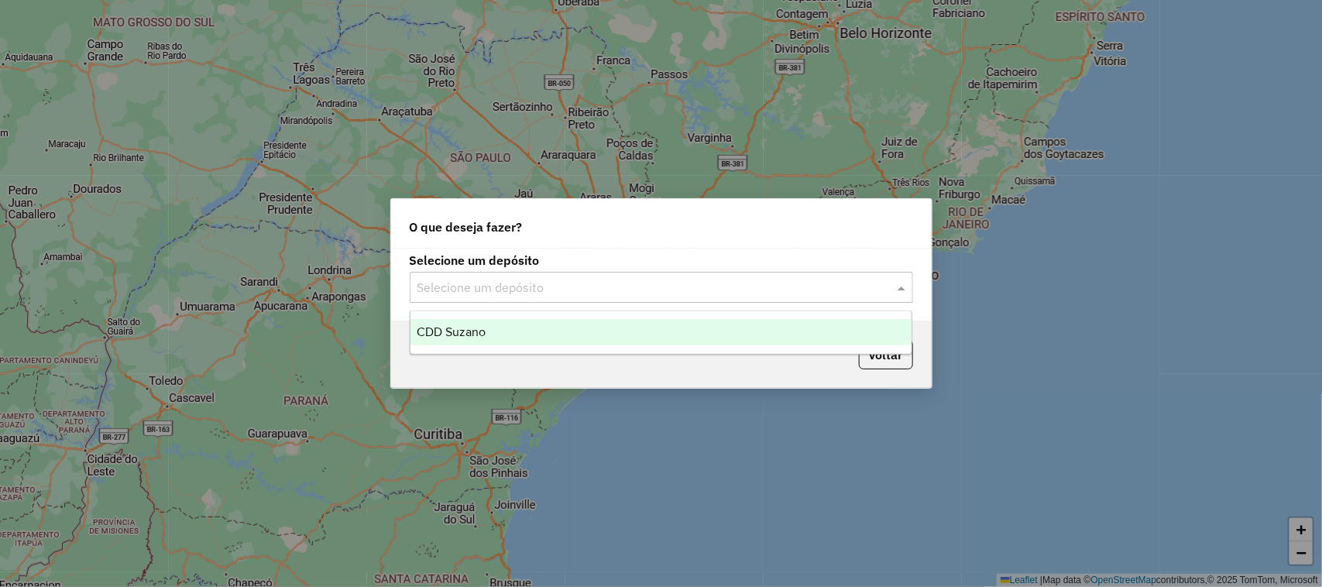
click at [504, 326] on div "CDD Suzano" at bounding box center [662, 332] width 502 height 26
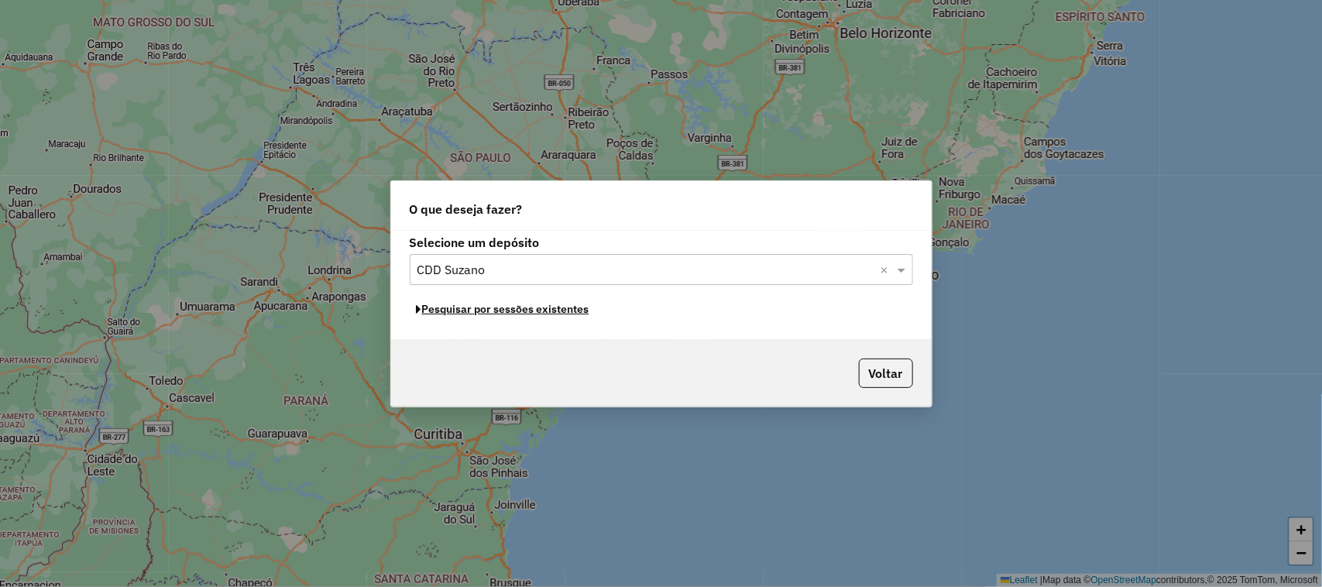
click at [554, 308] on button "Pesquisar por sessões existentes" at bounding box center [503, 309] width 187 height 24
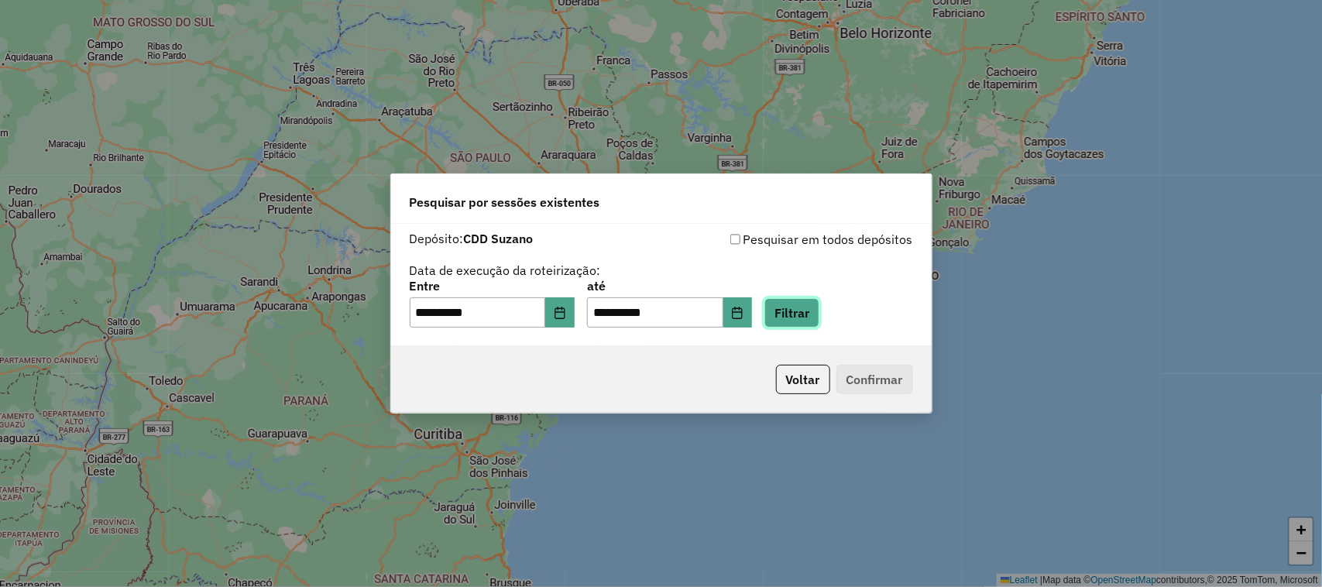
click at [811, 308] on button "Filtrar" at bounding box center [792, 312] width 55 height 29
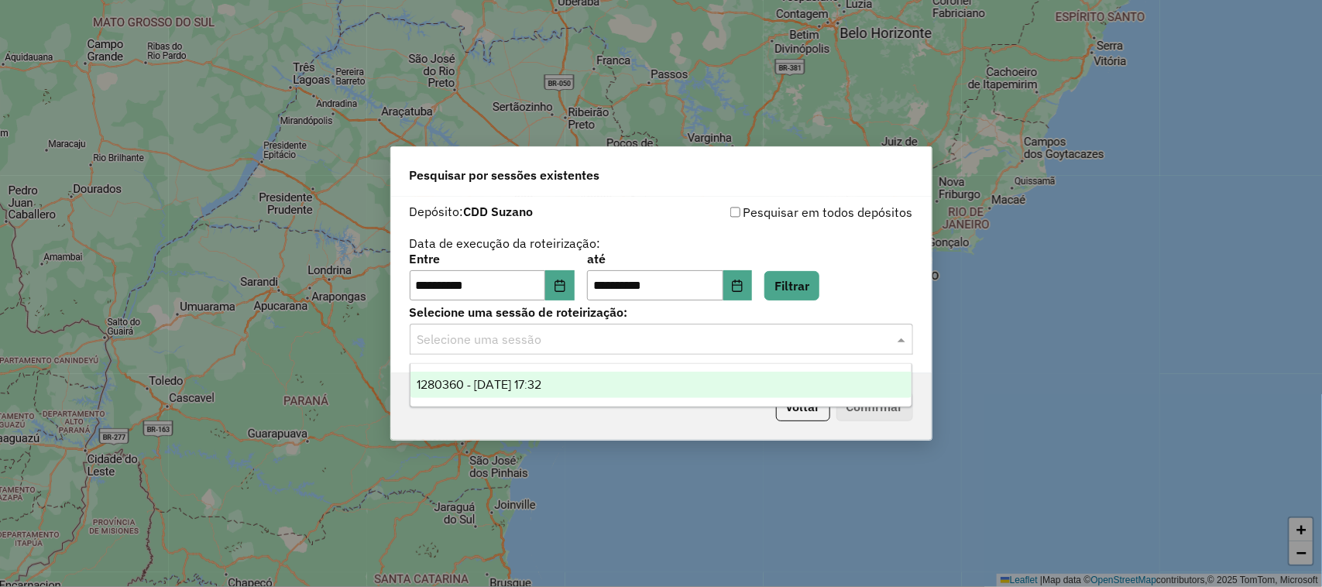
click at [537, 337] on input "text" at bounding box center [646, 340] width 457 height 19
click at [542, 378] on span "1280360 - 22/09/2025 17:32" at bounding box center [479, 384] width 125 height 13
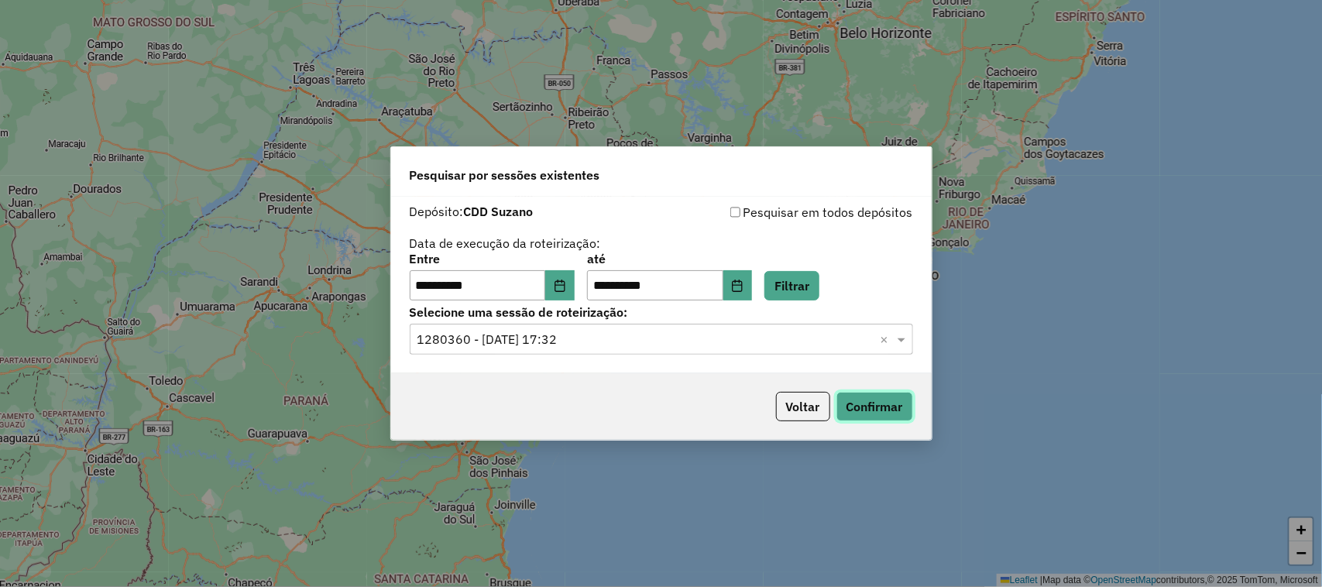
click at [889, 403] on button "Confirmar" at bounding box center [875, 406] width 77 height 29
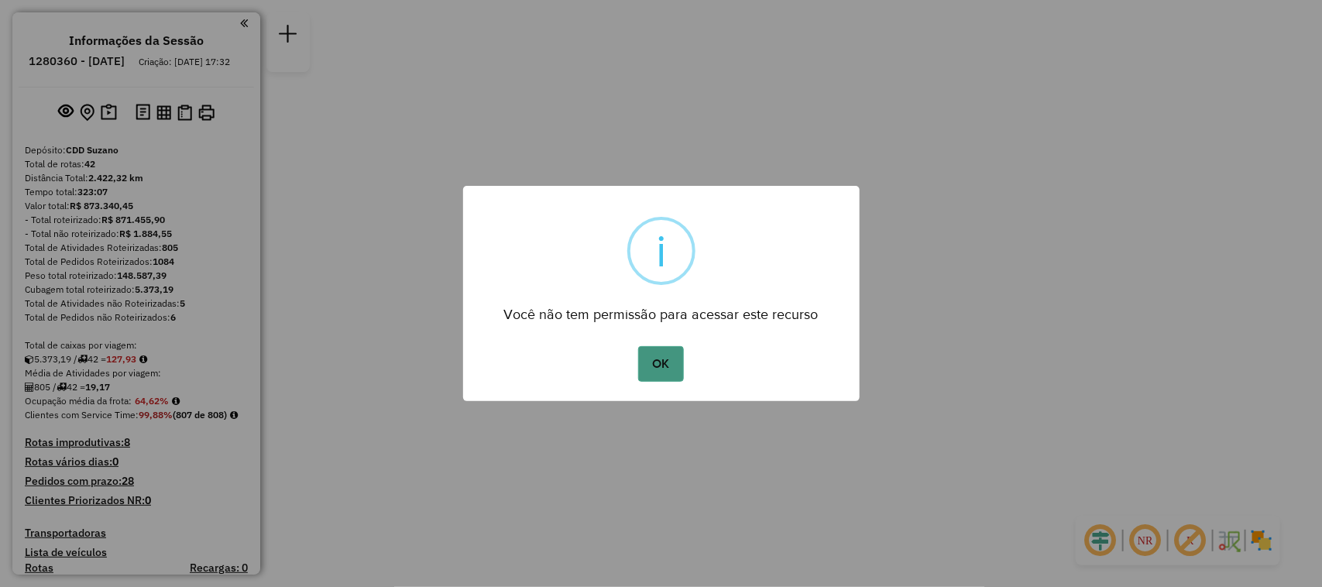
click at [664, 349] on button "OK" at bounding box center [661, 364] width 46 height 36
